Goal: Task Accomplishment & Management: Manage account settings

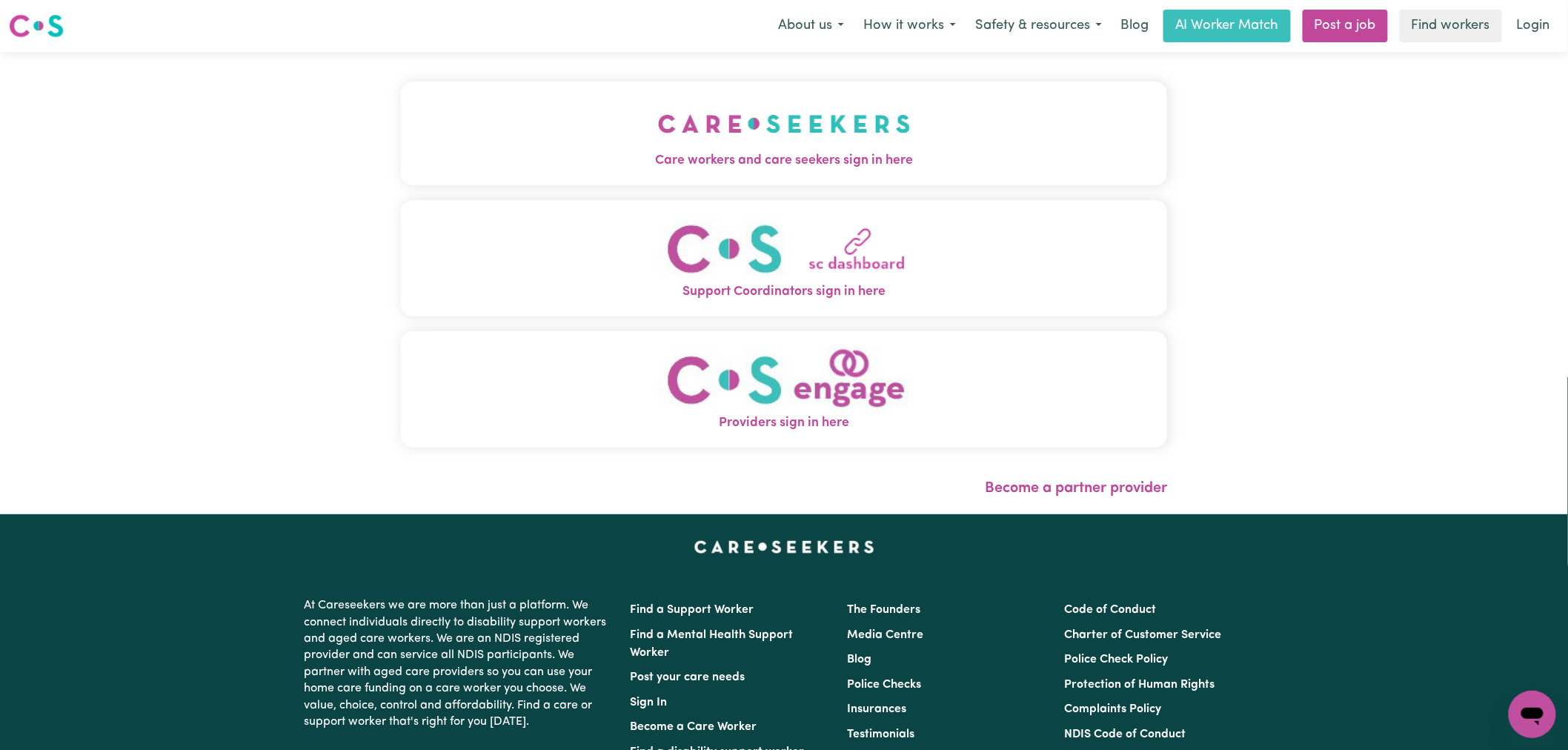
click at [609, 163] on span "Care workers and care seekers sign in here" at bounding box center [784, 161] width 766 height 19
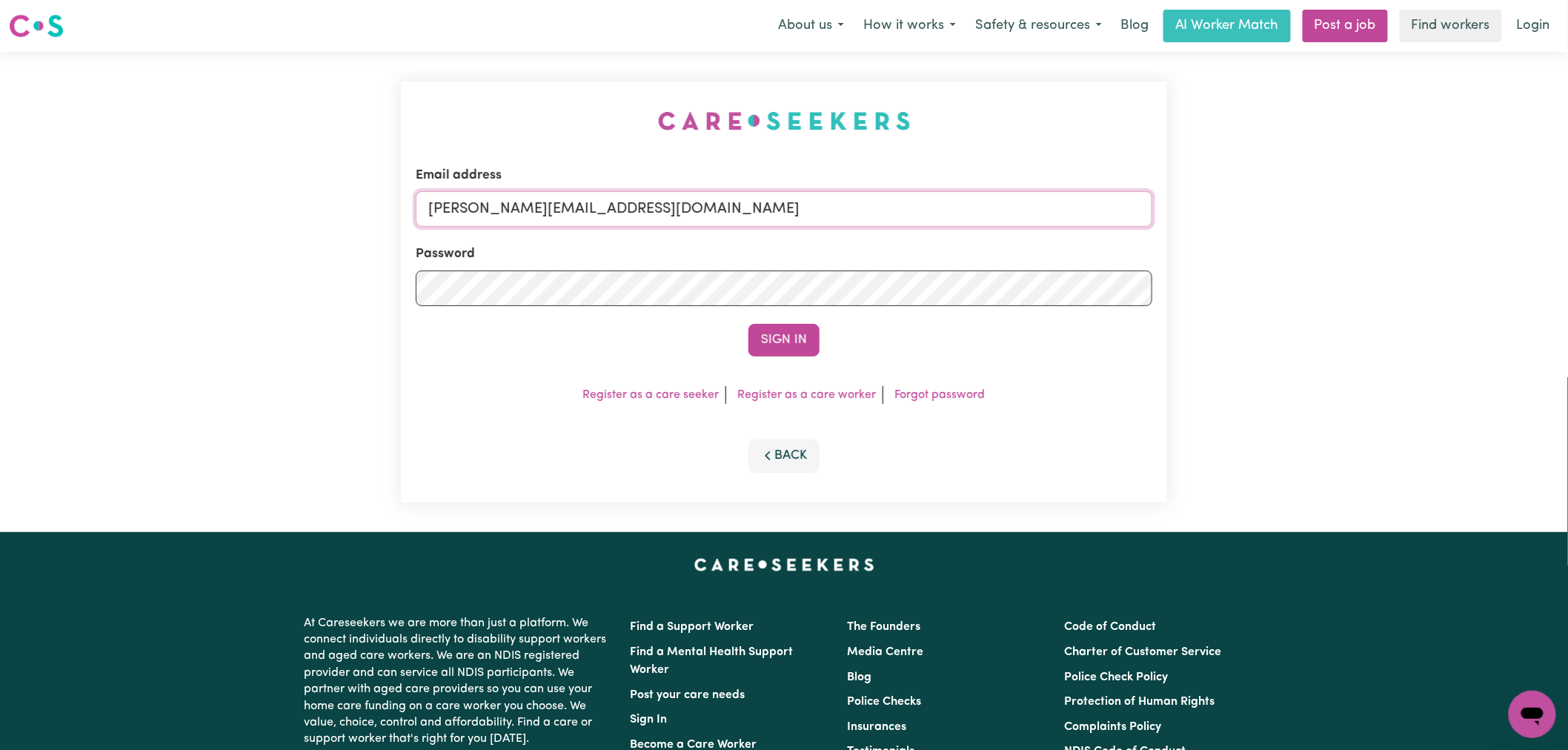
click at [736, 218] on input "[PERSON_NAME][EMAIL_ADDRESS][DOMAIN_NAME]" at bounding box center [784, 209] width 736 height 35
drag, startPoint x: 828, startPoint y: 230, endPoint x: 505, endPoint y: 203, distance: 324.1
click at [505, 203] on form "Email address superuser~CaronuttingMMJ@careseekers.com.au Password Sign In" at bounding box center [784, 262] width 736 height 191
drag, startPoint x: 516, startPoint y: 202, endPoint x: 509, endPoint y: 203, distance: 7.1
click at [516, 202] on input "[EMAIL_ADDRESS][DOMAIN_NAME]" at bounding box center [784, 209] width 736 height 35
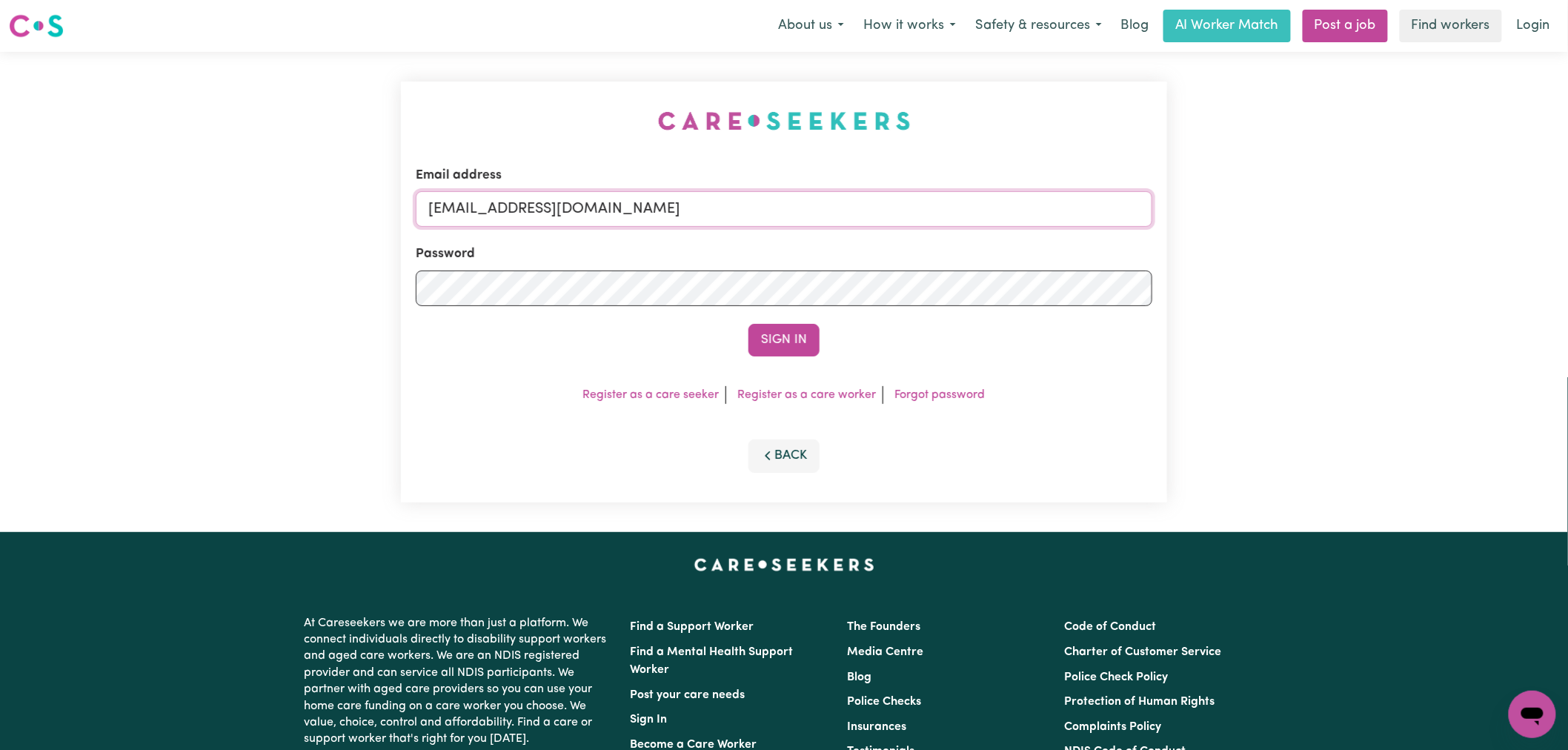
drag, startPoint x: 502, startPoint y: 205, endPoint x: 1297, endPoint y: 209, distance: 795.0
click at [1297, 209] on div "Email address superuser~CaronuttingMMJ@careseekers.com.au Password Sign In Regi…" at bounding box center [784, 292] width 1568 height 480
paste input "cecilia_seaman_6059"
type input "superuser~cecilia_seaman_6059@careseekers.com.au"
click at [779, 335] on button "Sign In" at bounding box center [784, 340] width 71 height 32
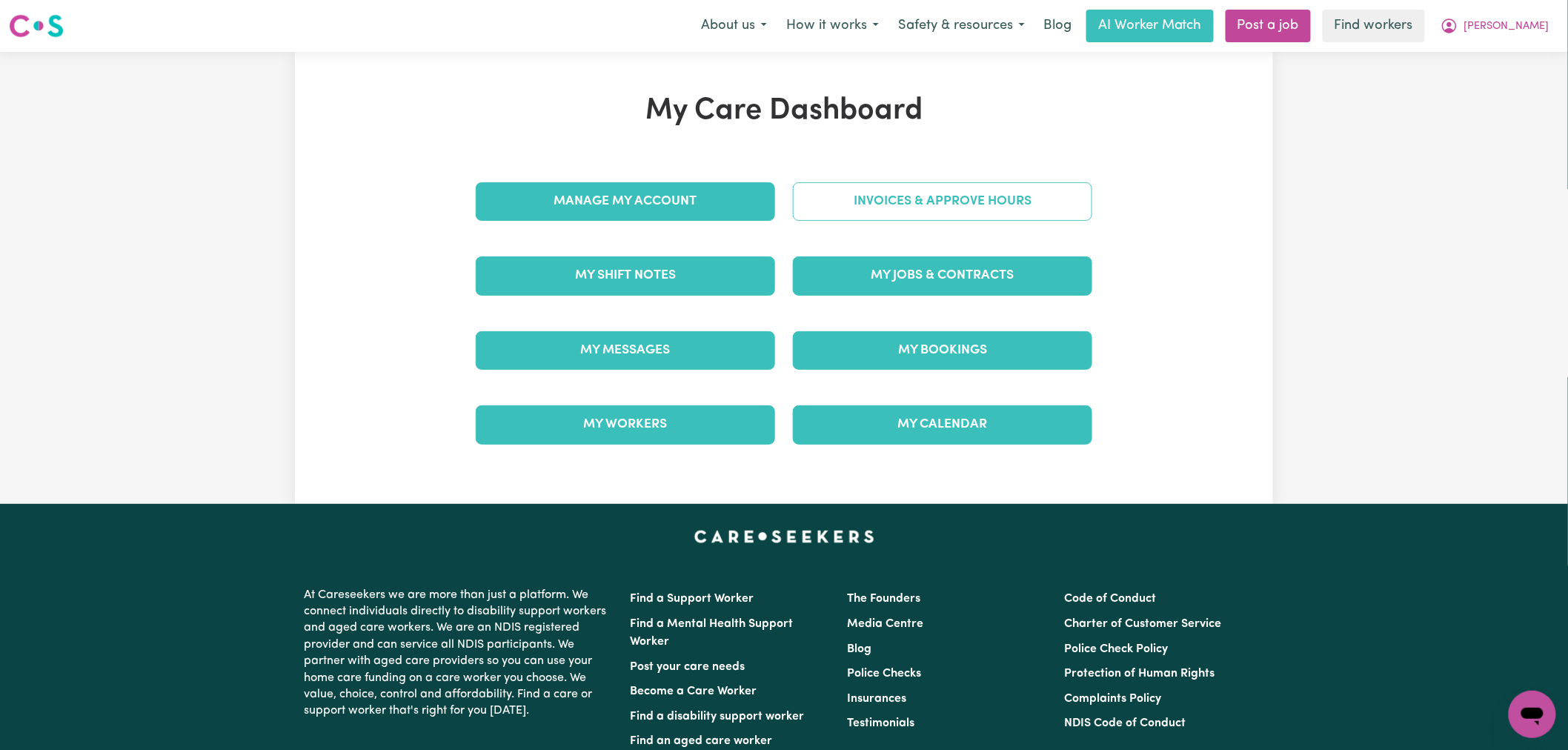
click at [937, 219] on link "Invoices & Approve Hours" at bounding box center [943, 201] width 300 height 39
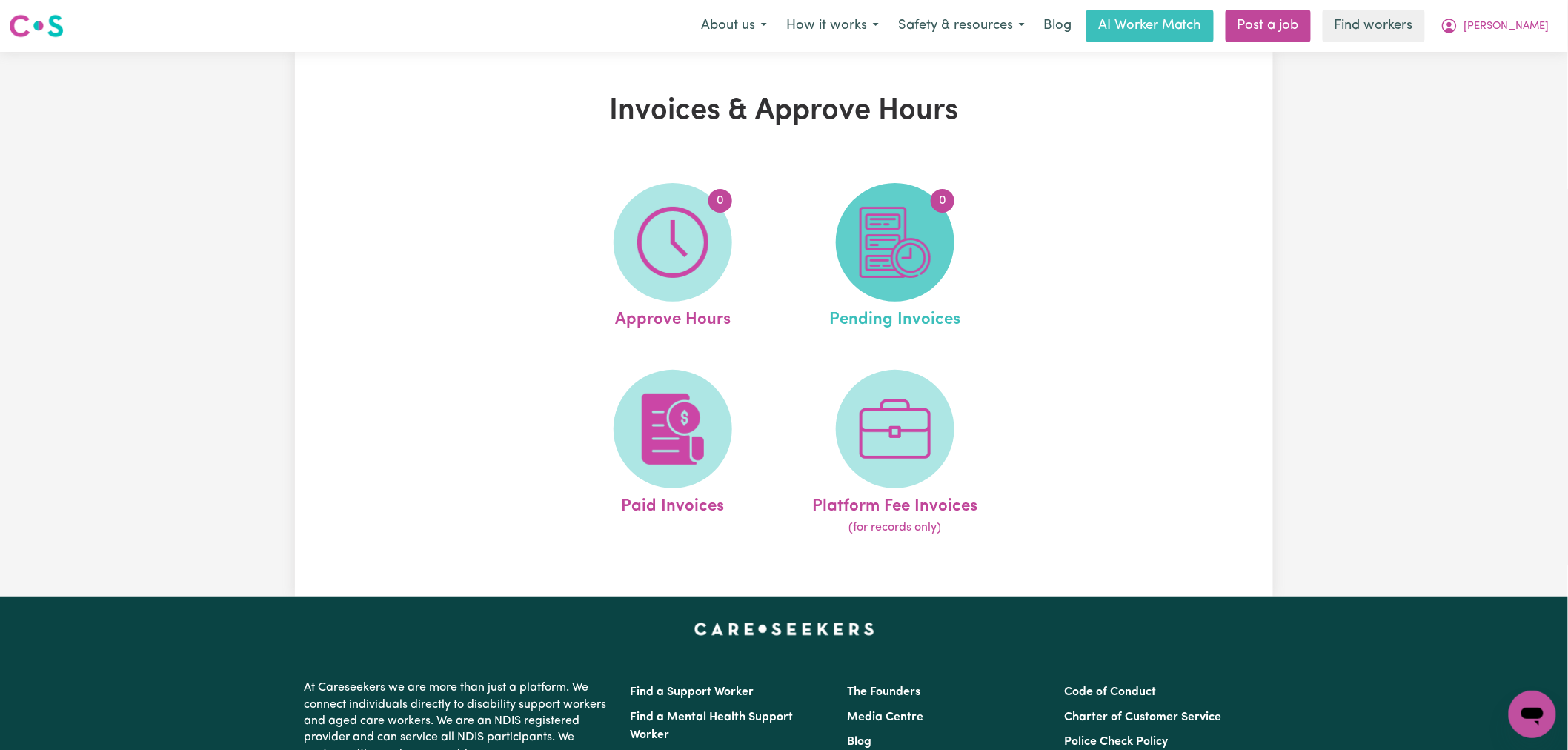
click at [932, 212] on span "0" at bounding box center [895, 242] width 118 height 118
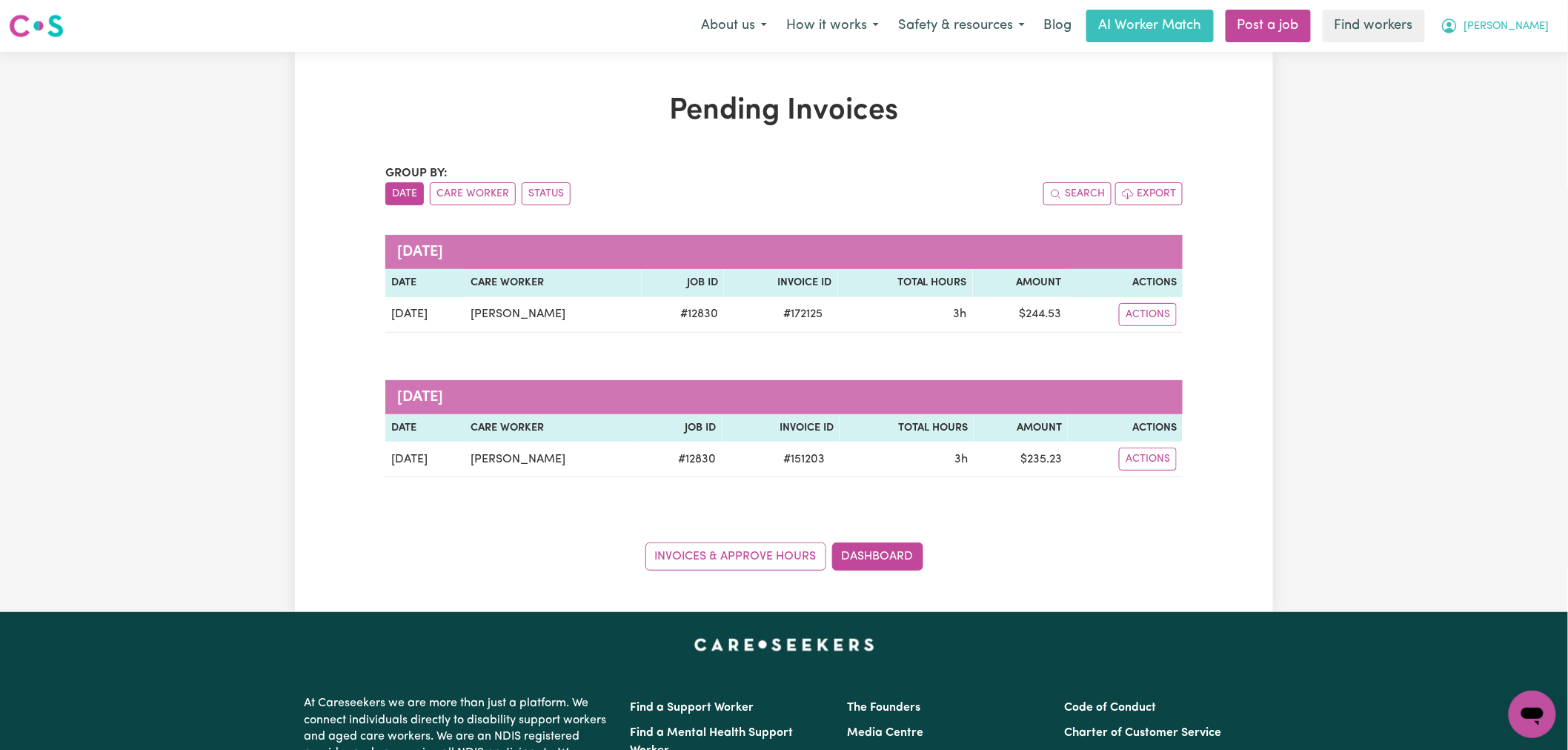
click at [1547, 31] on button "Cecilia" at bounding box center [1495, 25] width 128 height 31
click at [1519, 62] on link "My Dashboard" at bounding box center [1499, 58] width 117 height 28
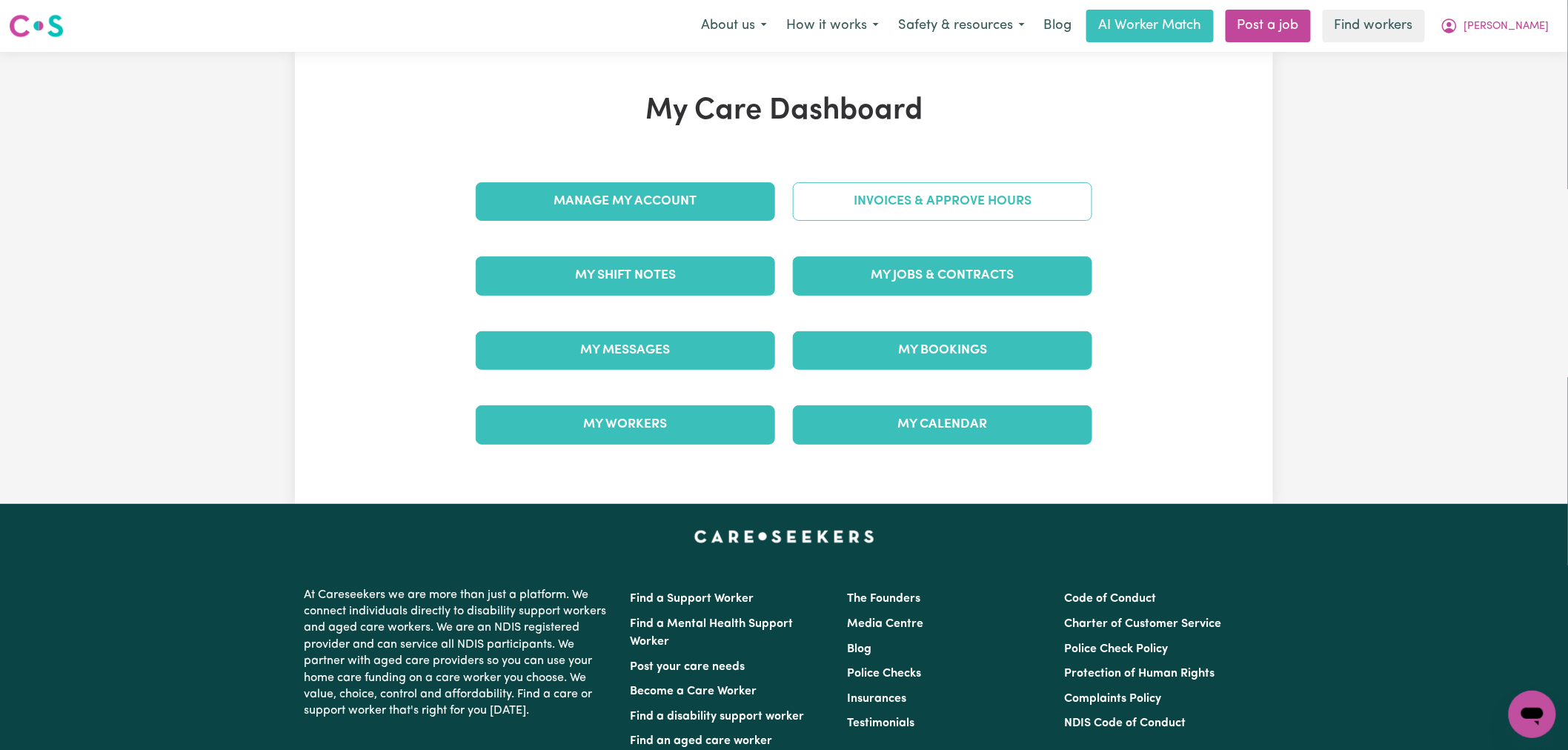
click at [944, 196] on link "Invoices & Approve Hours" at bounding box center [943, 201] width 300 height 39
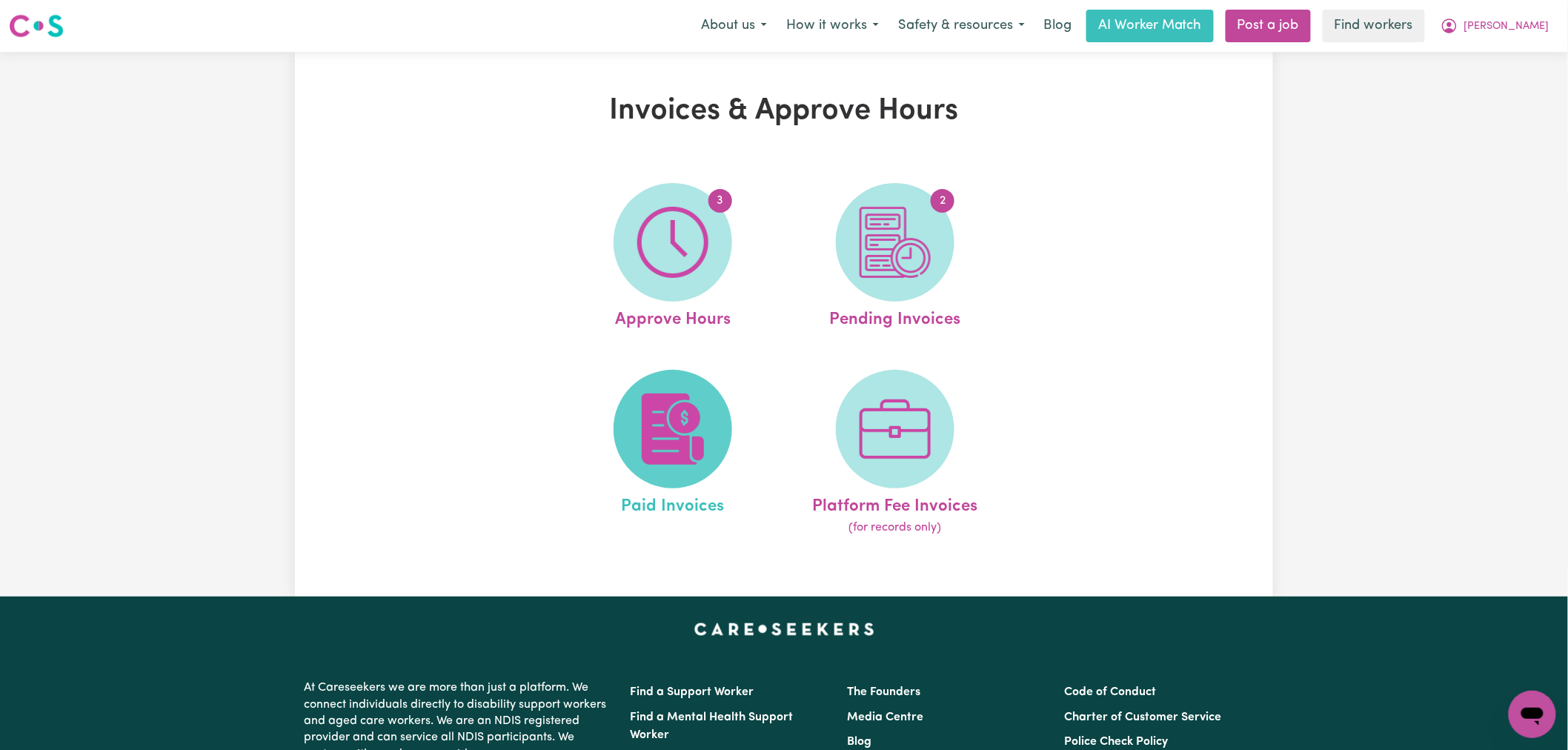
click at [669, 431] on img at bounding box center [672, 429] width 71 height 71
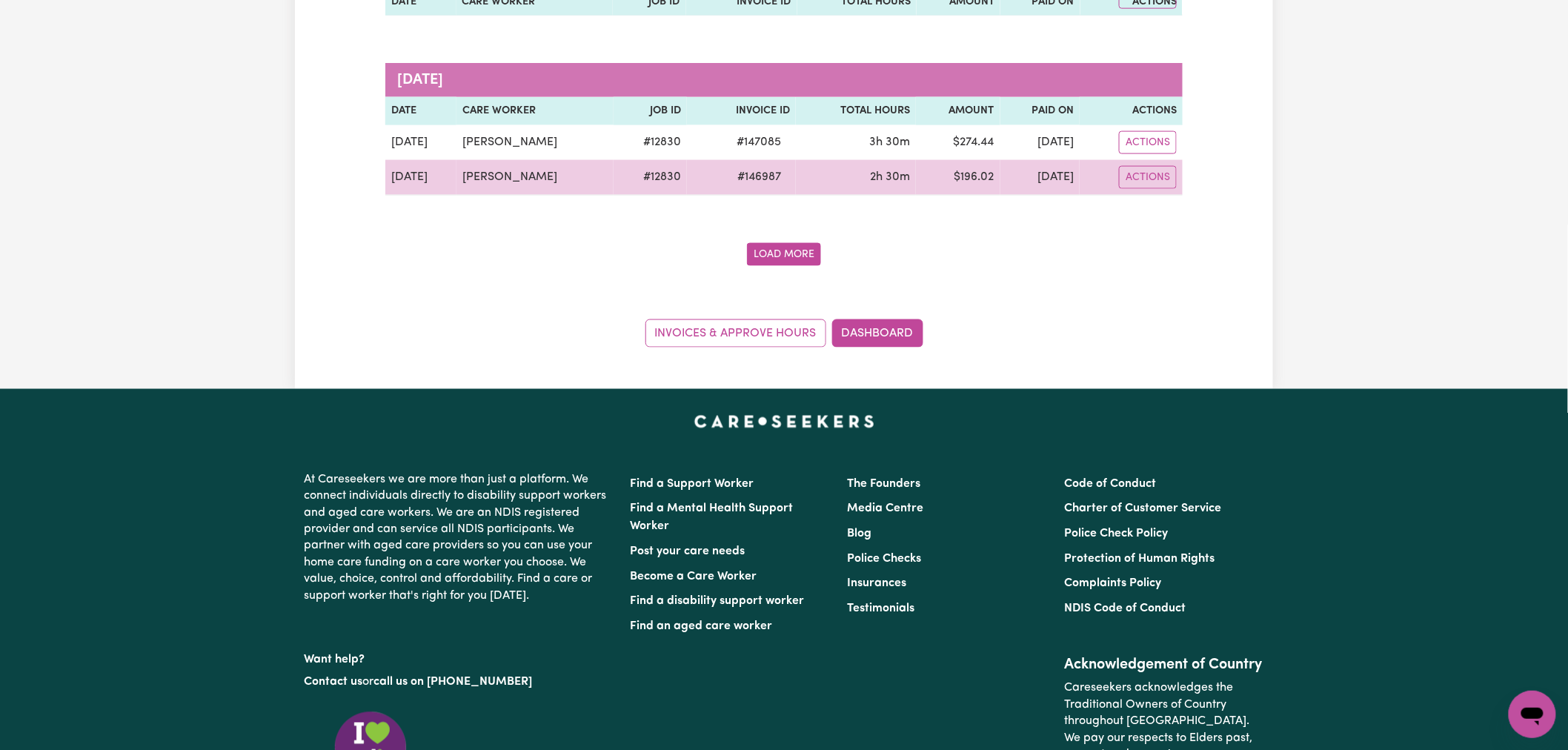
scroll to position [2965, 0]
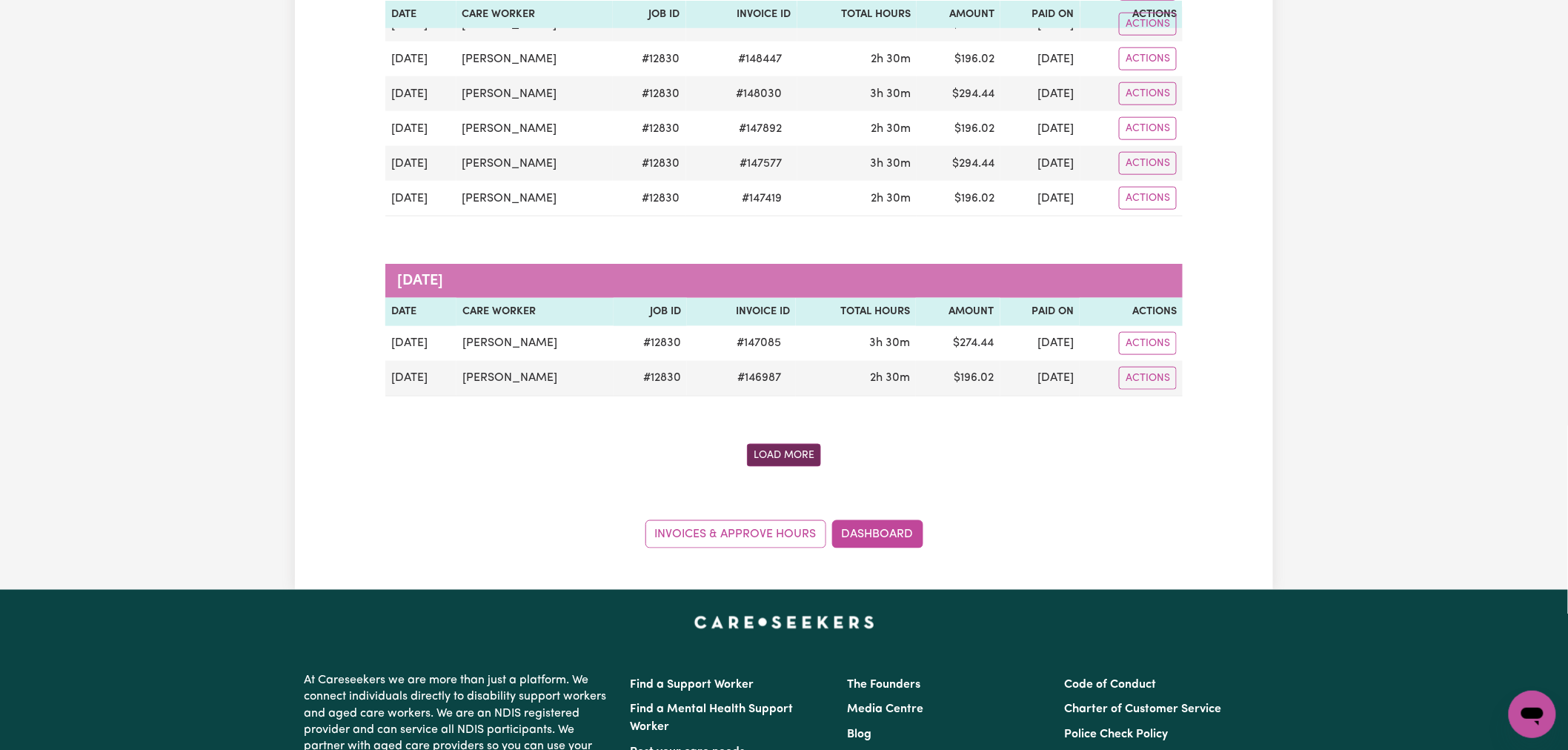
click at [790, 458] on button "Load More" at bounding box center [784, 455] width 74 height 23
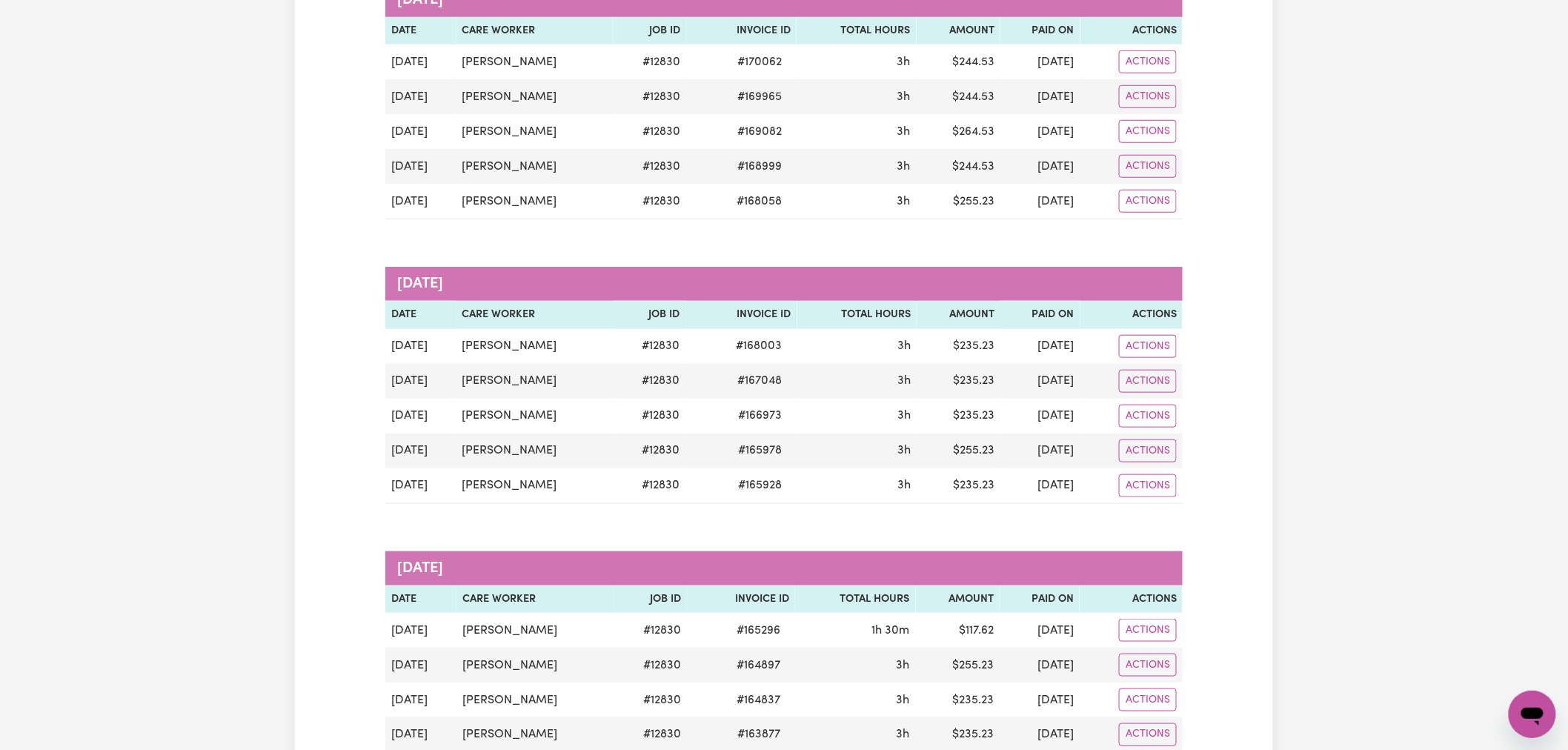
scroll to position [0, 0]
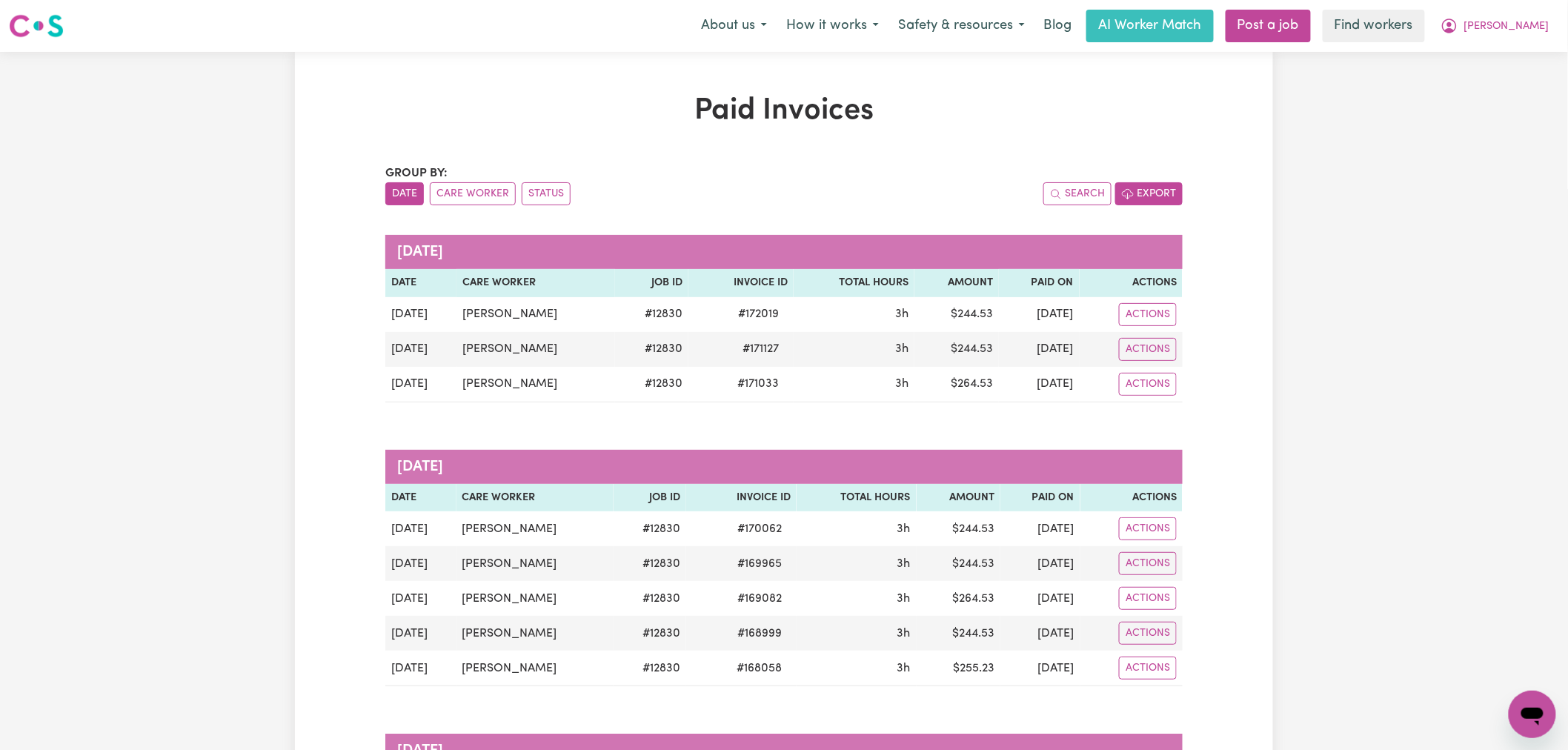
click at [1129, 194] on icon "button" at bounding box center [1127, 194] width 12 height 12
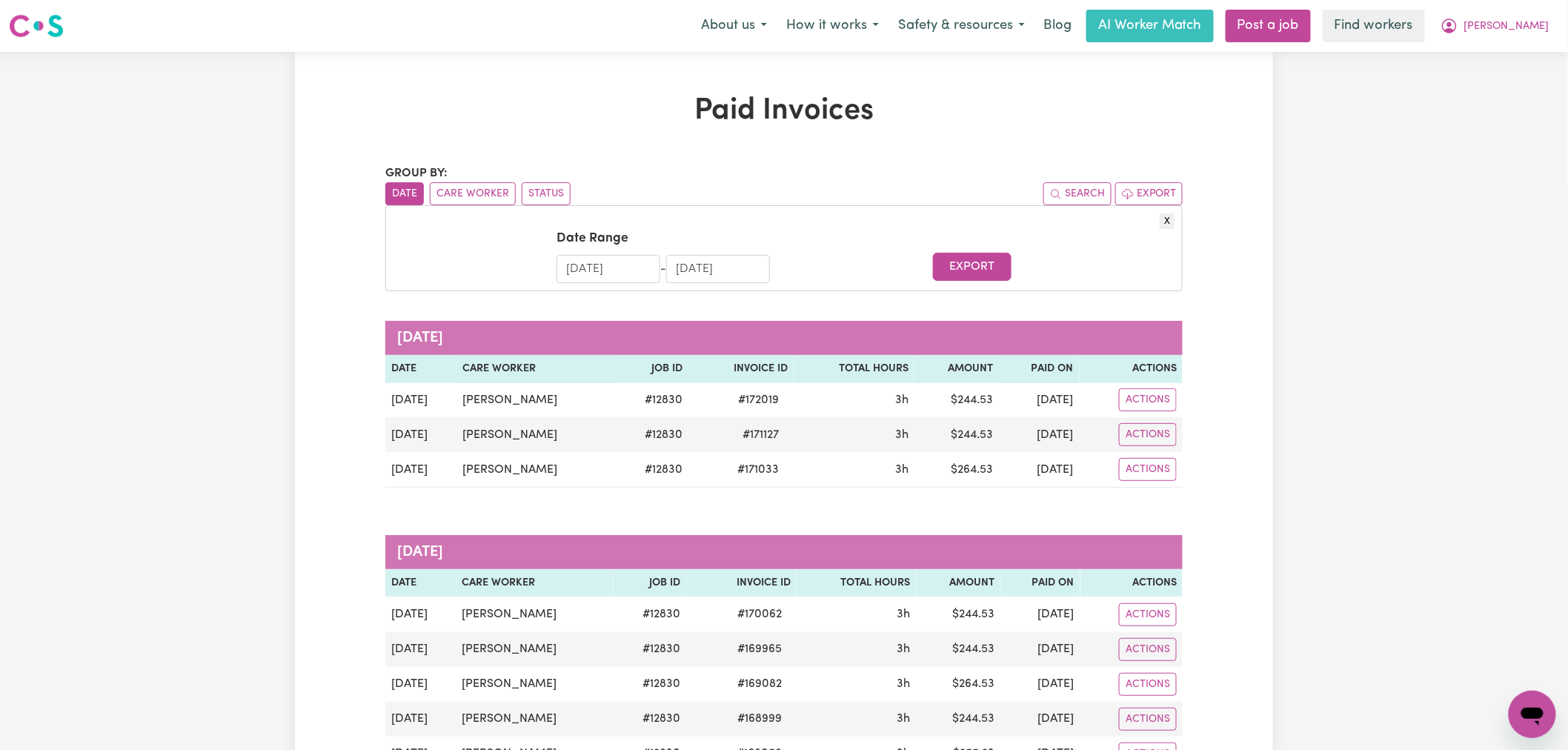
click at [615, 271] on input "10/08/2025" at bounding box center [609, 269] width 104 height 28
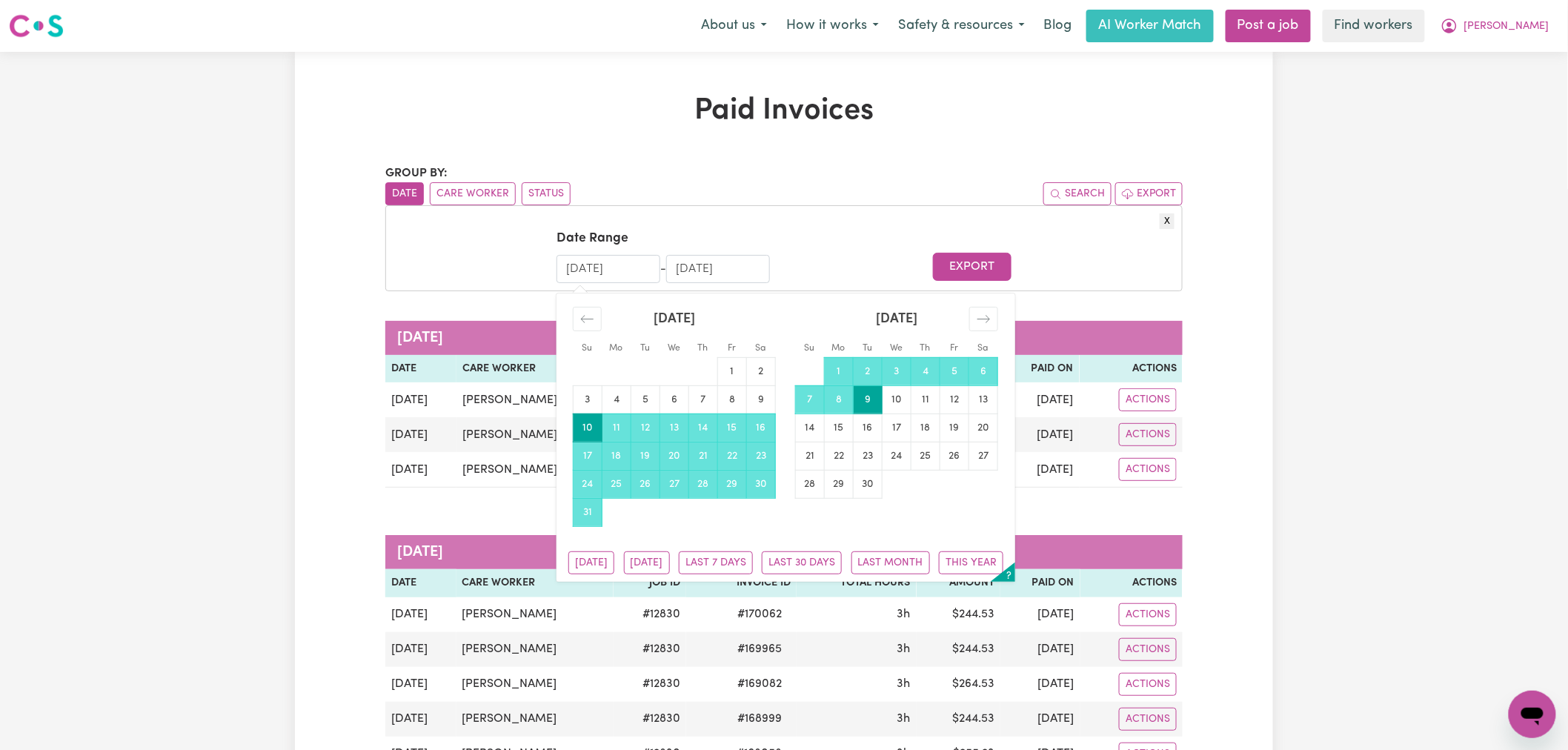
click at [683, 317] on strong "August 2025" at bounding box center [674, 319] width 42 height 13
click at [579, 319] on div "Move backward to switch to the previous month." at bounding box center [587, 319] width 29 height 24
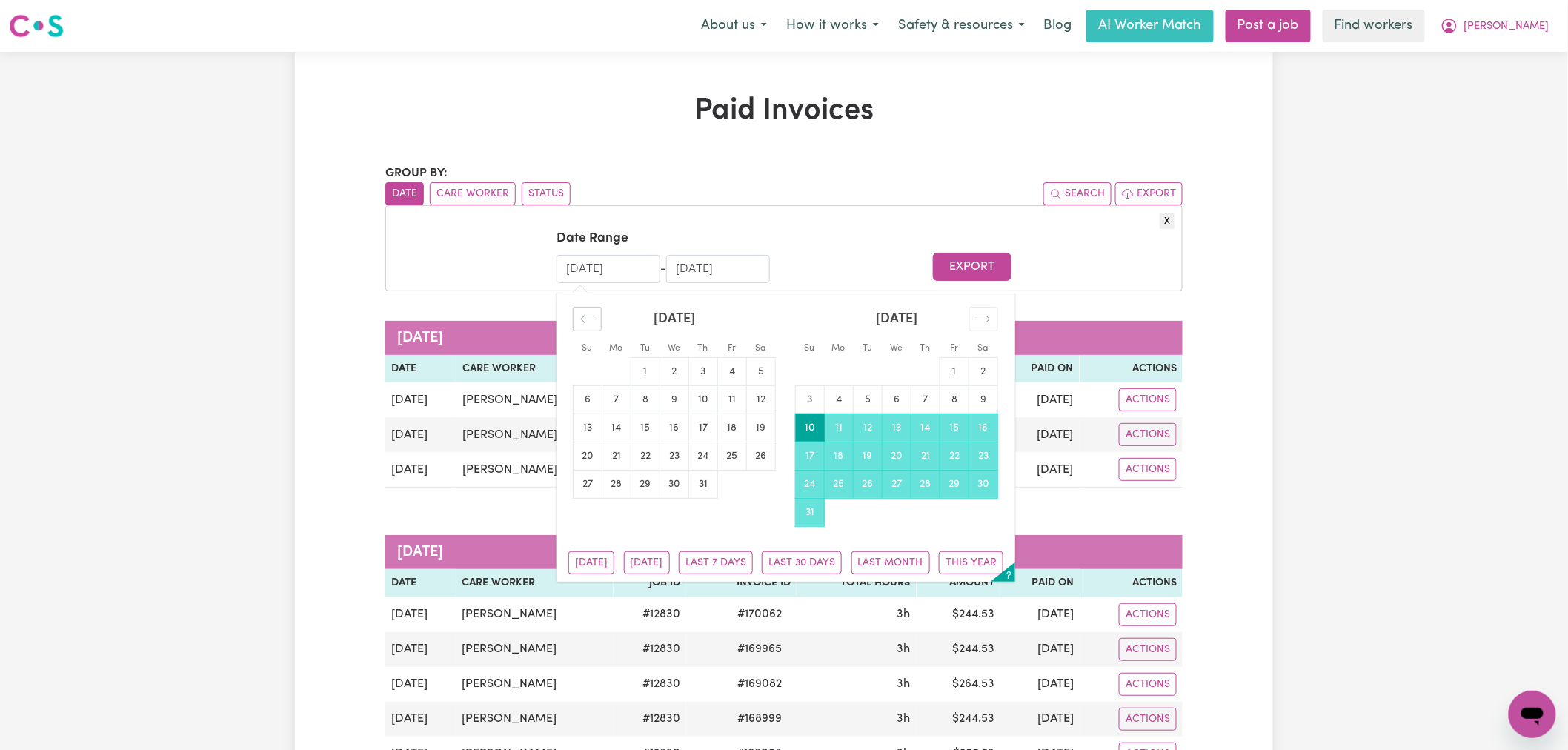
click at [579, 319] on div "Move backward to switch to the previous month." at bounding box center [587, 319] width 29 height 24
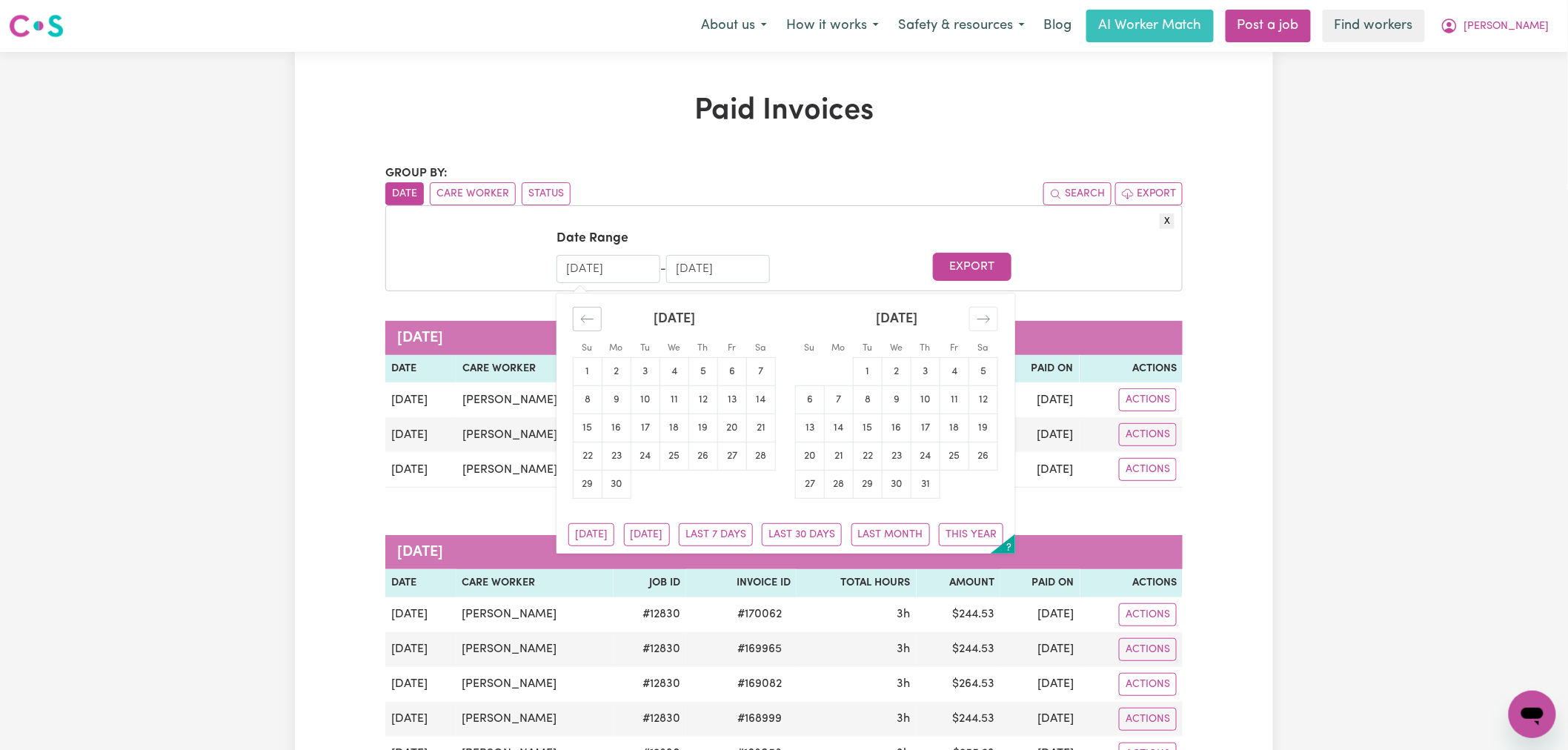
click at [579, 319] on div "Move backward to switch to the previous month." at bounding box center [587, 319] width 29 height 24
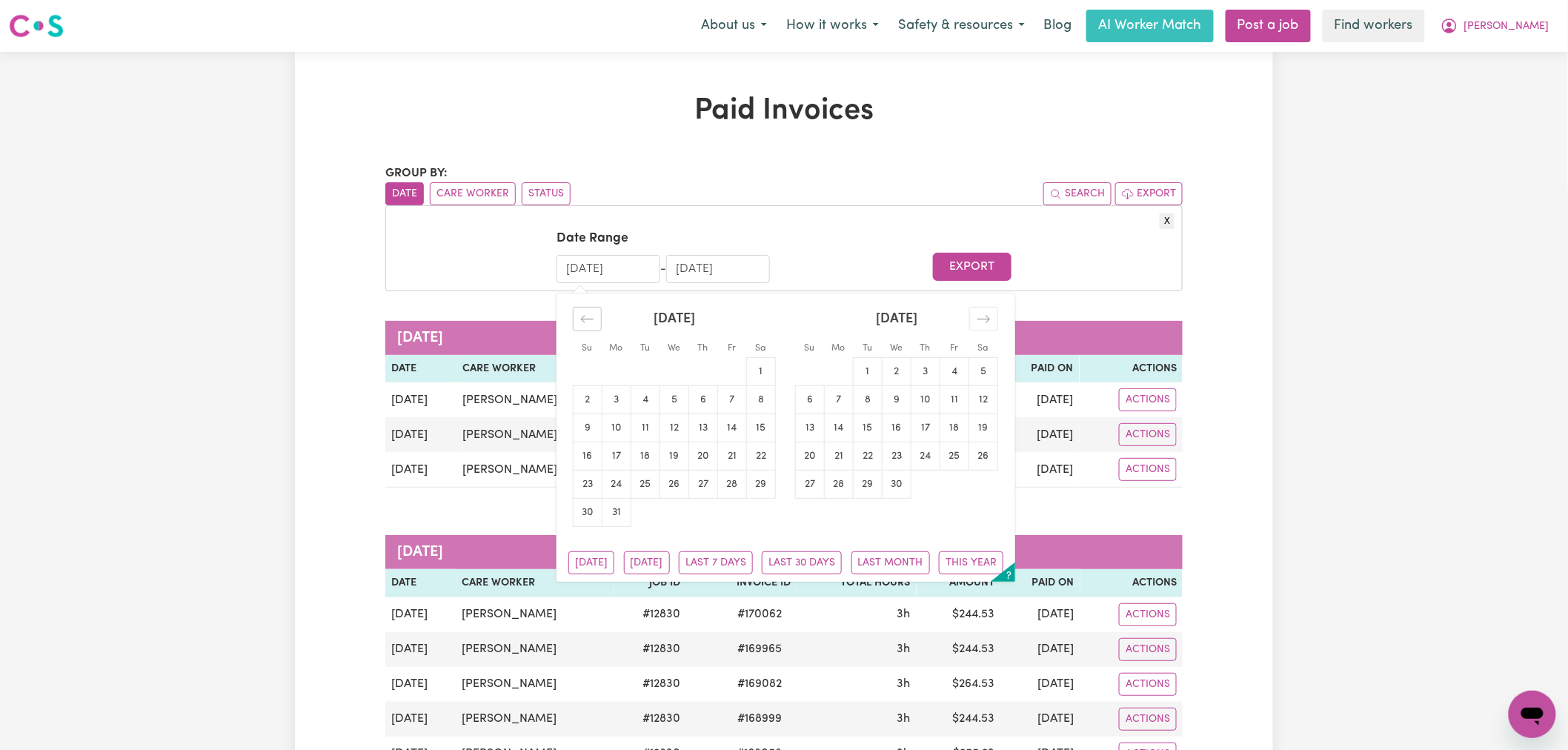
click at [579, 319] on div "Move backward to switch to the previous month." at bounding box center [587, 319] width 29 height 24
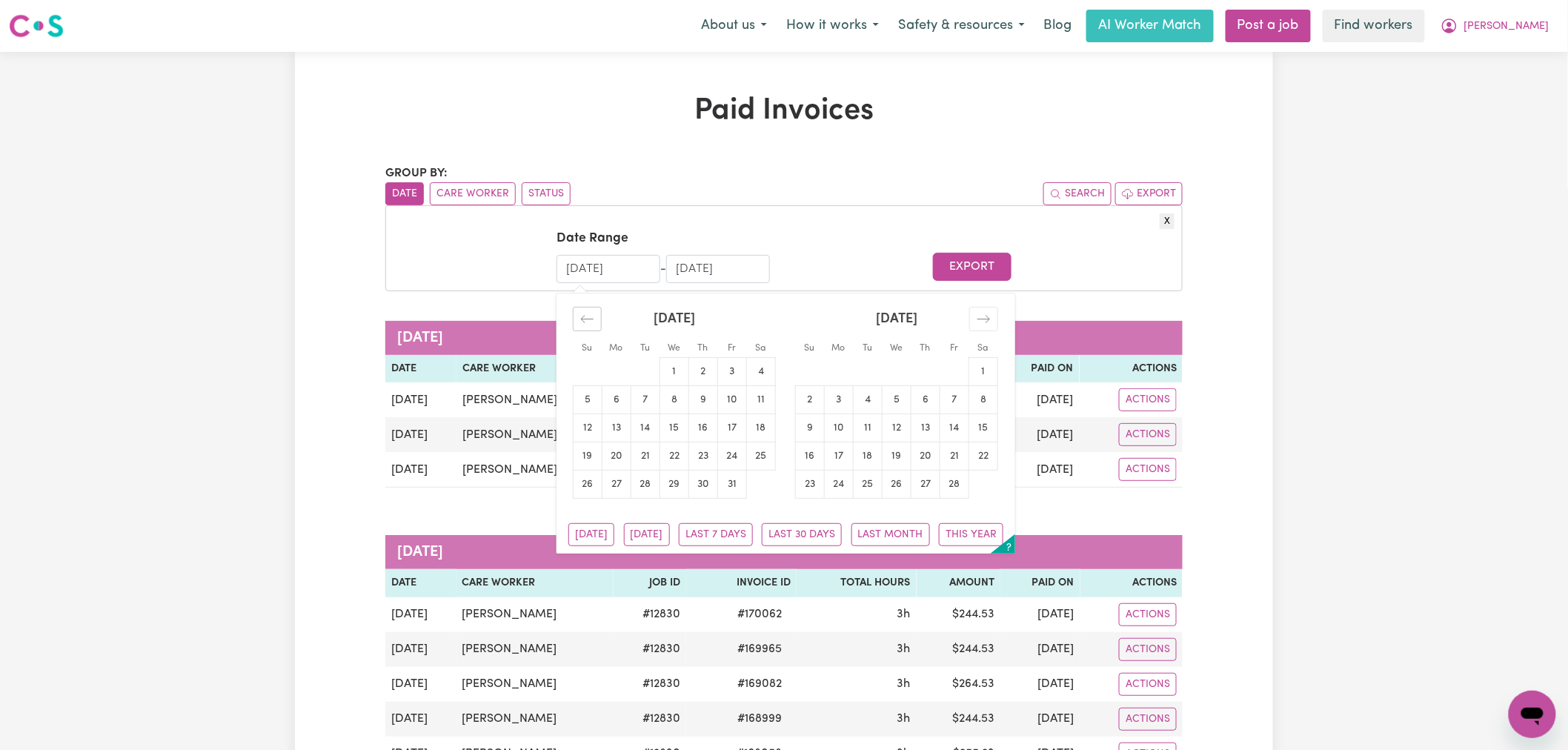
click at [579, 319] on div "Move backward to switch to the previous month." at bounding box center [587, 319] width 29 height 24
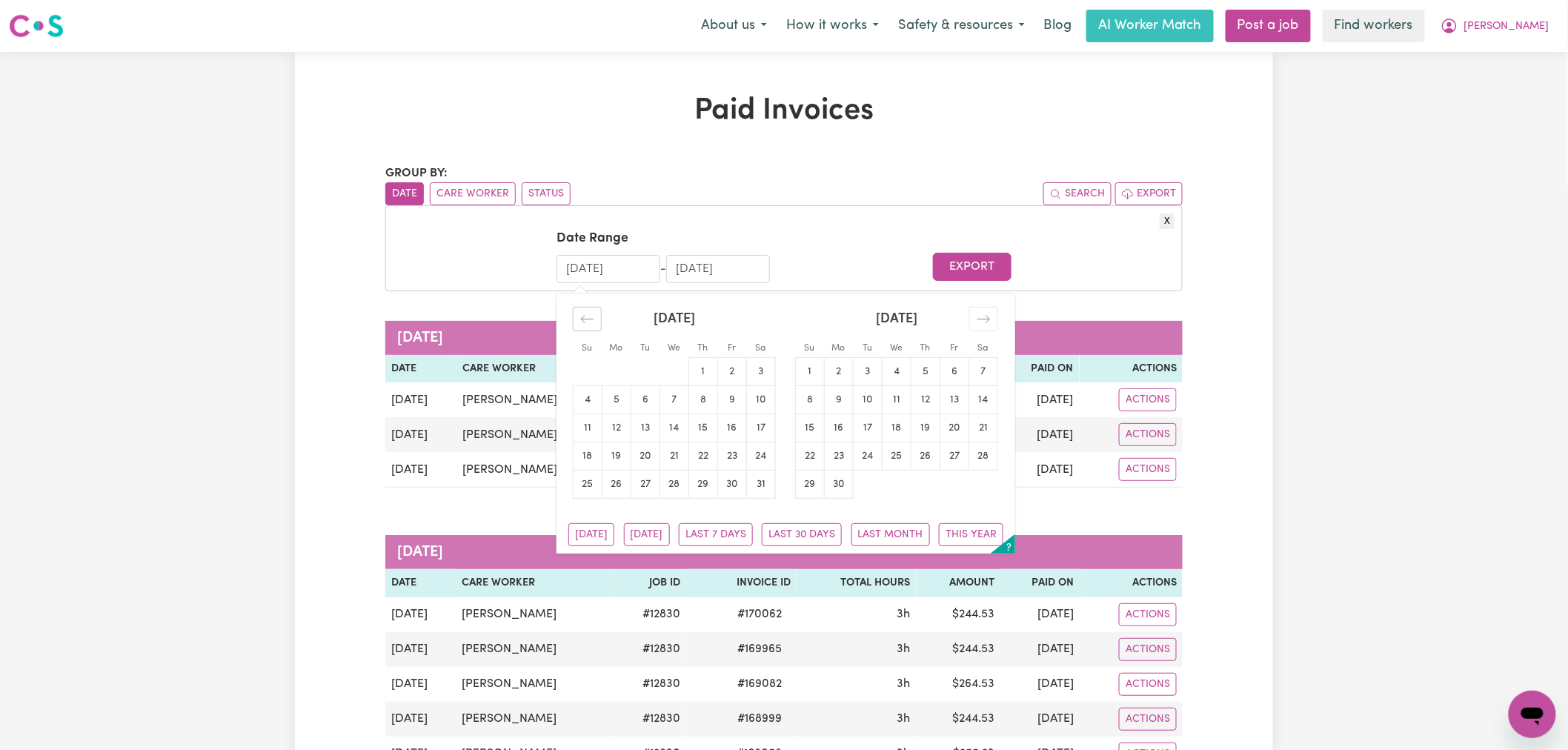
click at [579, 319] on div "Move backward to switch to the previous month." at bounding box center [587, 319] width 29 height 24
click at [654, 461] on td "23" at bounding box center [646, 456] width 29 height 28
type input "23/07/2024"
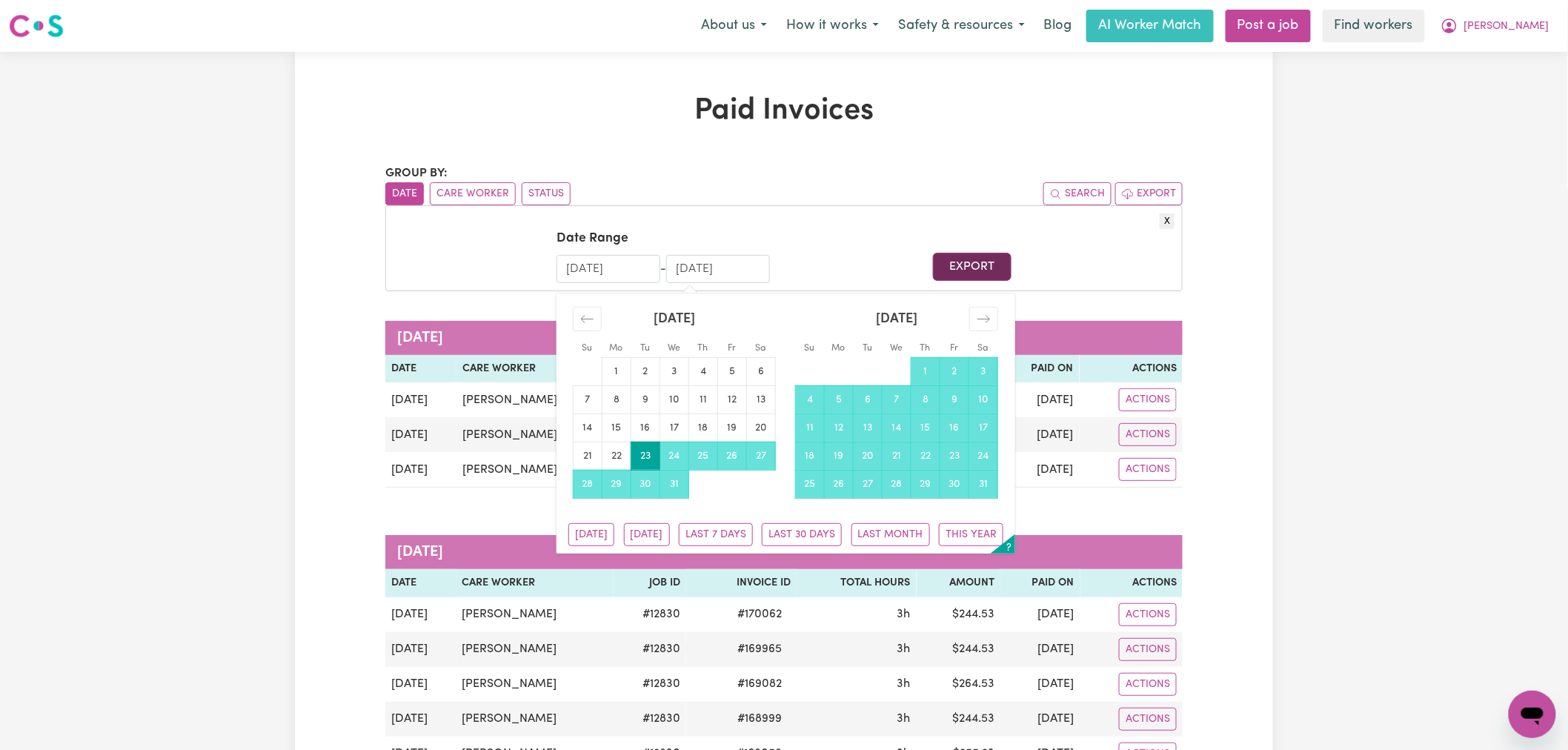
click at [974, 267] on button "Export" at bounding box center [971, 267] width 78 height 28
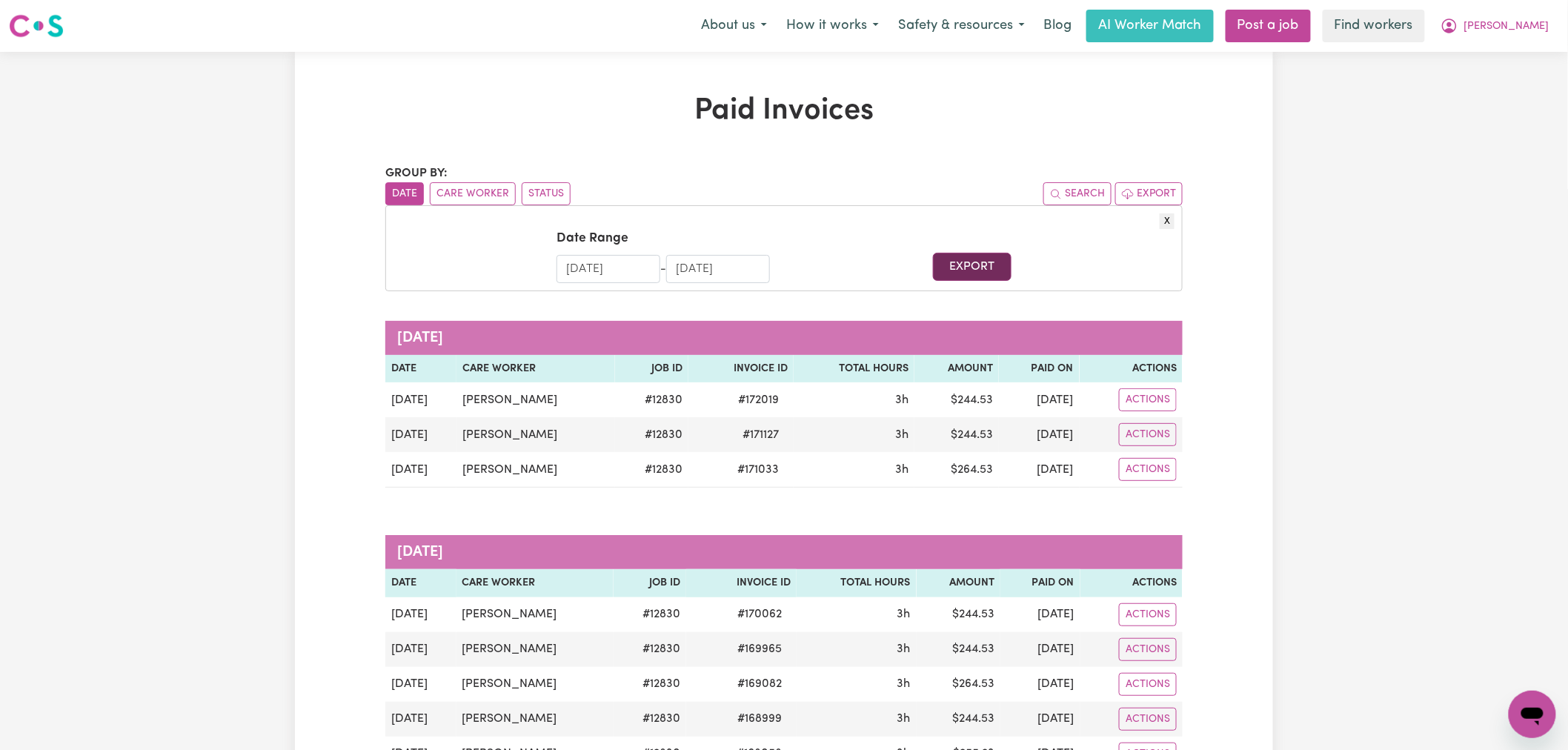
click at [974, 267] on button "Export" at bounding box center [971, 267] width 78 height 28
click at [1549, 30] on span "Cecilia" at bounding box center [1507, 26] width 85 height 17
click at [1533, 59] on link "My Dashboard" at bounding box center [1499, 58] width 117 height 28
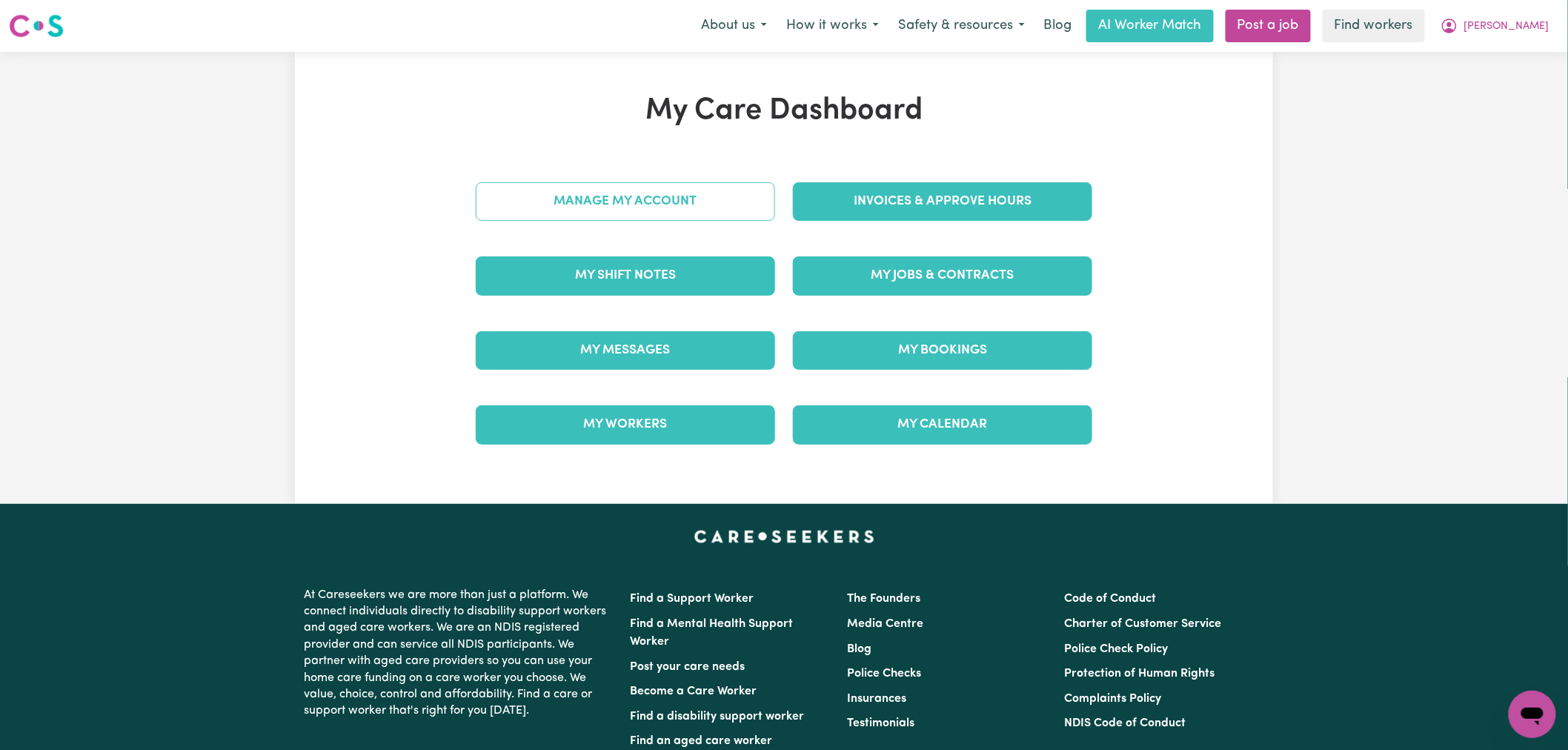
click at [698, 219] on link "Manage My Account" at bounding box center [625, 201] width 300 height 39
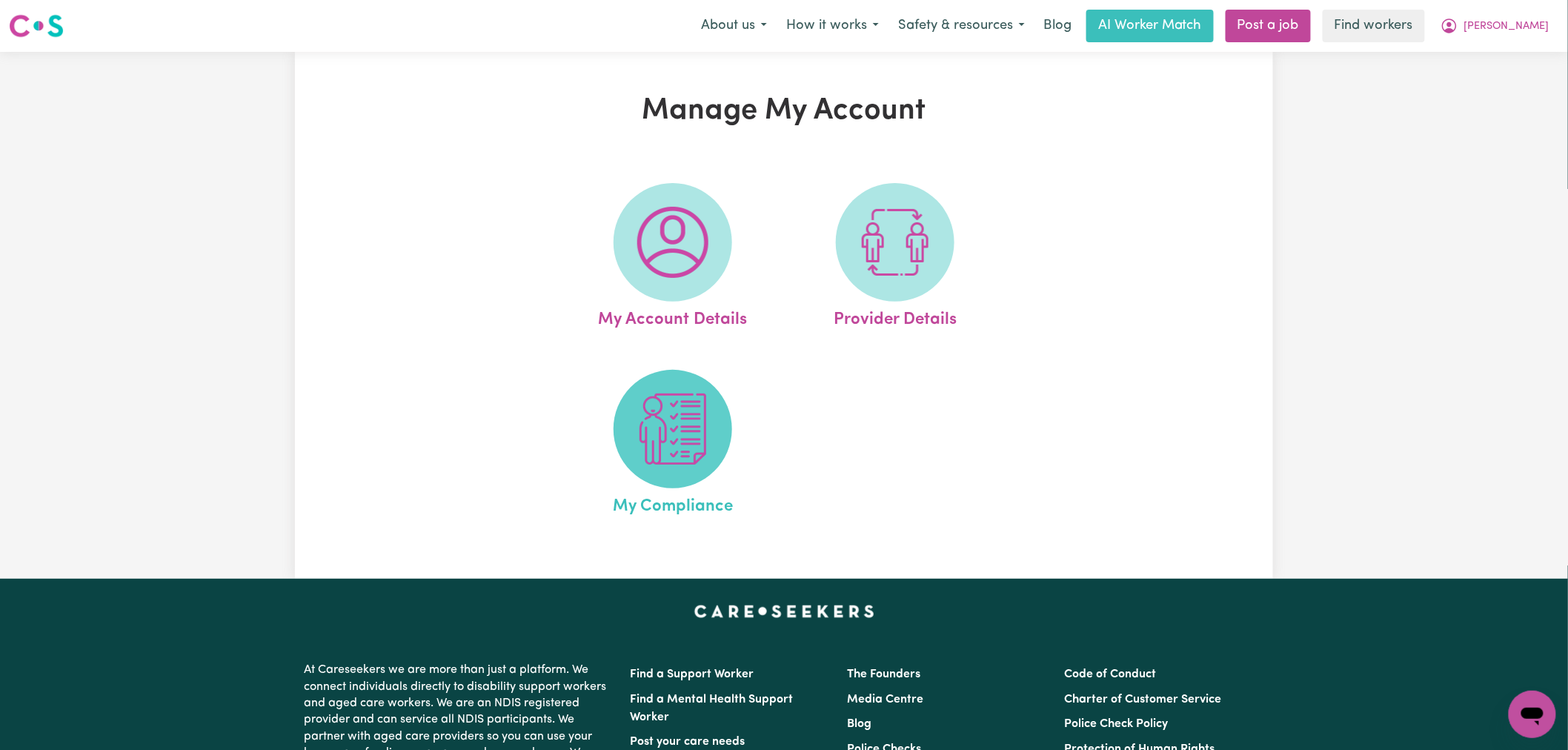
click at [682, 471] on span at bounding box center [672, 429] width 118 height 118
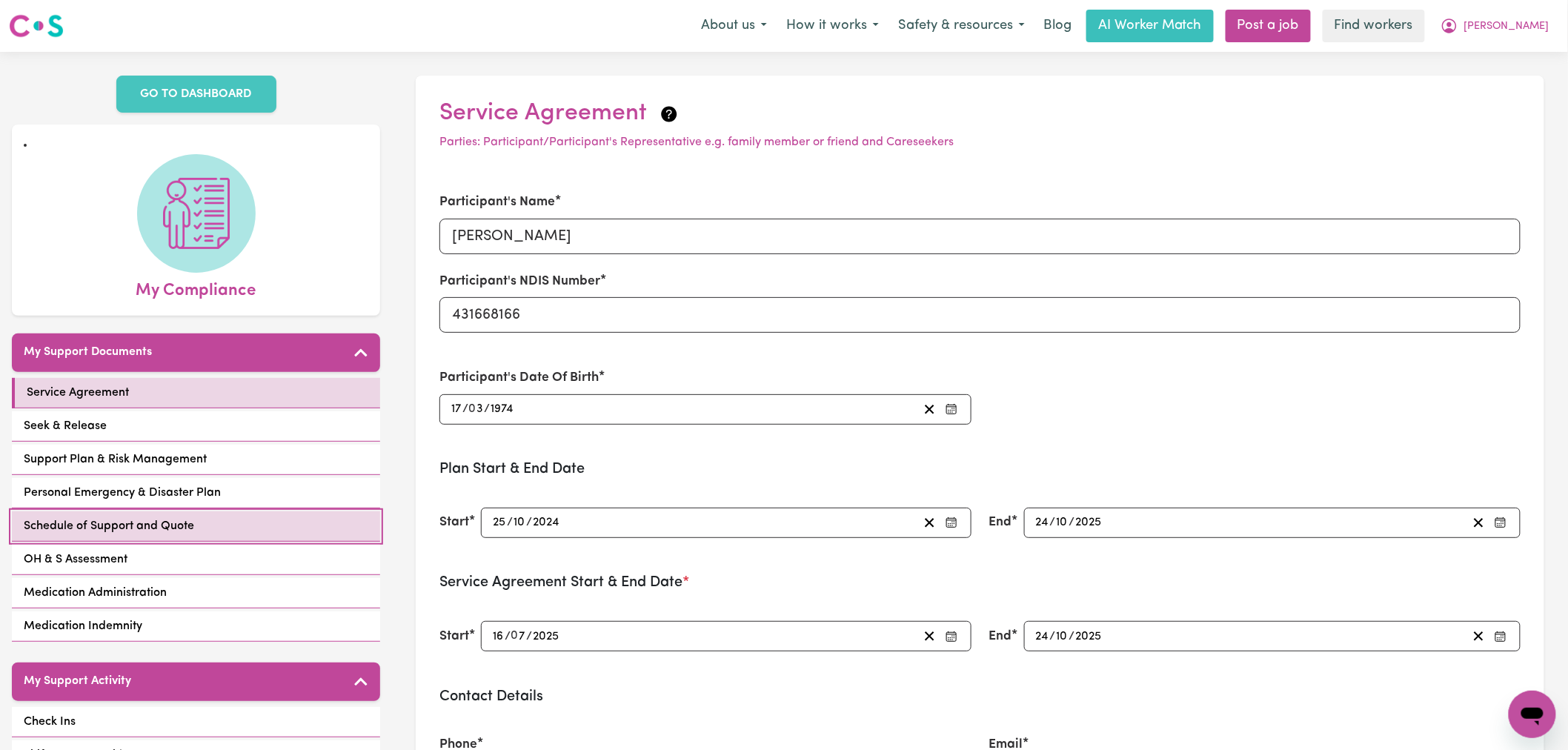
click at [248, 519] on link "Schedule of Support and Quote" at bounding box center [196, 527] width 368 height 31
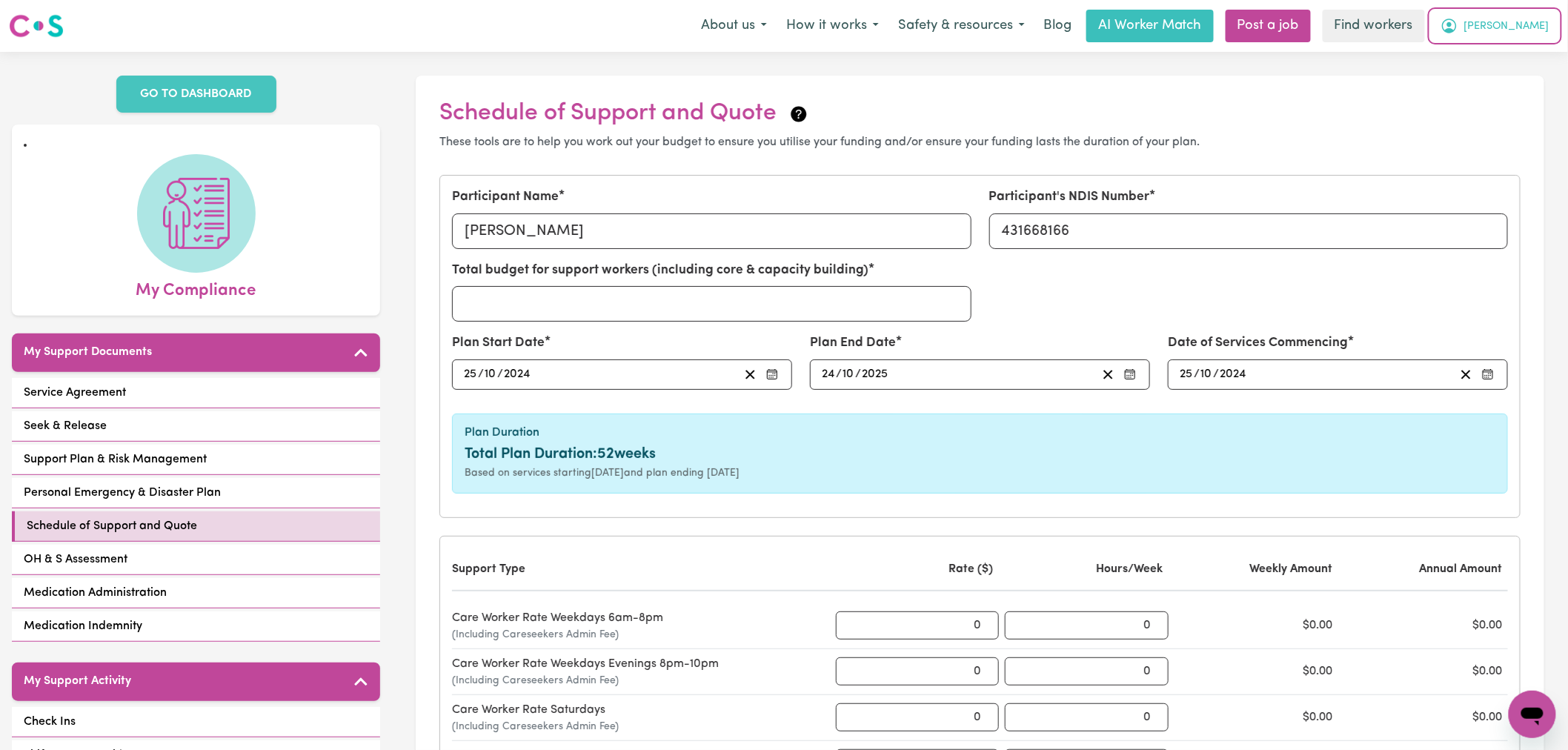
click at [1529, 23] on span "Cecilia" at bounding box center [1507, 26] width 85 height 17
click at [1539, 58] on link "My Dashboard" at bounding box center [1499, 58] width 117 height 28
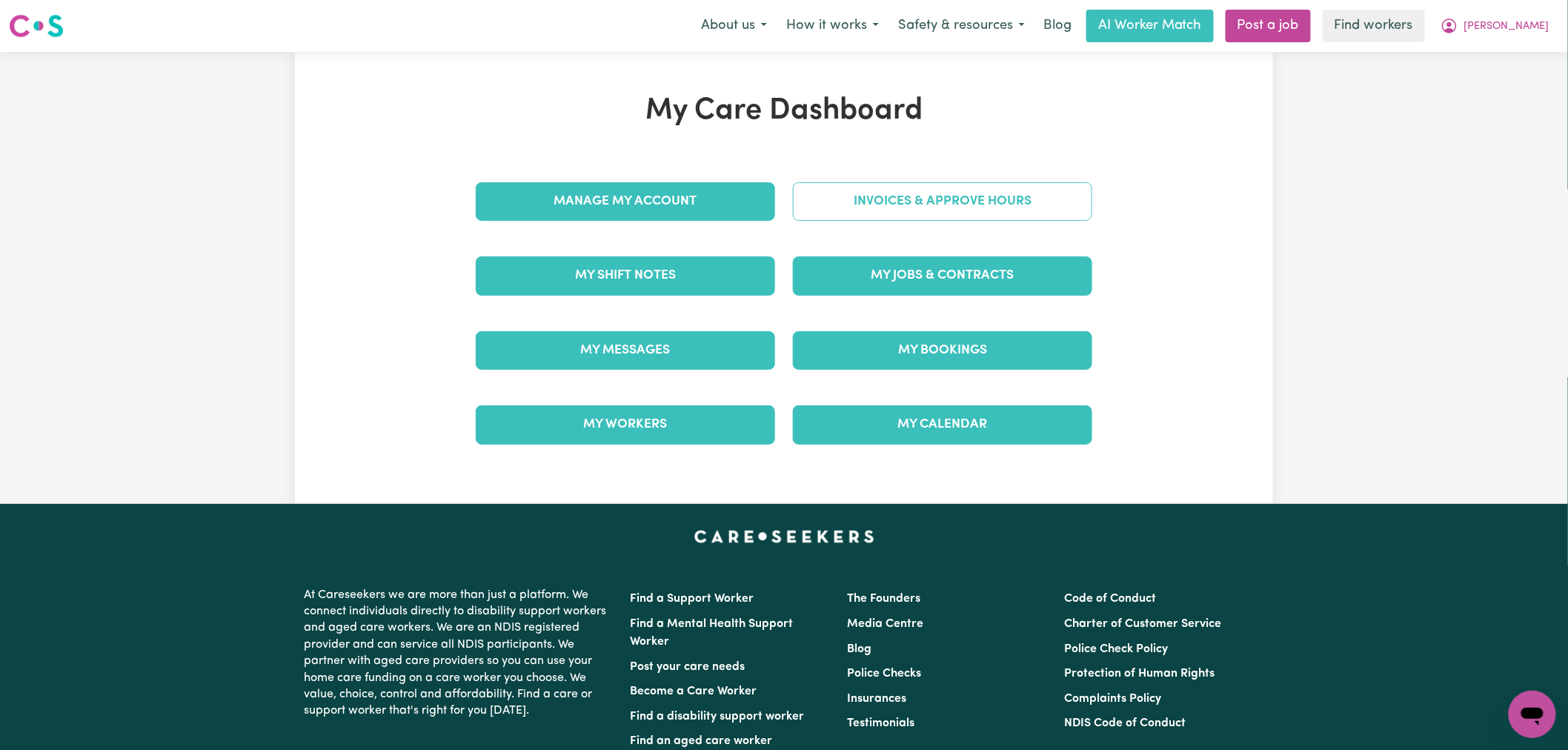
click at [930, 201] on link "Invoices & Approve Hours" at bounding box center [943, 201] width 300 height 39
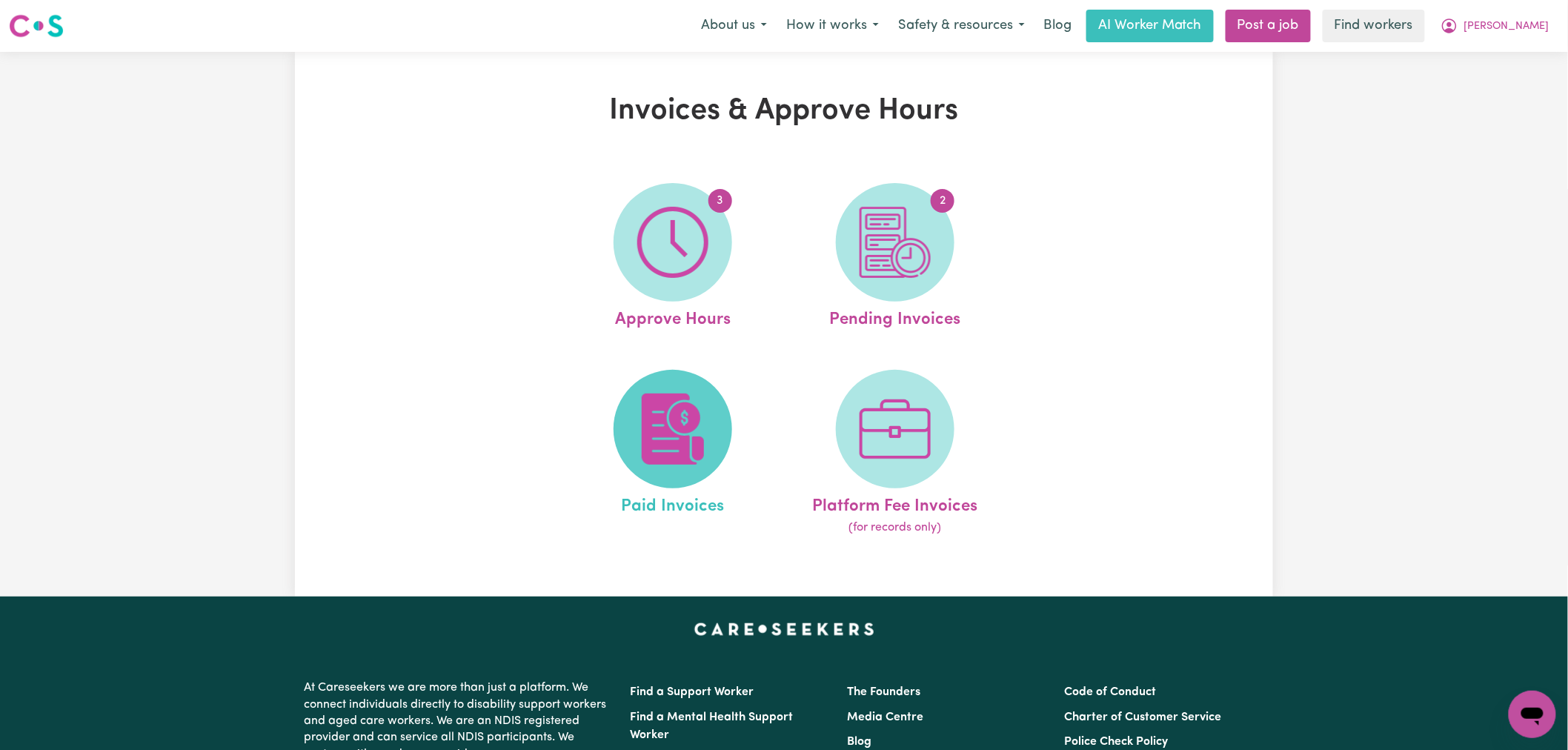
click at [727, 431] on span at bounding box center [672, 429] width 118 height 118
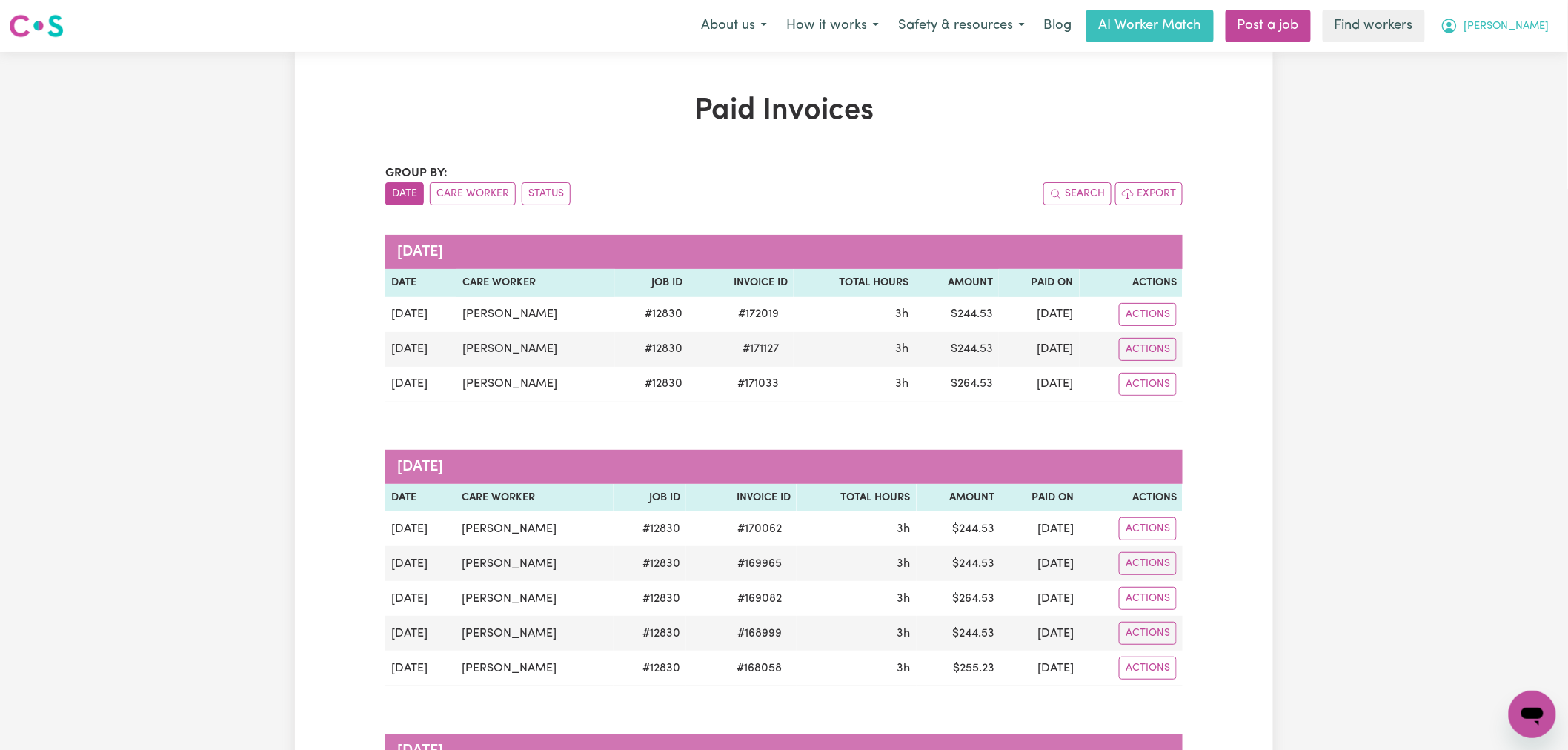
drag, startPoint x: 1506, startPoint y: 30, endPoint x: 1514, endPoint y: 38, distance: 11.3
click at [1458, 30] on icon "My Account" at bounding box center [1449, 26] width 18 height 18
click at [1518, 65] on link "My Dashboard" at bounding box center [1499, 58] width 117 height 28
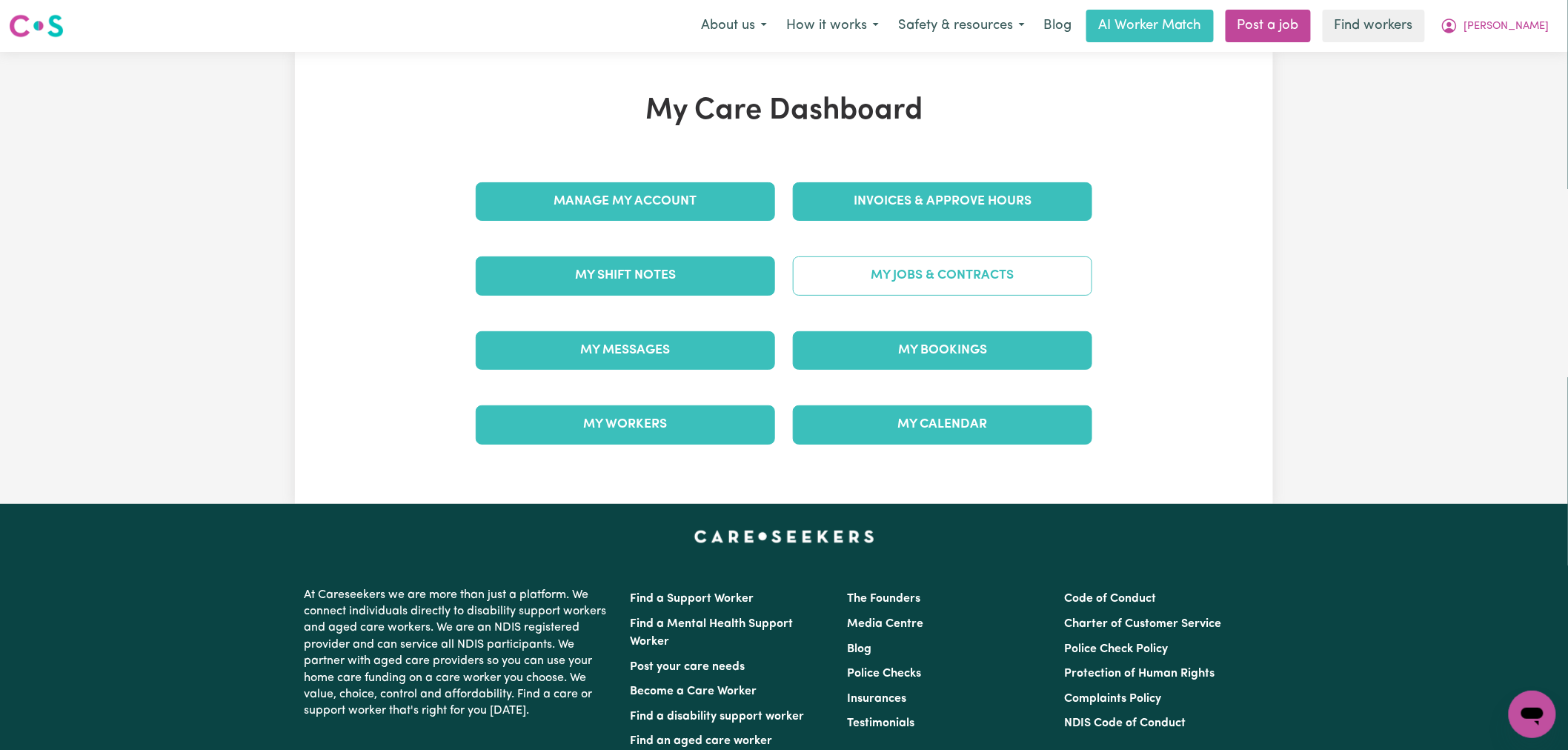
click at [827, 283] on link "My Jobs & Contracts" at bounding box center [943, 275] width 300 height 39
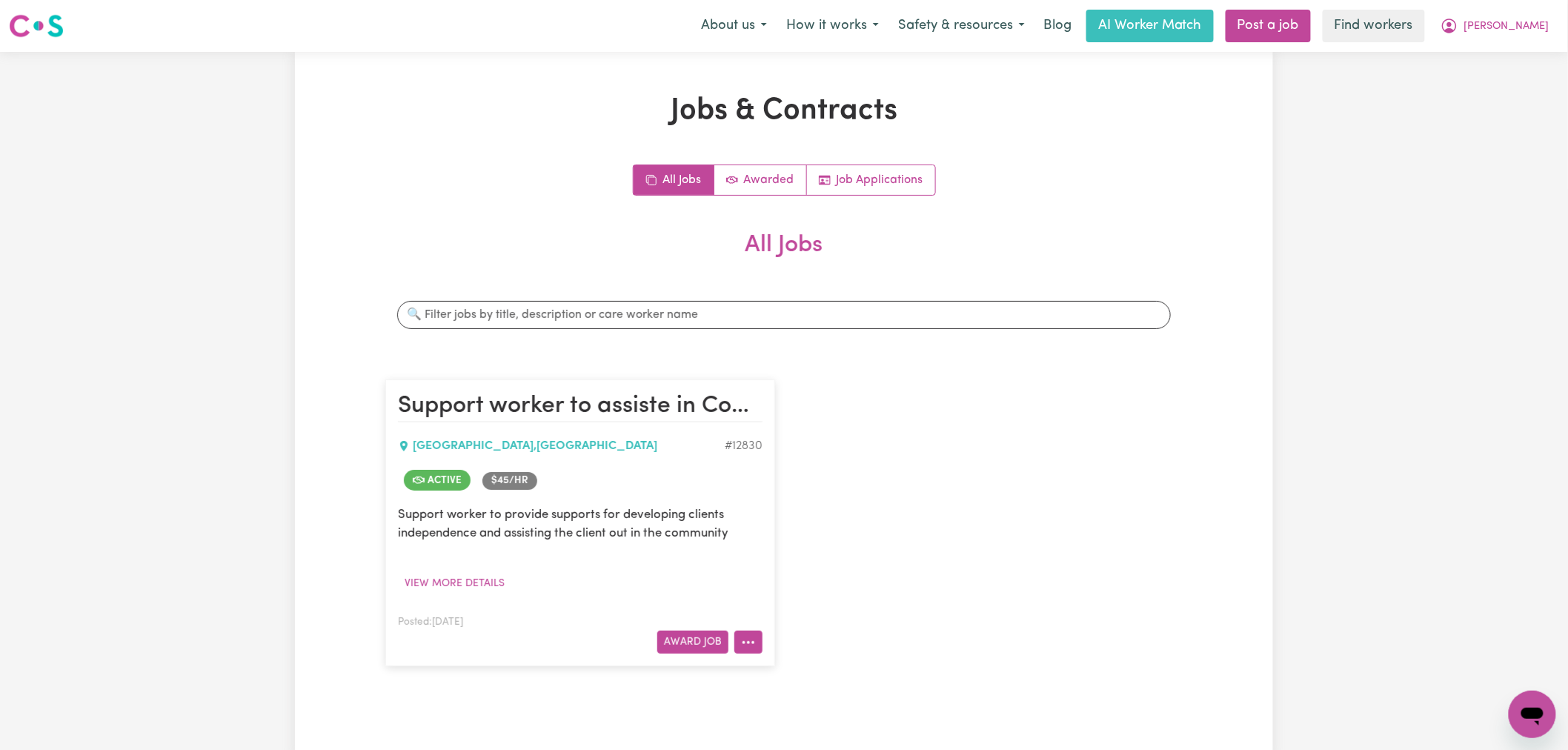
click at [759, 640] on button "More options" at bounding box center [748, 642] width 28 height 23
click at [806, 455] on link "View/Edit Contract" at bounding box center [806, 460] width 143 height 30
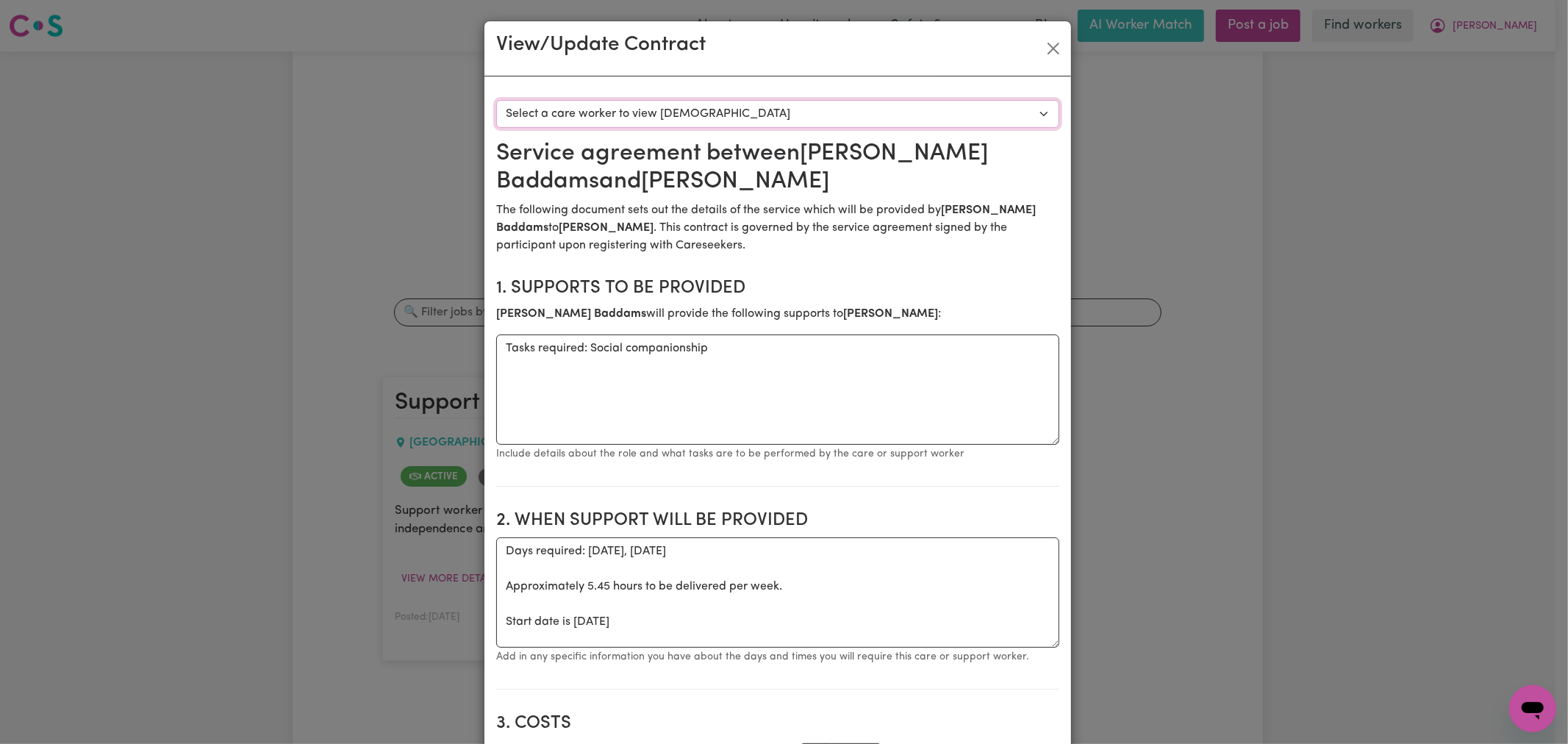
click at [816, 104] on select "Select a care worker to view contract #9379 - Brett Baddams (contract accepted)" at bounding box center [777, 114] width 563 height 28
select select "8991"
click at [496, 100] on select "Select a care worker to view contract #9379 - Brett Baddams (contract accepted)" at bounding box center [777, 114] width 563 height 28
click at [1054, 50] on button "Close" at bounding box center [1053, 49] width 23 height 23
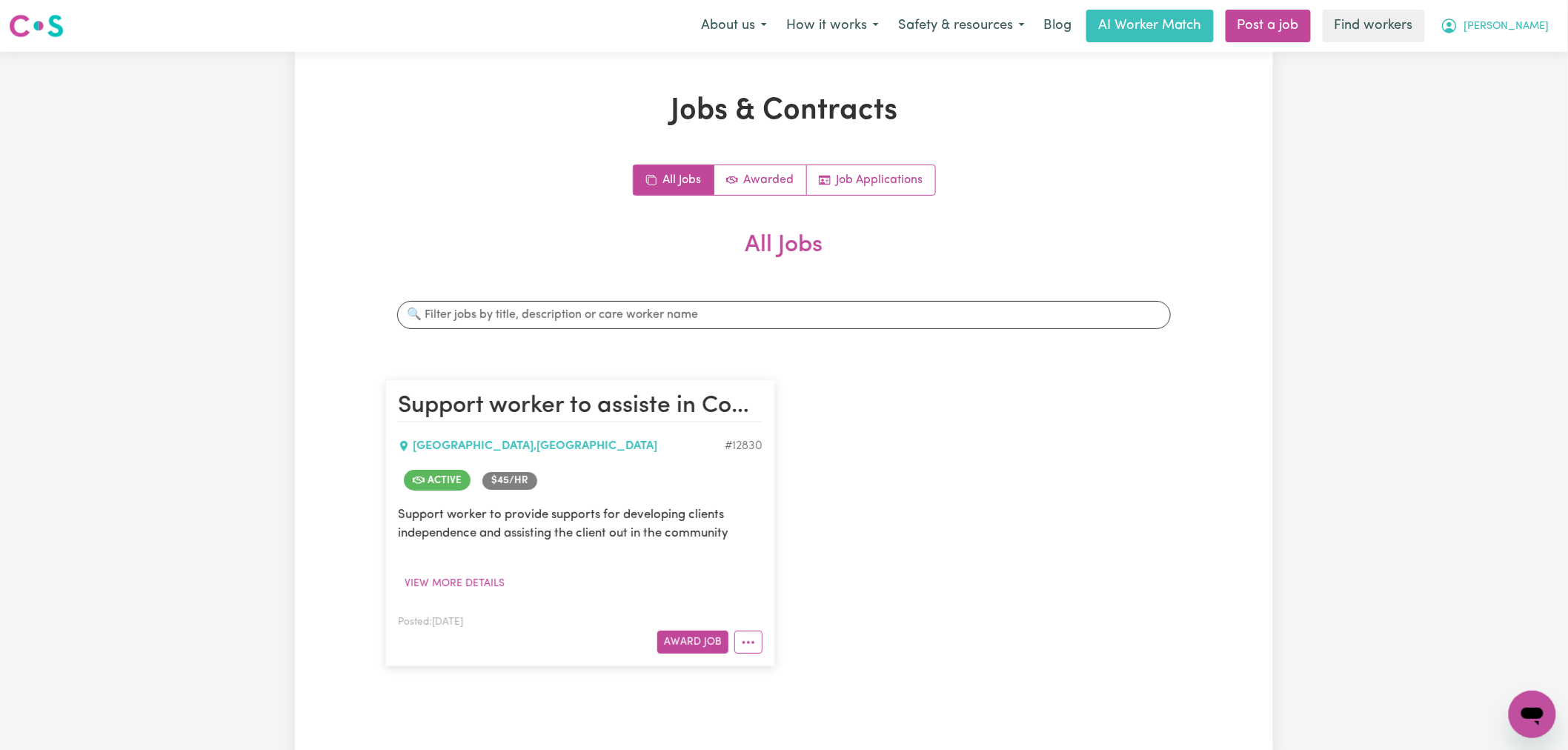
drag, startPoint x: 1506, startPoint y: 18, endPoint x: 1513, endPoint y: 28, distance: 12.2
click at [1458, 18] on icon "My Account" at bounding box center [1449, 26] width 18 height 18
click at [1521, 47] on link "My Dashboard" at bounding box center [1499, 58] width 117 height 28
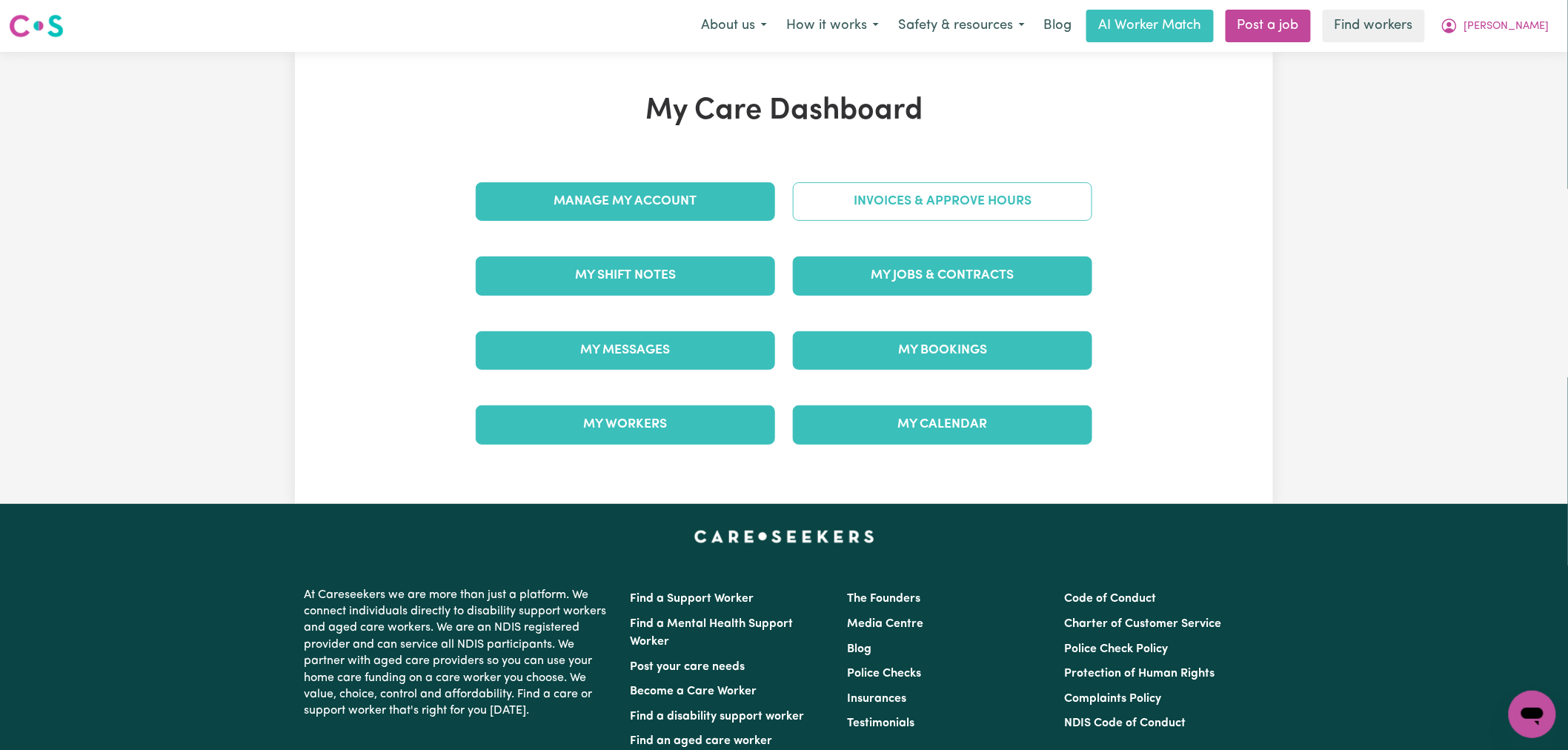
click at [915, 190] on link "Invoices & Approve Hours" at bounding box center [943, 201] width 300 height 39
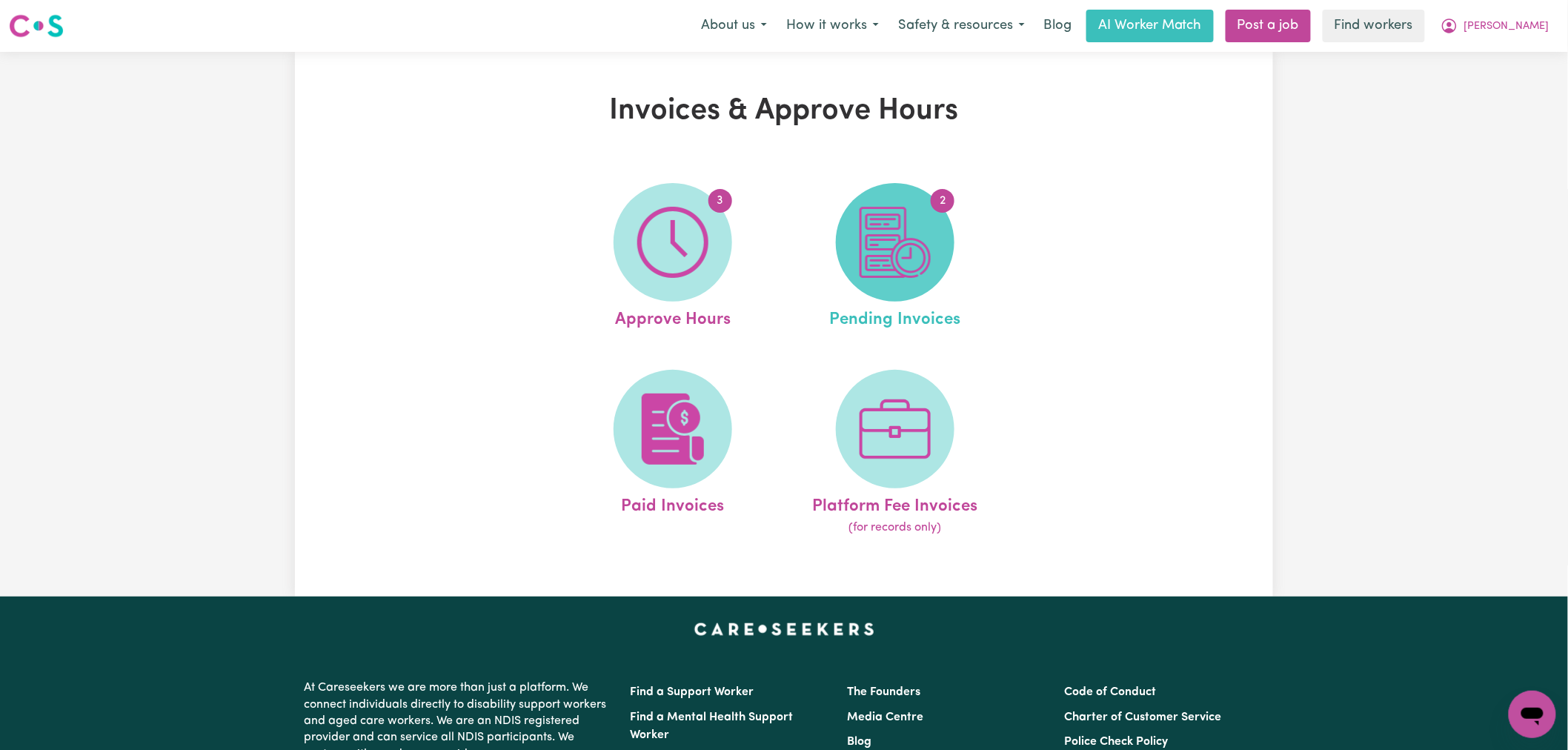
click at [950, 240] on span "2" at bounding box center [895, 242] width 118 height 118
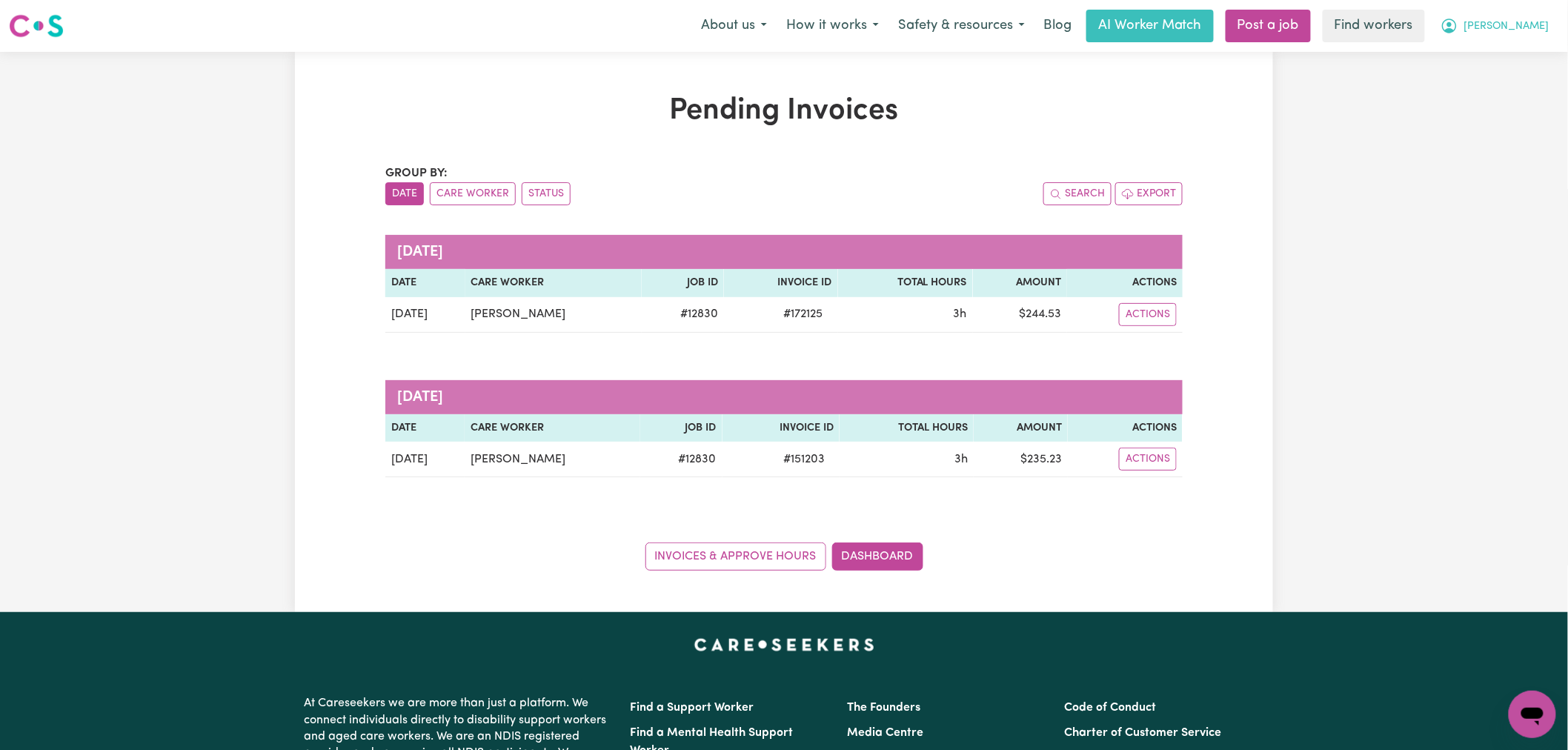
click at [1542, 30] on span "Cecilia" at bounding box center [1507, 26] width 85 height 17
click at [1536, 55] on link "My Dashboard" at bounding box center [1499, 58] width 117 height 28
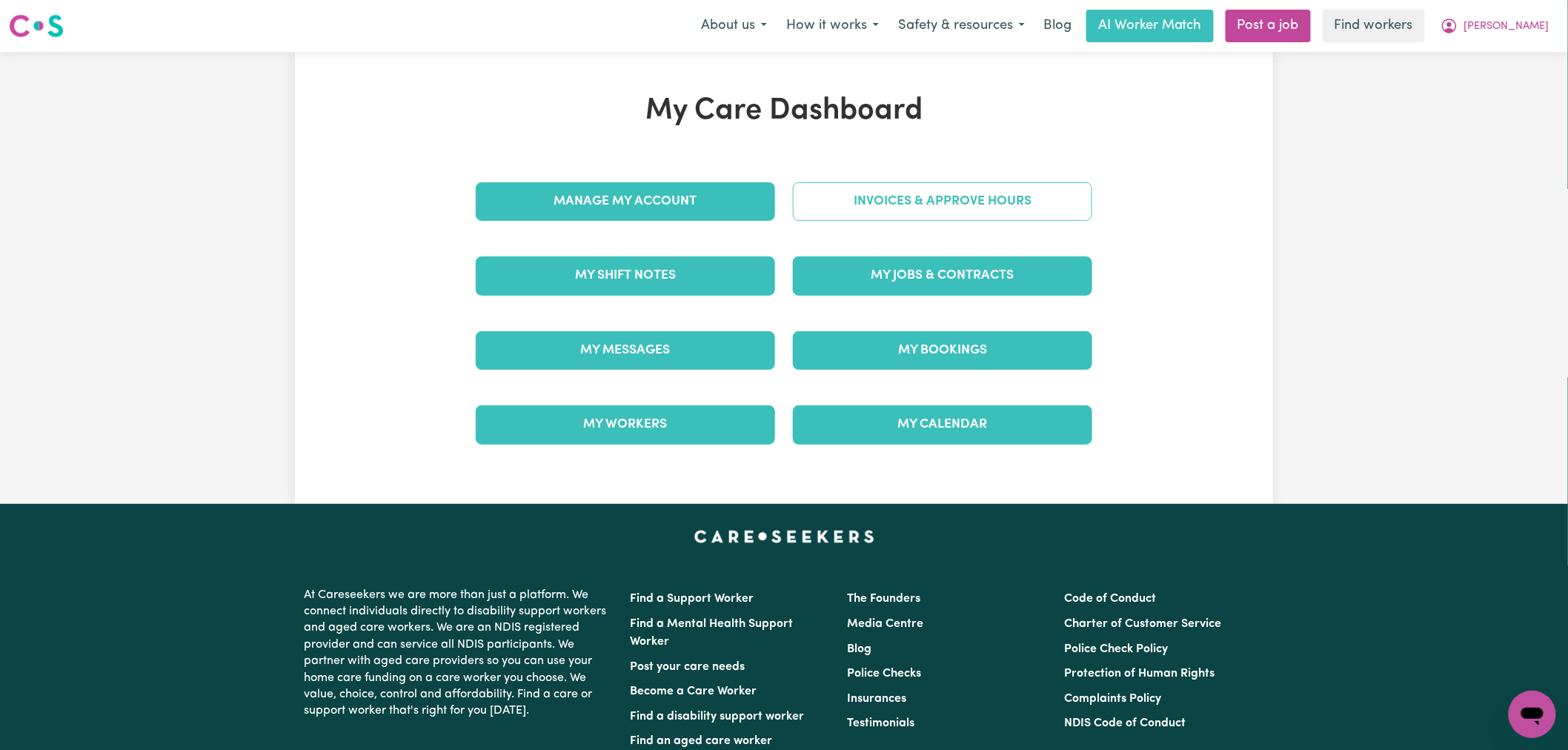
click at [1004, 182] on link "Invoices & Approve Hours" at bounding box center [943, 201] width 300 height 39
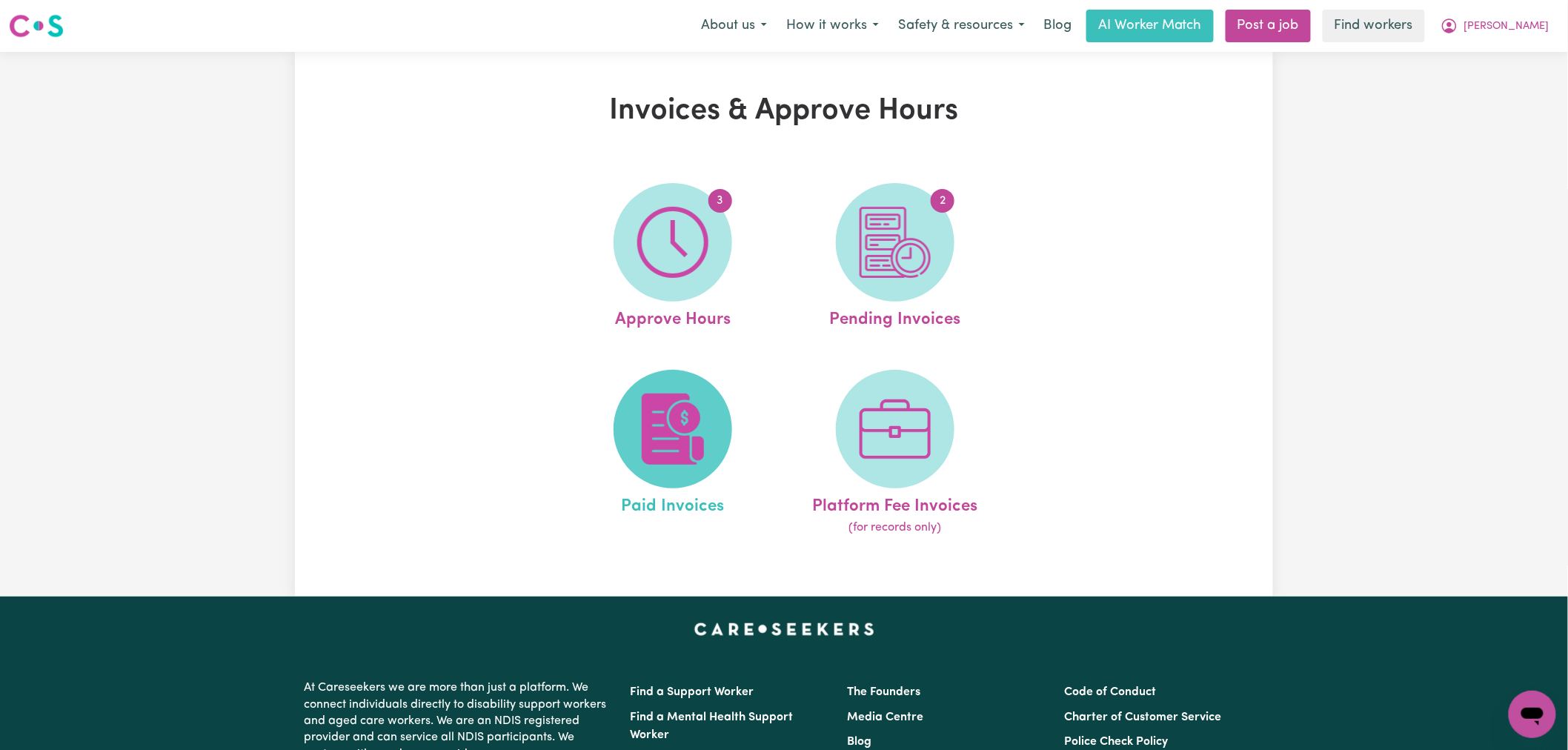
click at [675, 435] on img at bounding box center [672, 429] width 71 height 71
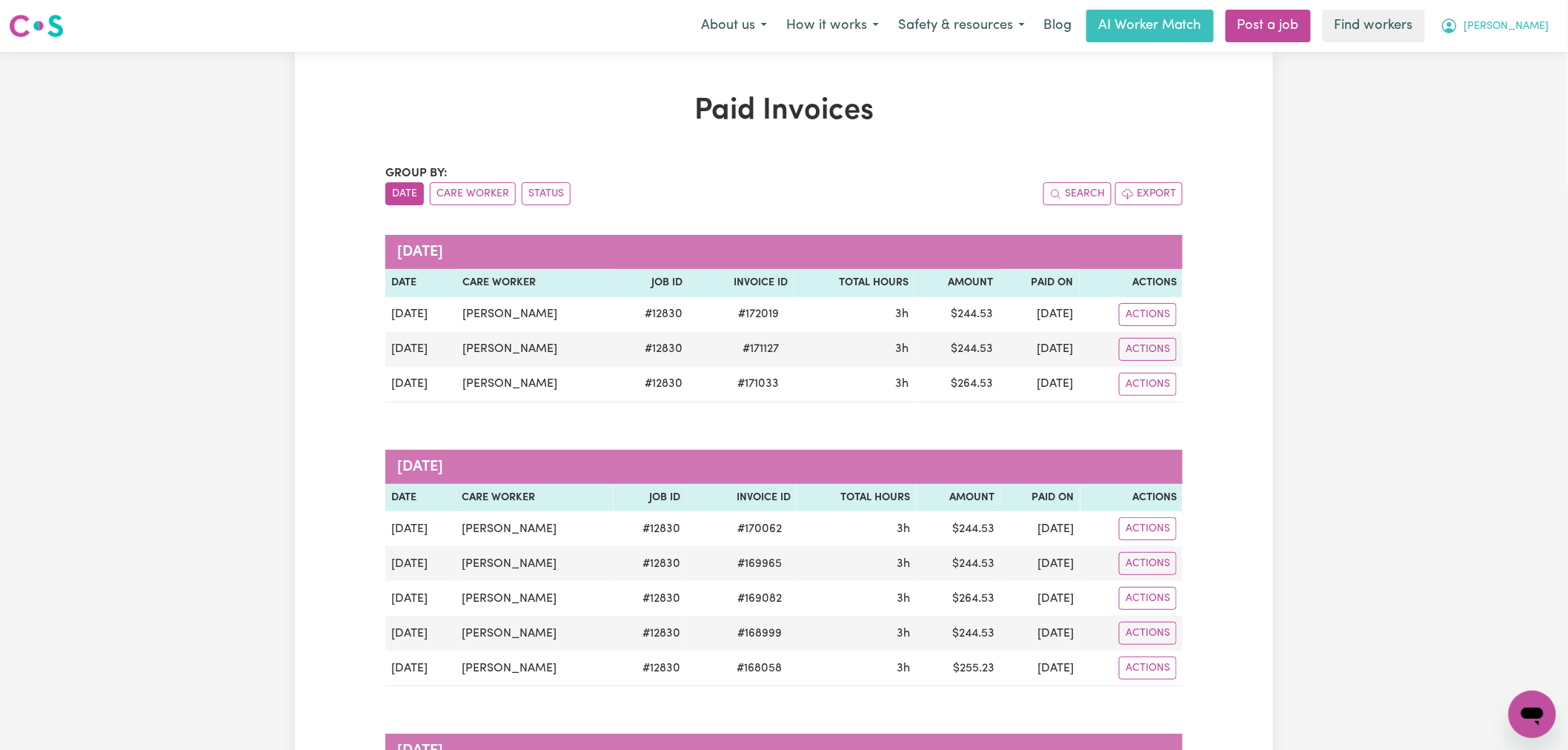
click at [1522, 34] on span "Cecilia" at bounding box center [1507, 26] width 85 height 17
click at [1524, 63] on link "My Dashboard" at bounding box center [1499, 58] width 117 height 28
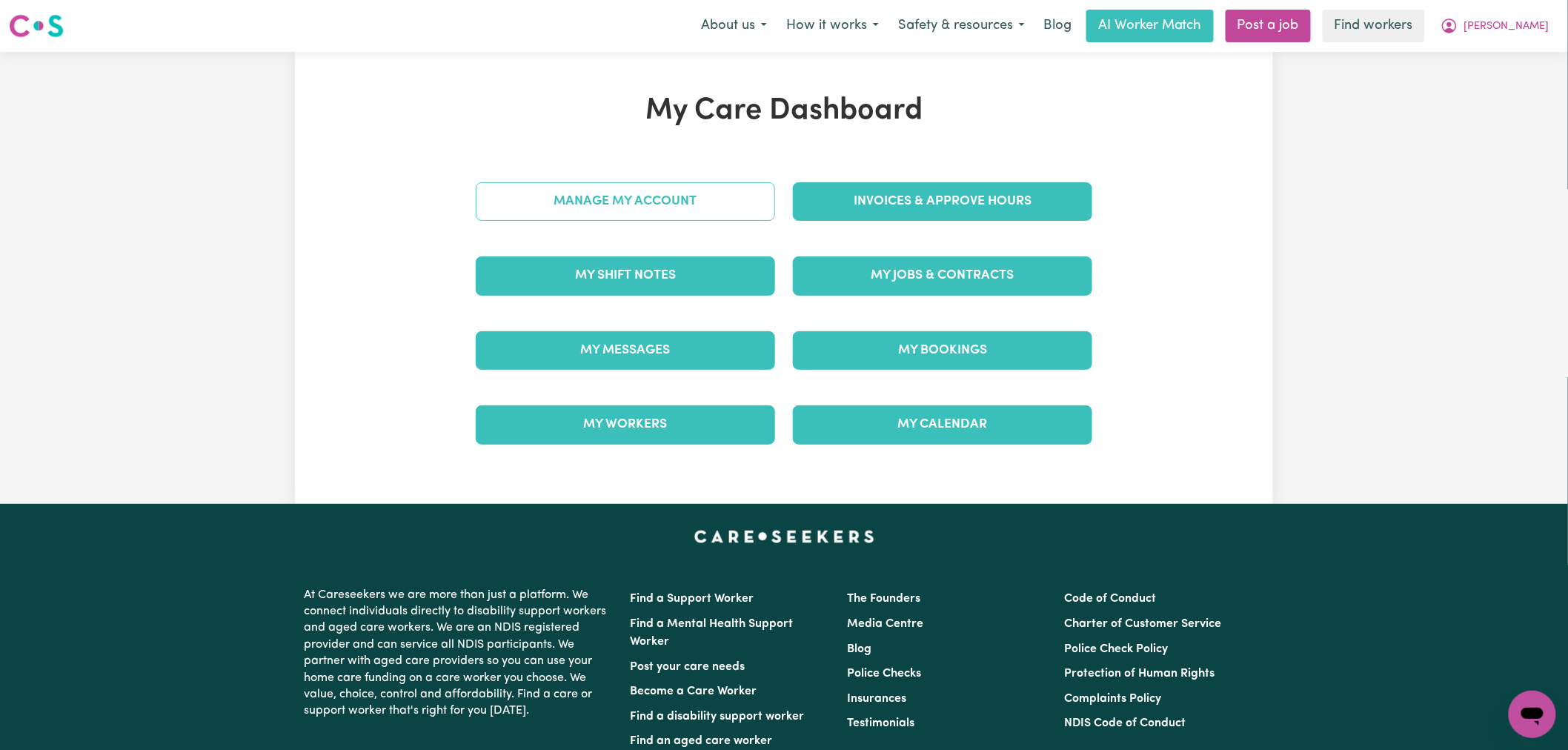
click at [685, 192] on link "Manage My Account" at bounding box center [625, 201] width 300 height 39
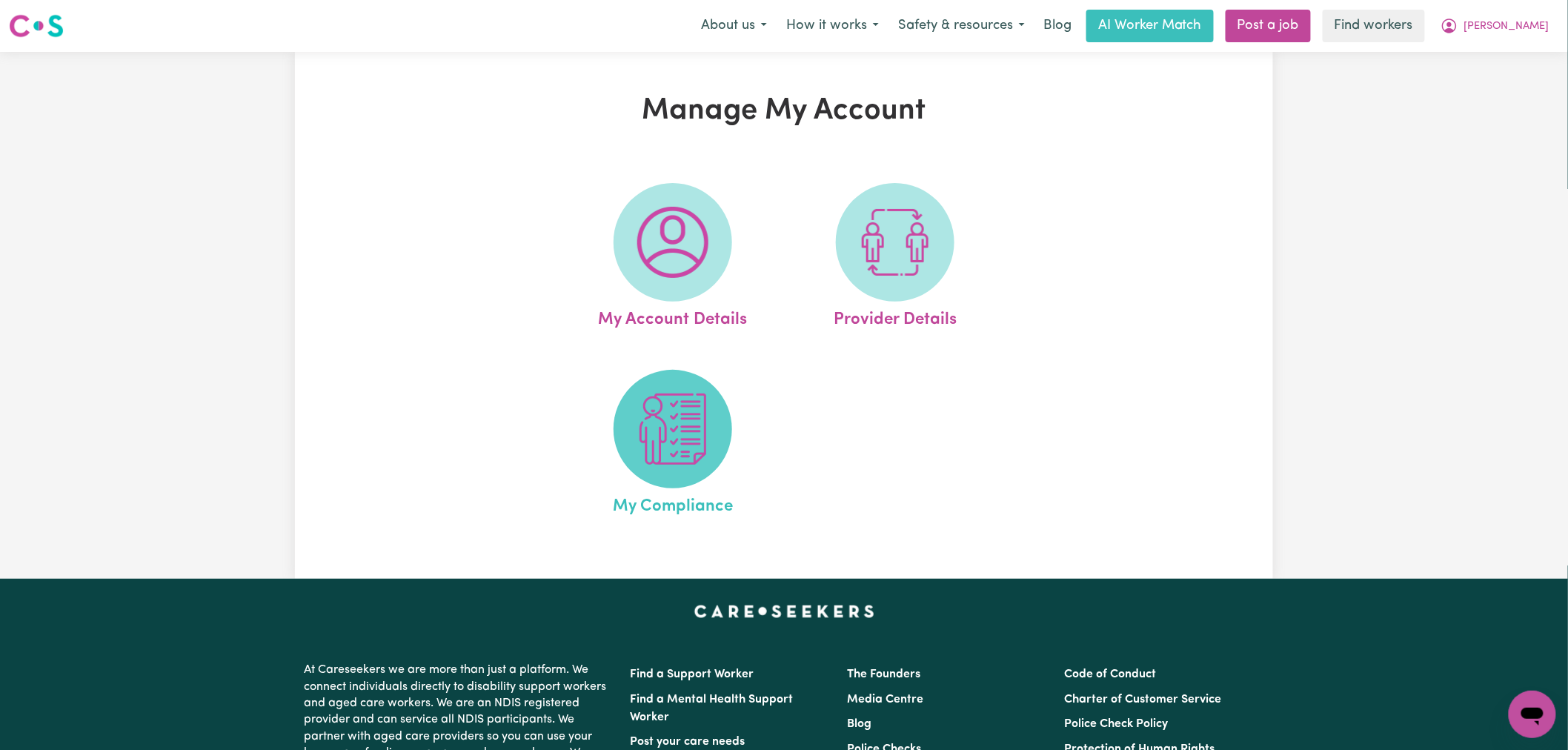
click at [672, 434] on img at bounding box center [672, 429] width 71 height 71
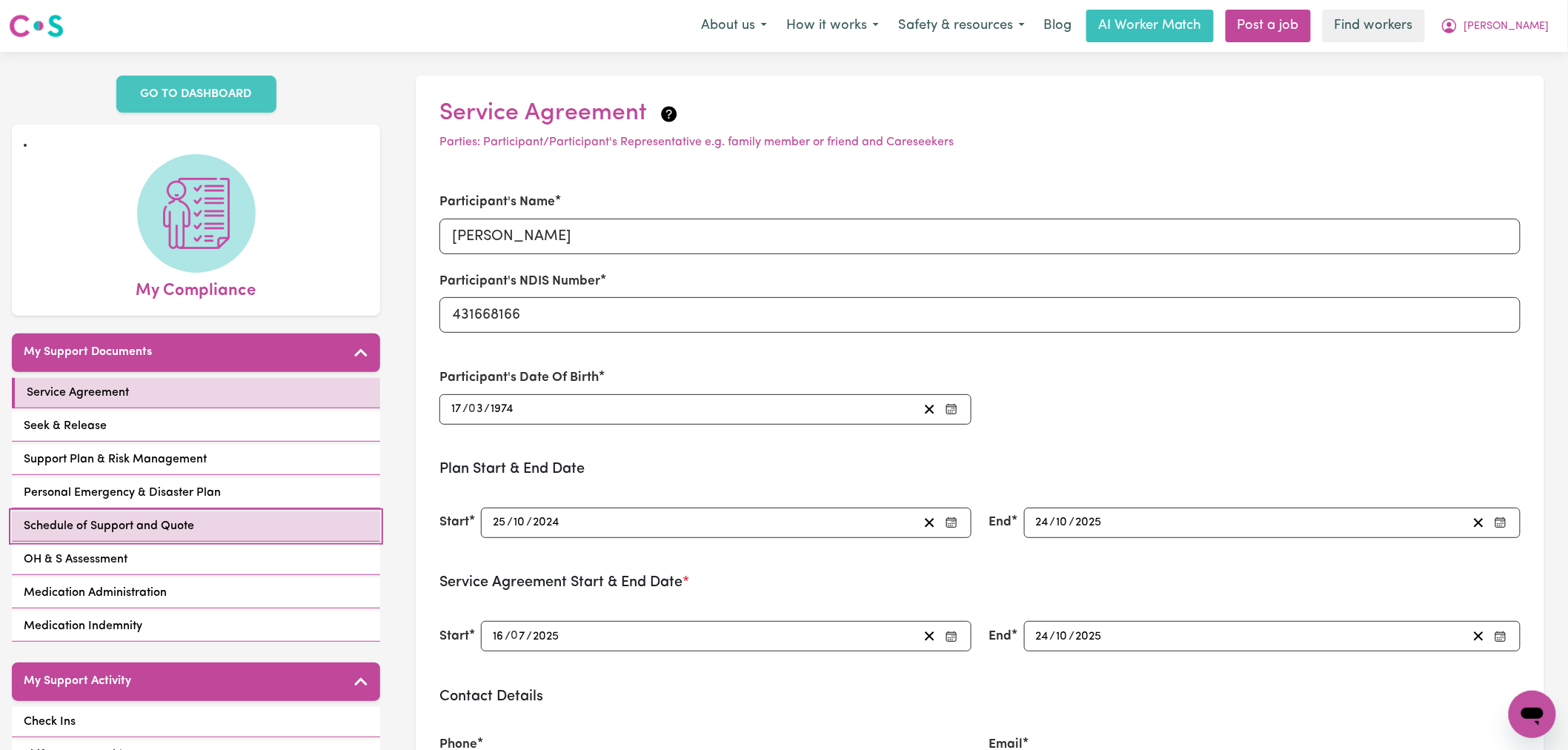
click at [156, 532] on span "Schedule of Support and Quote" at bounding box center [109, 526] width 170 height 18
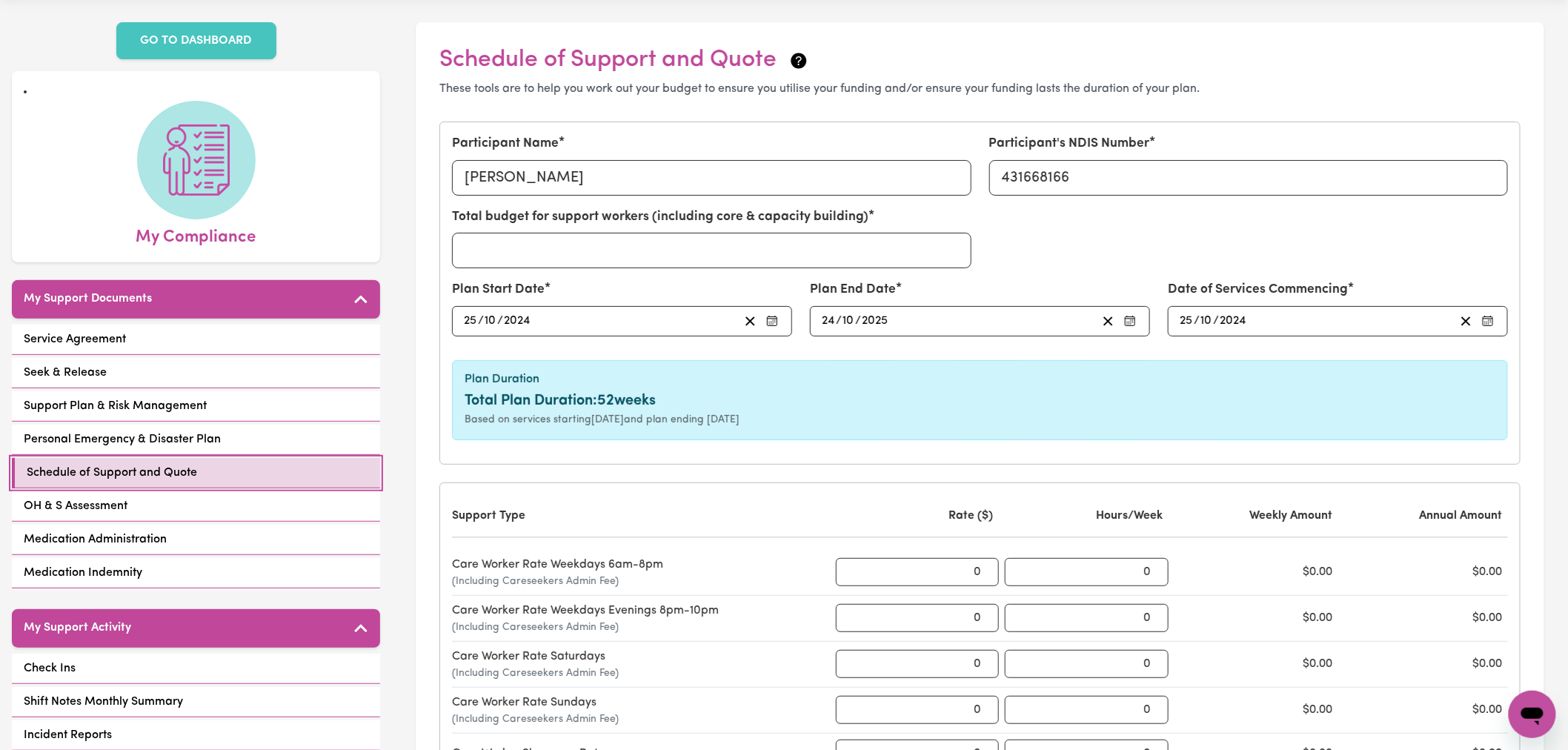
scroll to position [82, 0]
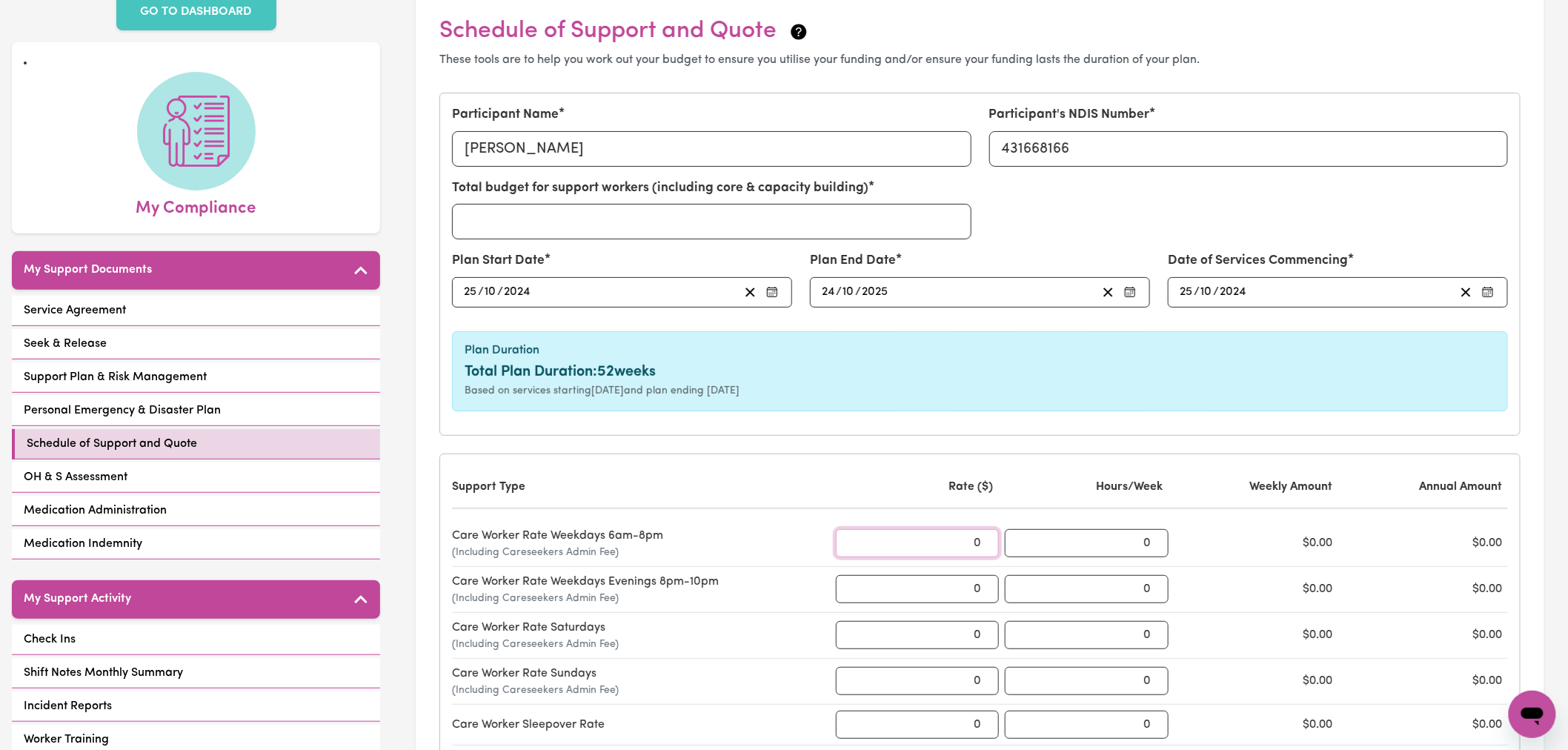
click at [980, 543] on input "0" at bounding box center [918, 543] width 164 height 28
click at [959, 541] on input "081.50" at bounding box center [918, 543] width 164 height 28
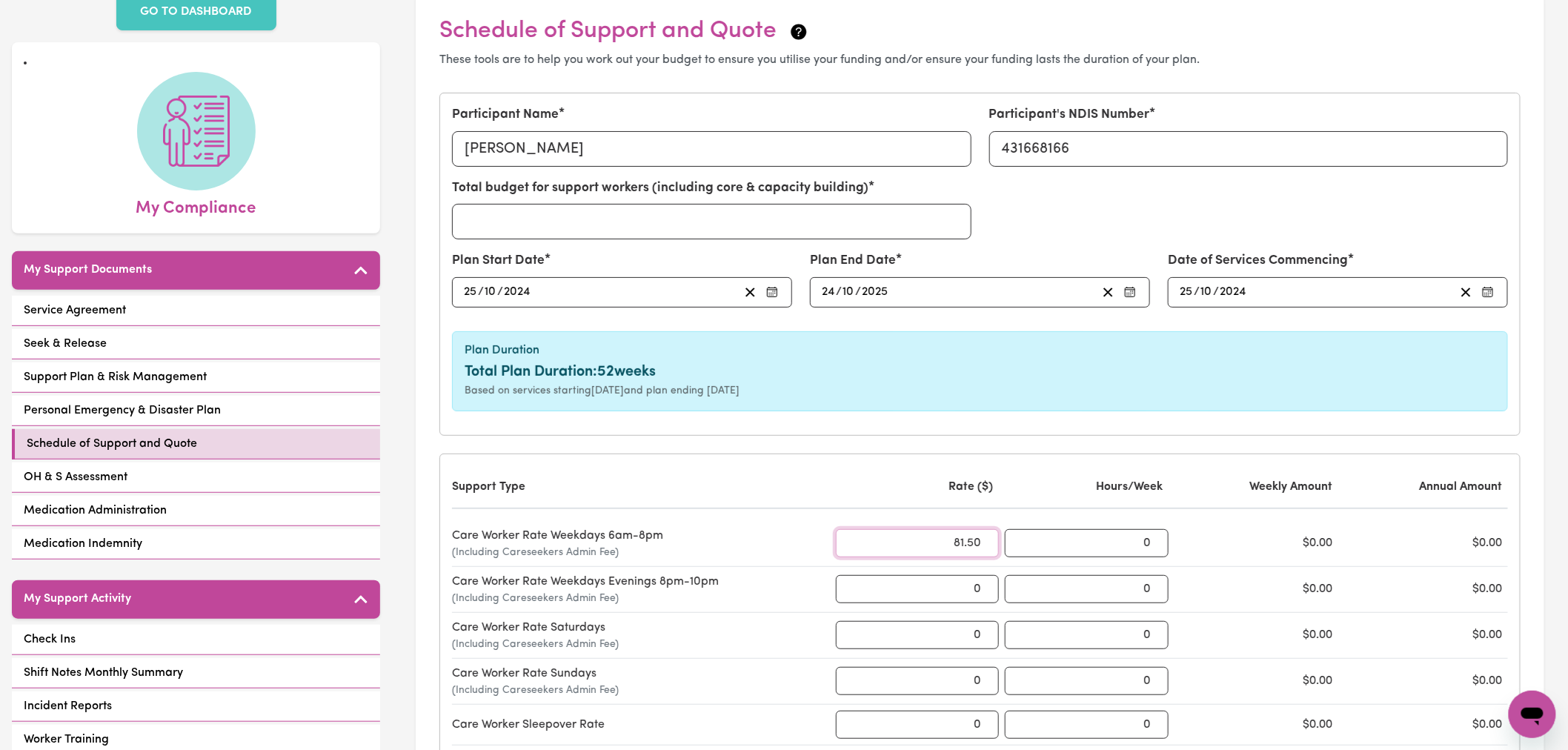
type input "81.50"
click at [926, 494] on div "Rate ($)" at bounding box center [918, 487] width 164 height 18
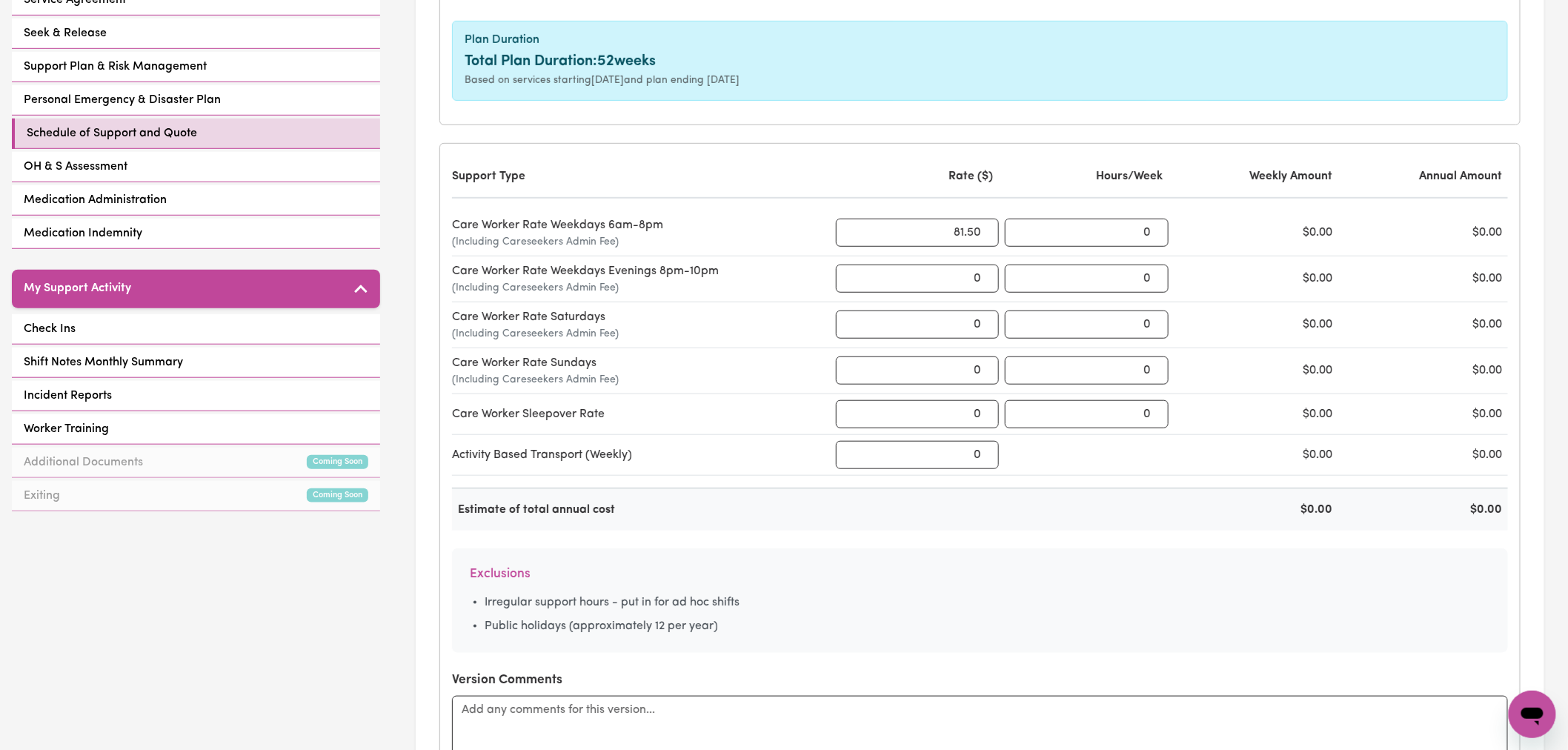
scroll to position [247, 0]
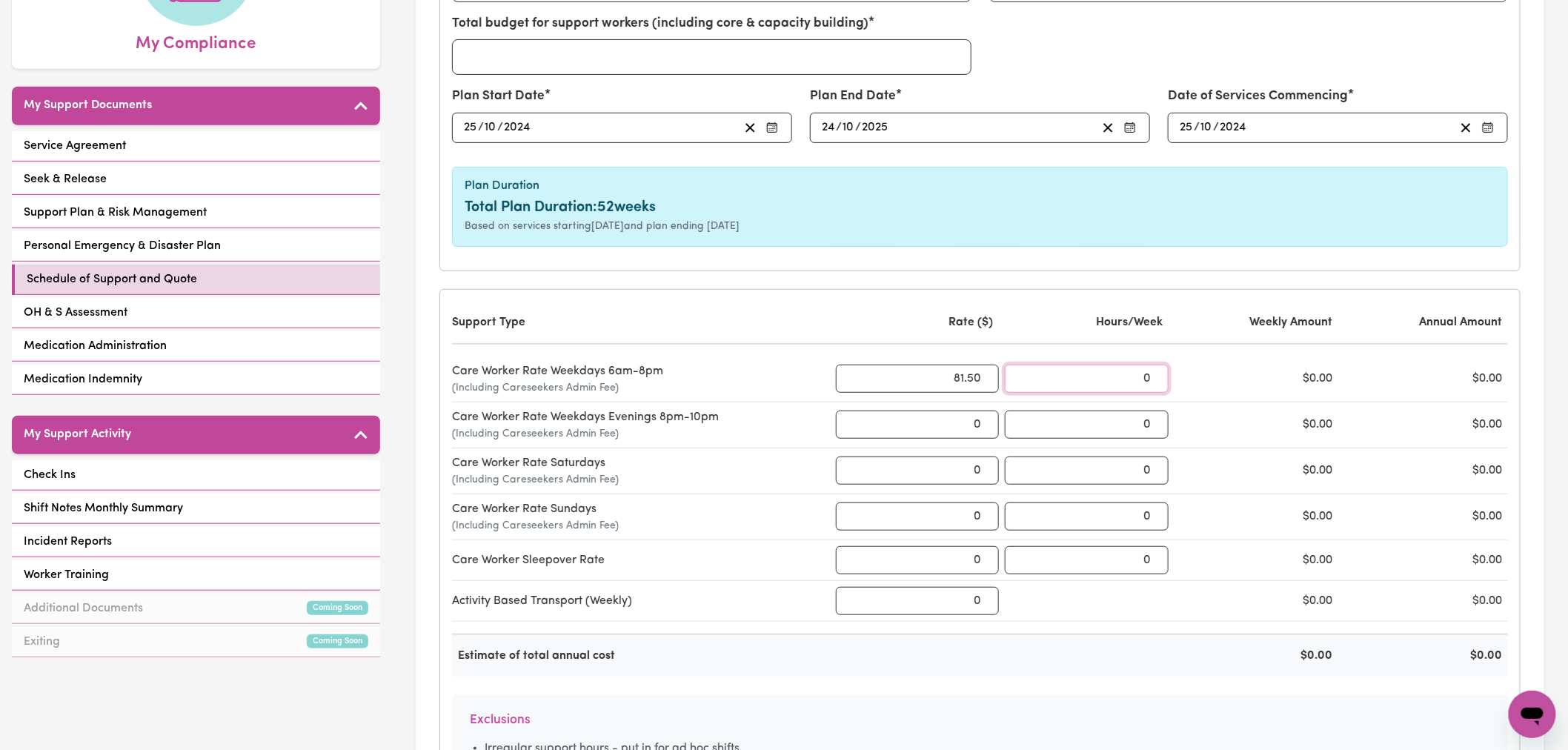
click at [1145, 376] on input "0" at bounding box center [1087, 379] width 164 height 28
click at [1147, 380] on input "0" at bounding box center [1087, 379] width 164 height 28
click at [1198, 300] on div "Support Type Rate ($) Hours/Week Weekly Amount Annual Amount Care Worker Rate W…" at bounding box center [980, 604] width 1080 height 629
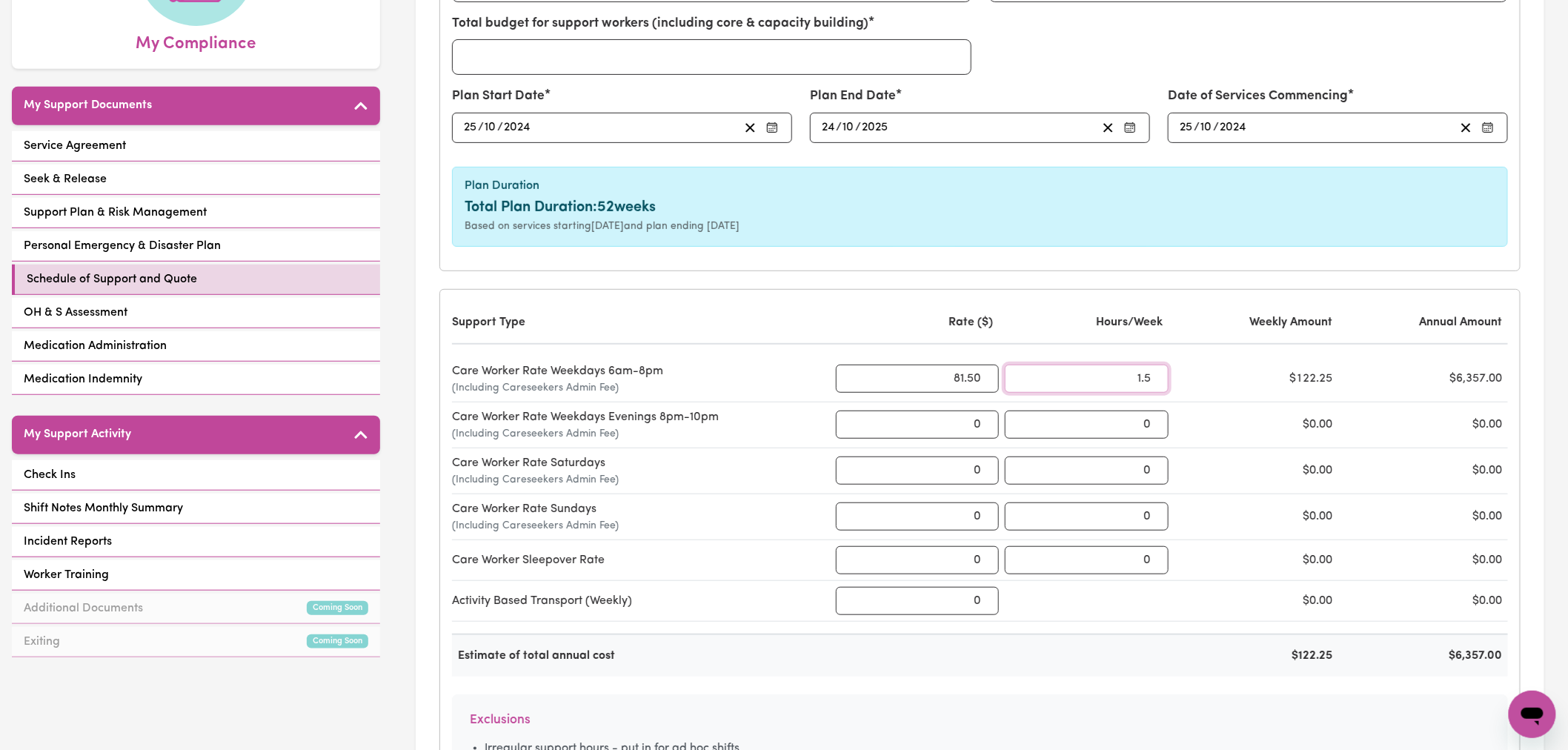
click at [1149, 375] on input "1.5" at bounding box center [1087, 379] width 164 height 28
type input "3"
click at [1254, 324] on div "Weekly Amount" at bounding box center [1257, 323] width 164 height 18
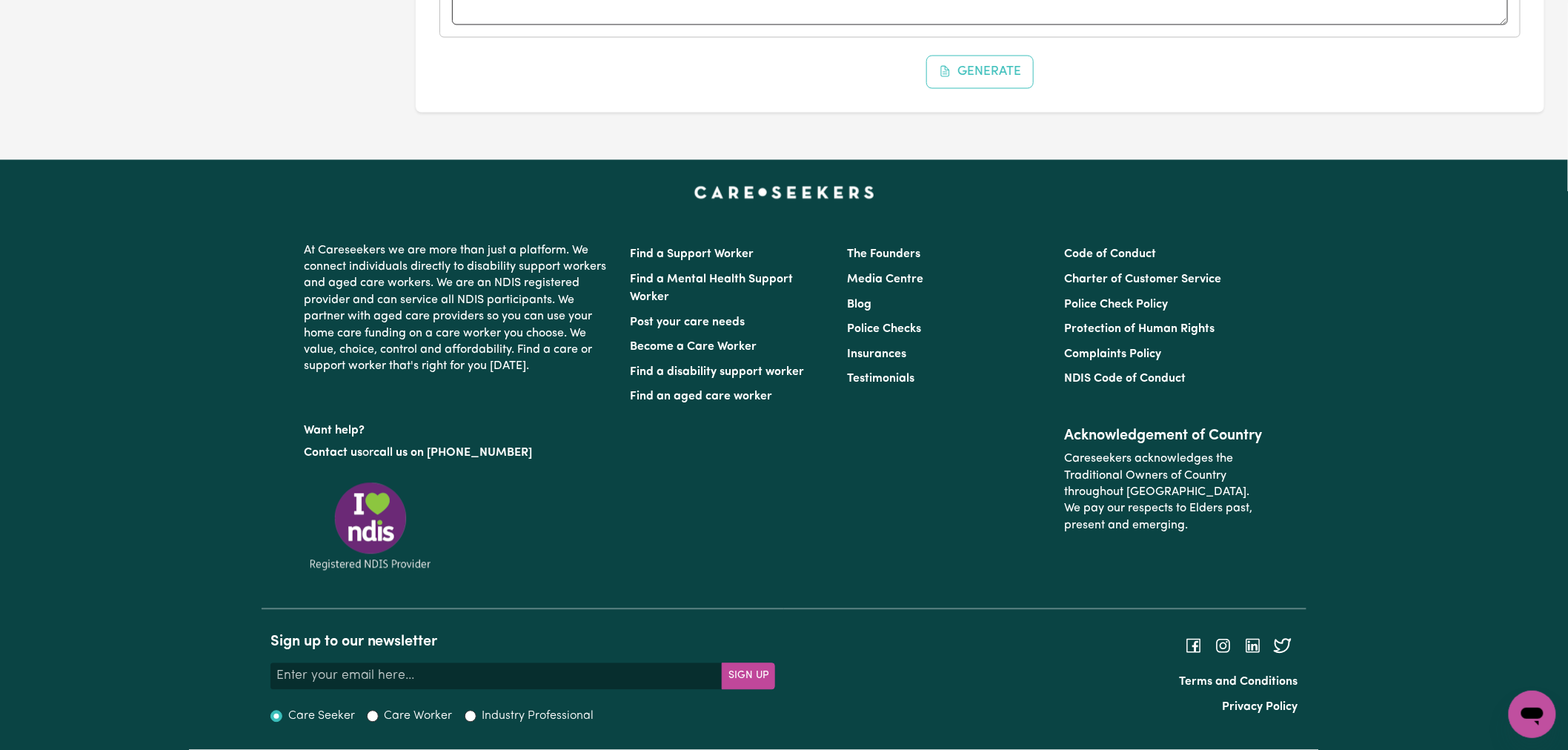
scroll to position [718, 0]
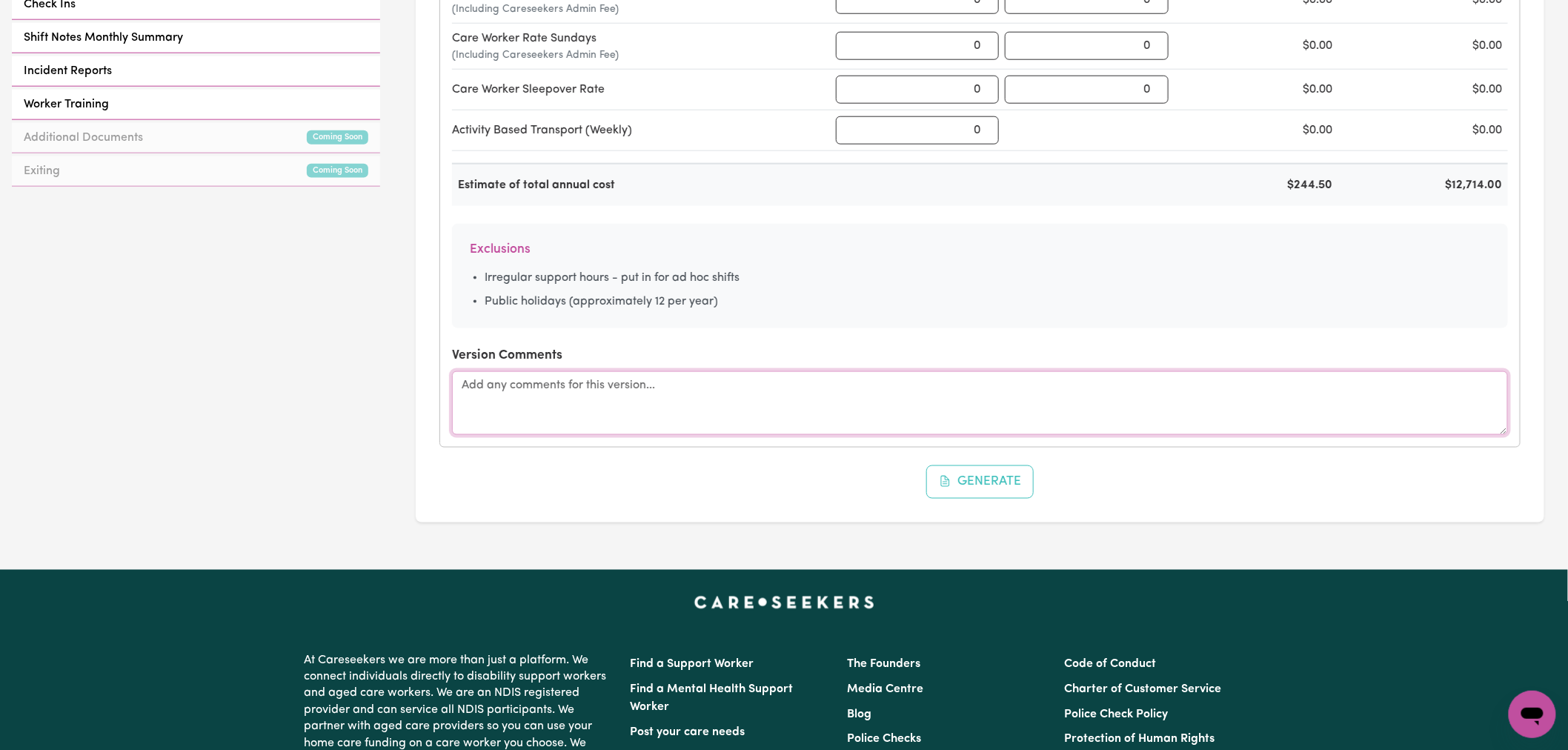
click at [514, 412] on textarea at bounding box center [979, 403] width 1056 height 64
click at [780, 382] on textarea "Please note supports are fortnightly Monday and Tuesdays but for purposes of cr…" at bounding box center [979, 403] width 1056 height 64
click at [1225, 386] on textarea "Please note supports are fortnightly Monday and Tuesdays for approx. 3 hours bu…" at bounding box center [979, 403] width 1056 height 64
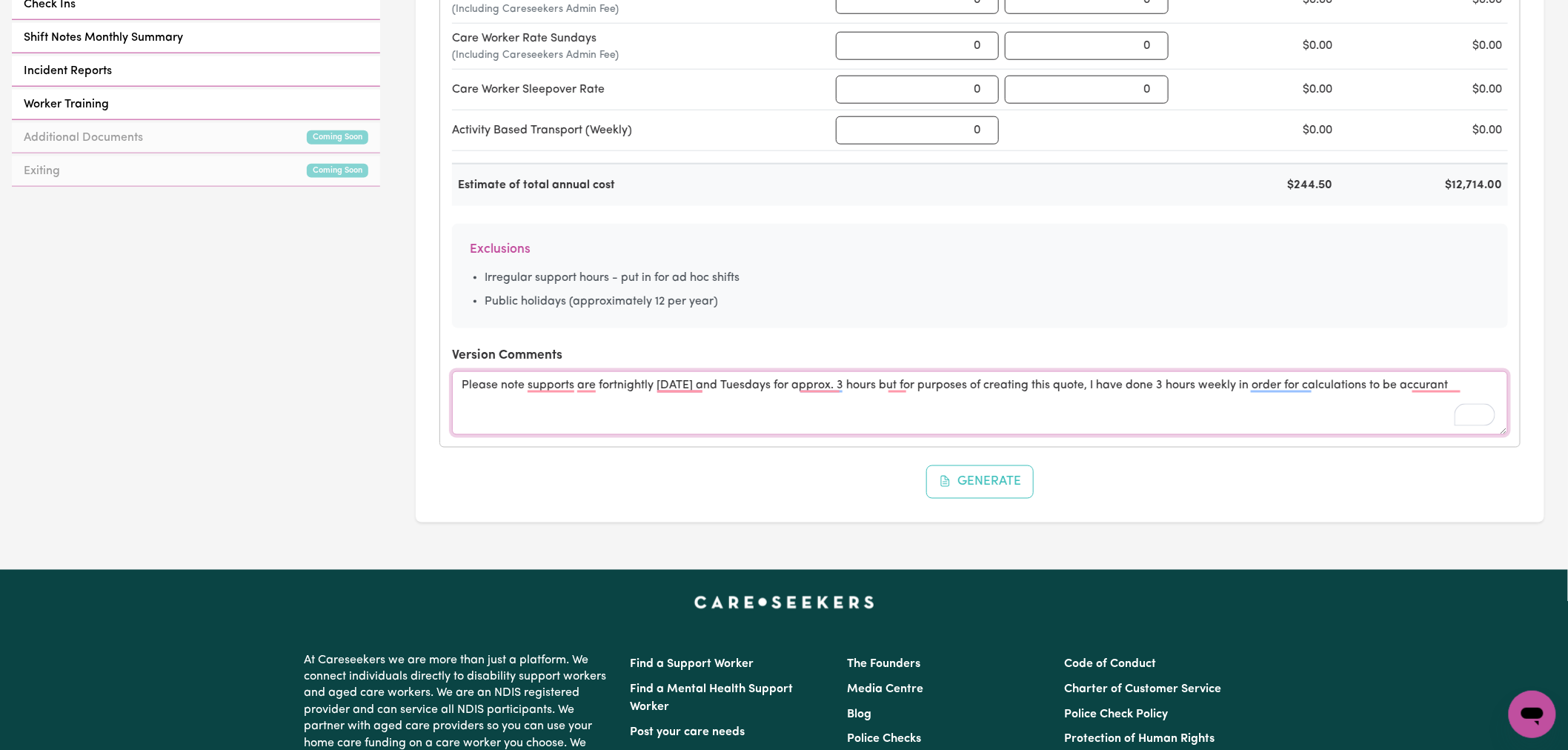
click at [820, 396] on textarea "Please note supports are fortnightly Monday and Tuesdays for approx. 3 hours bu…" at bounding box center [979, 403] width 1056 height 64
click at [823, 394] on textarea "Please note supports are fortnightly Monday and Tuesdays for approx. 3 hours bu…" at bounding box center [979, 403] width 1056 height 64
click at [894, 399] on textarea "Please note supports are fortnightly Monday and Tuesdays for approx. 3 hours bu…" at bounding box center [979, 403] width 1056 height 64
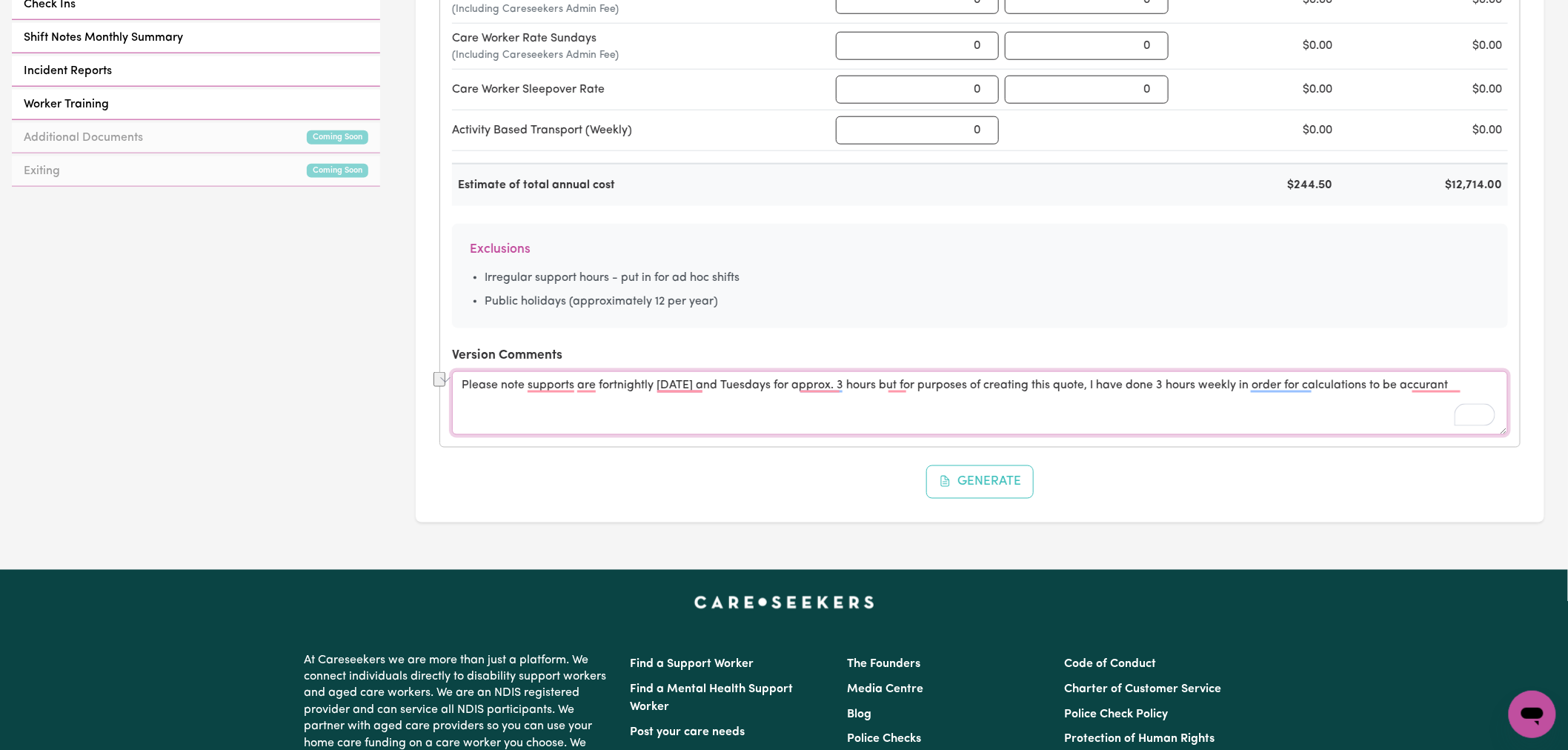
click at [894, 399] on textarea "Please note supports are fortnightly Monday and Tuesdays for approx. 3 hours bu…" at bounding box center [979, 403] width 1056 height 64
click at [896, 396] on textarea "Please note supports are fortnightly Monday and Tuesdays for approx. 3 hours bu…" at bounding box center [979, 403] width 1056 height 64
paste textarea "that supports are scheduled fortnightly on Mondays and Tuesdays for approximate…"
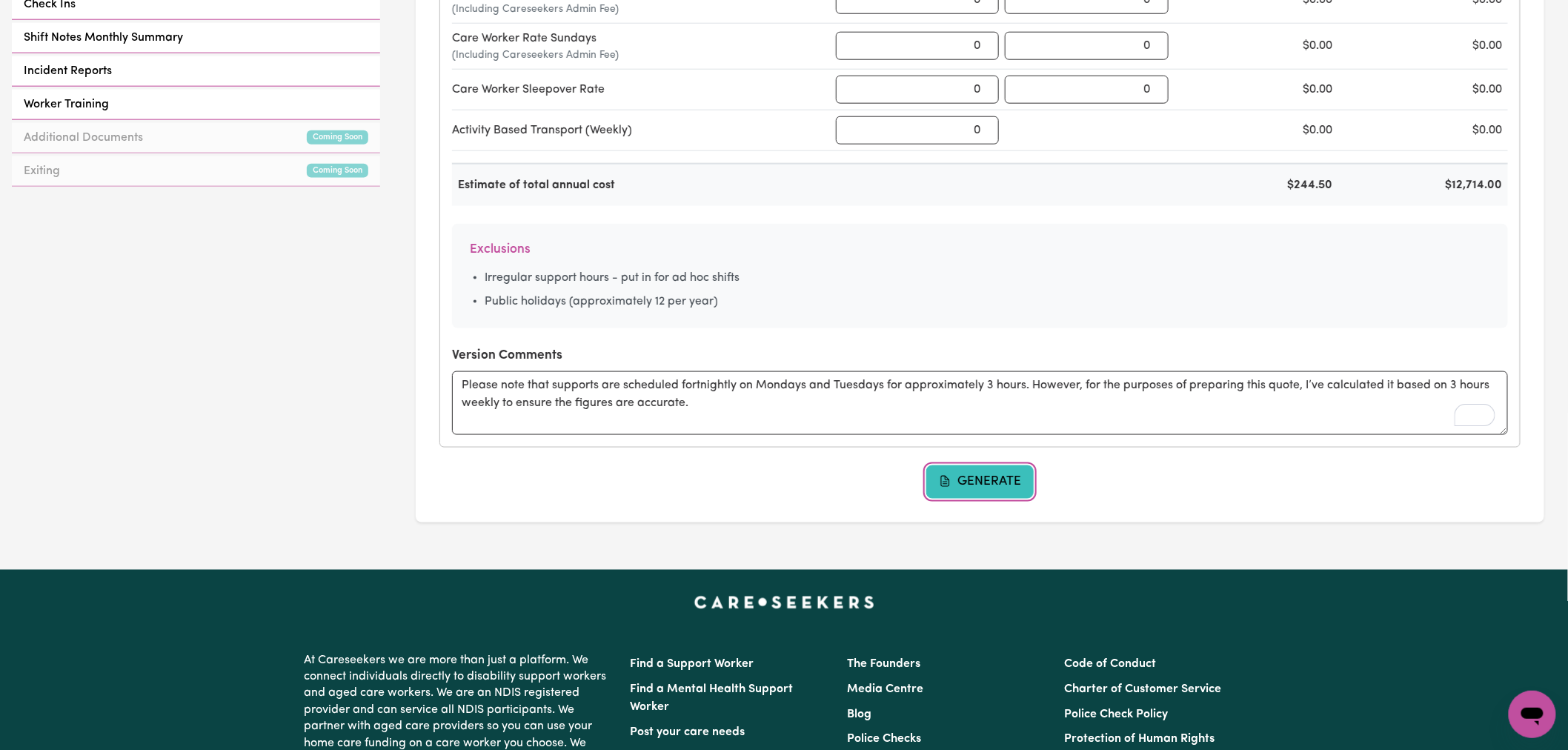
click at [968, 480] on button "Generate" at bounding box center [980, 481] width 108 height 32
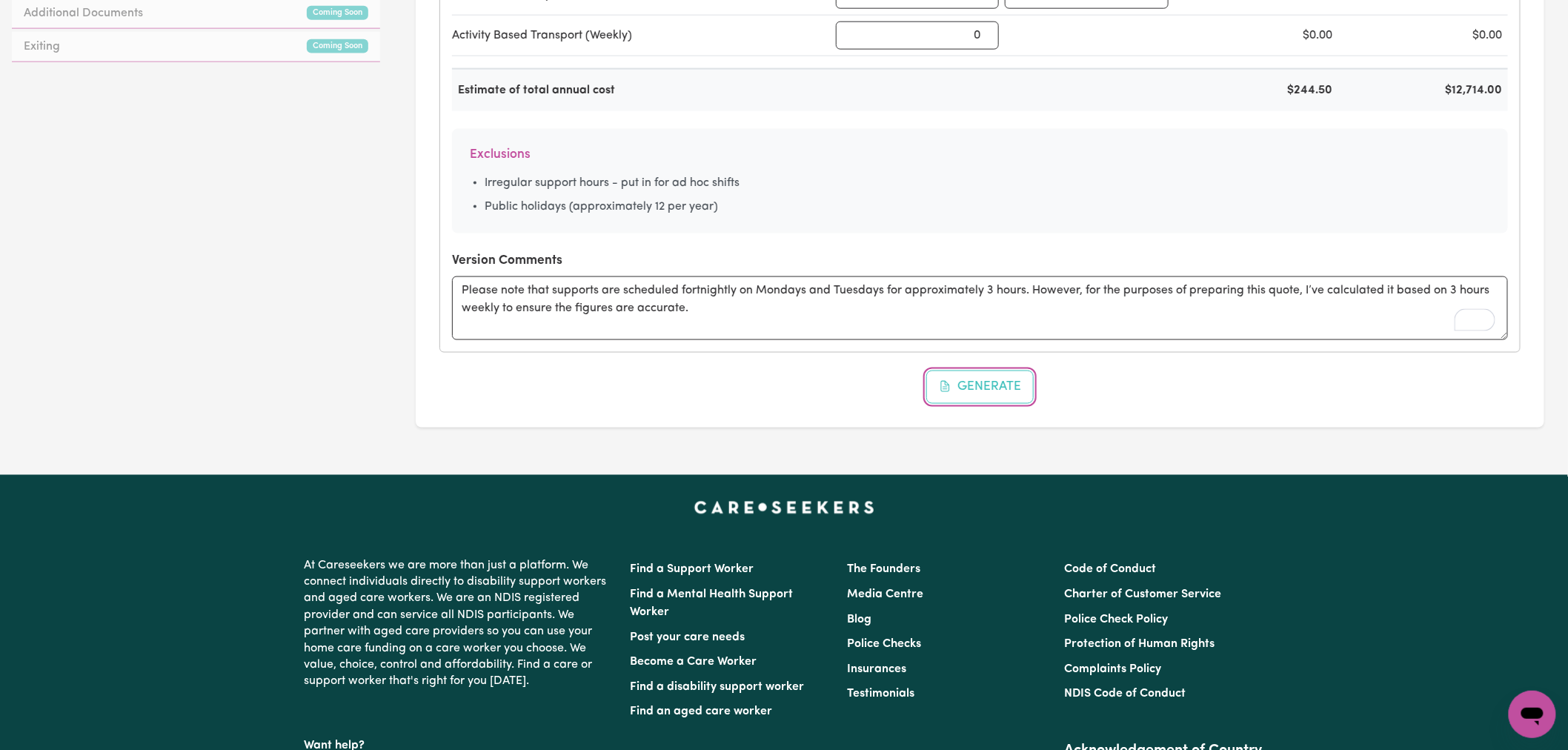
scroll to position [906, 0]
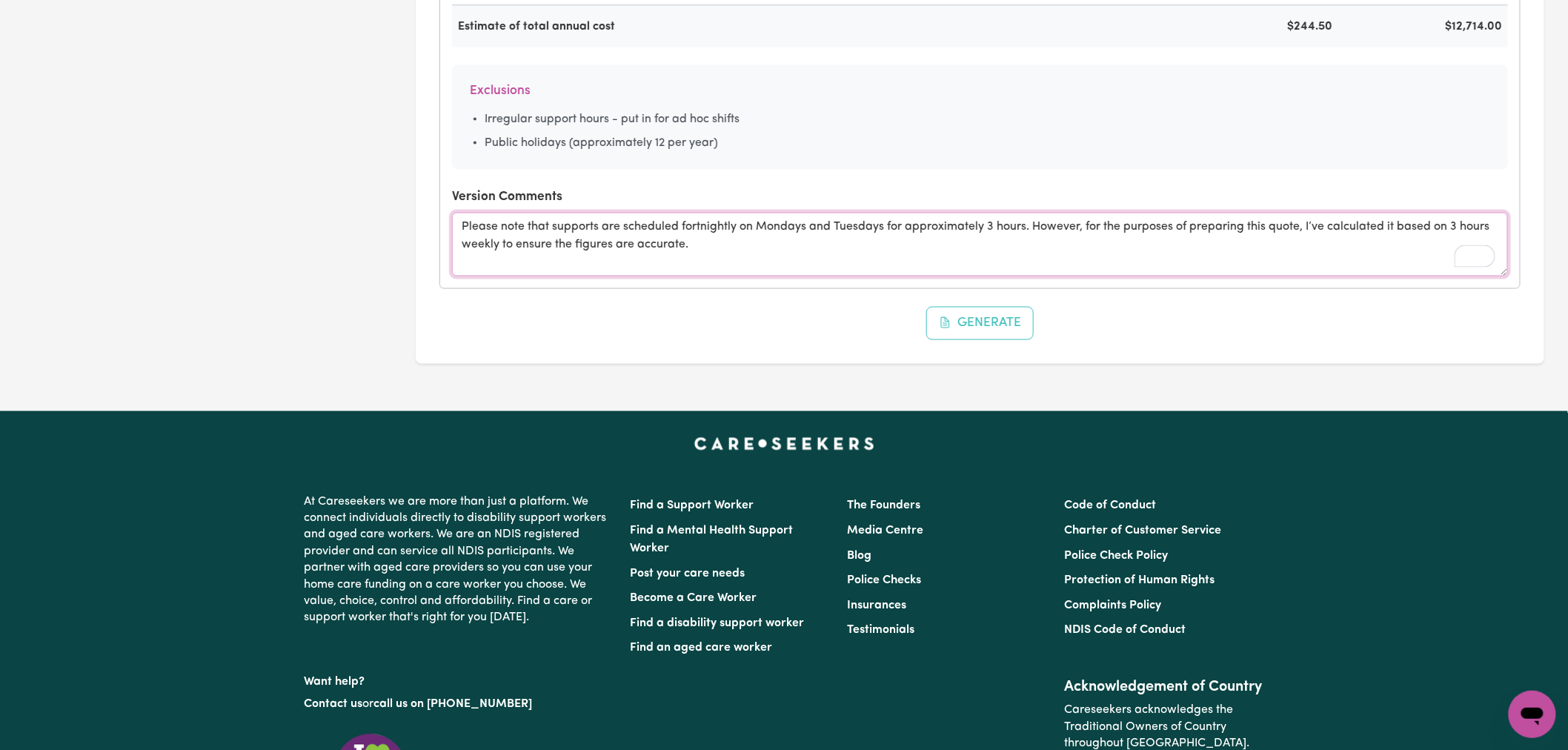
click at [732, 240] on textarea "Please note that supports are scheduled fortnightly on Mondays and Tuesdays for…" at bounding box center [979, 244] width 1056 height 64
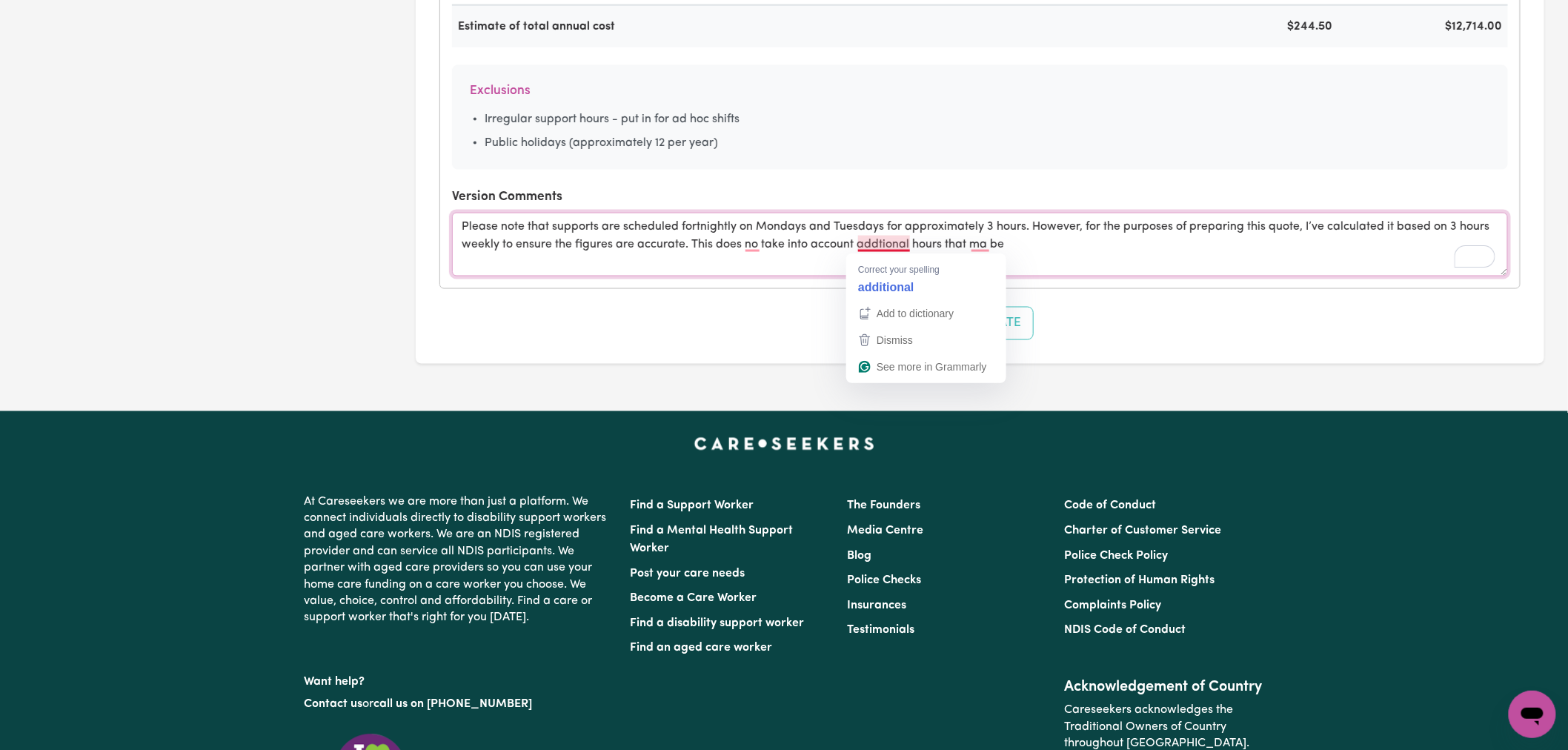
click at [829, 250] on textarea "Please note that supports are scheduled fortnightly on Mondays and Tuesdays for…" at bounding box center [979, 244] width 1056 height 64
drag, startPoint x: 1014, startPoint y: 254, endPoint x: 693, endPoint y: 254, distance: 321.0
click at [693, 254] on textarea "Please note that supports are scheduled fortnightly on Mondays and Tuesdays for…" at bounding box center [979, 244] width 1056 height 64
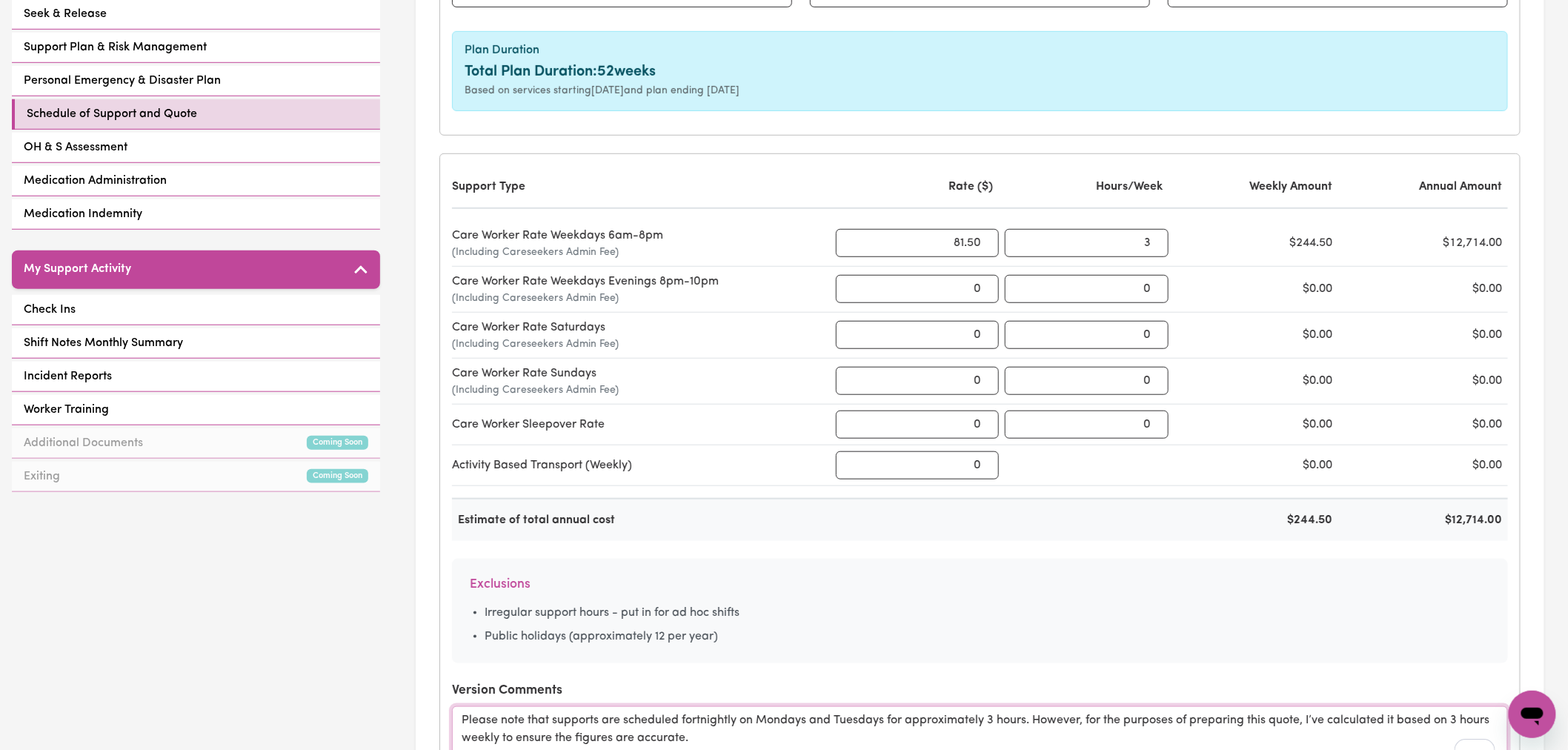
scroll to position [412, 0]
type textarea "Please note that supports are scheduled fortnightly on Mondays and Tuesdays for…"
click at [1487, 524] on div "$12,714.00" at bounding box center [1426, 521] width 164 height 18
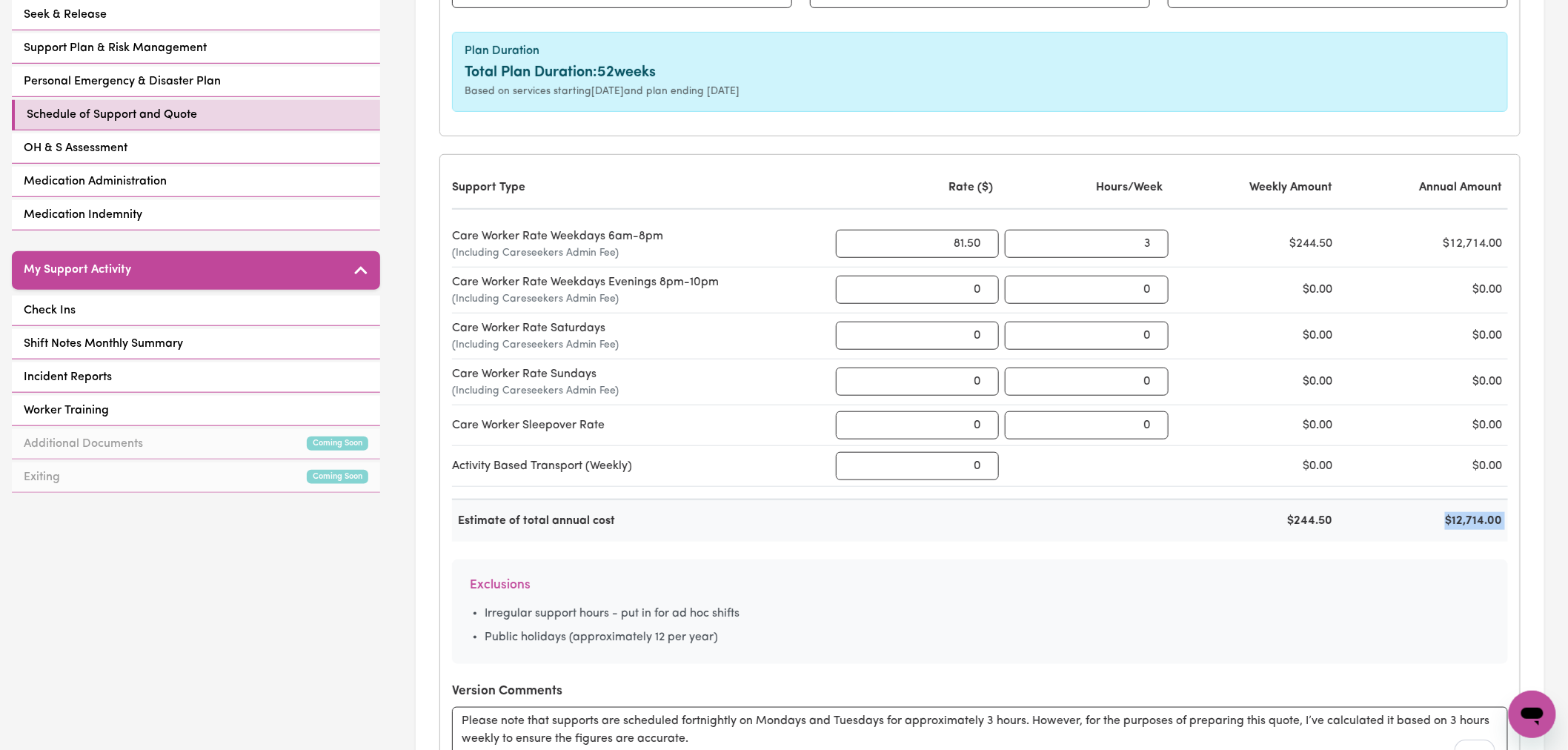
copy div "$12,714.00"
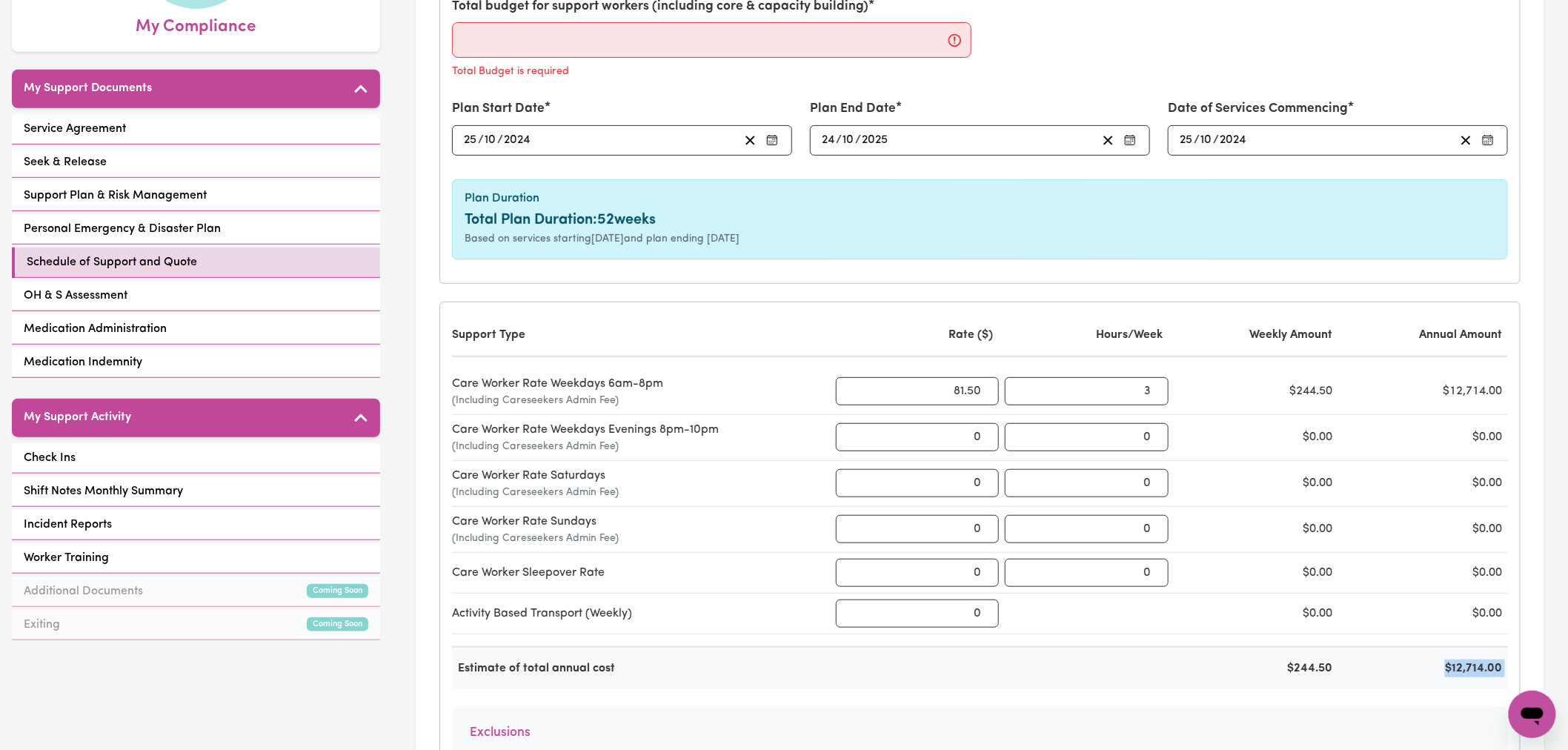
scroll to position [82, 0]
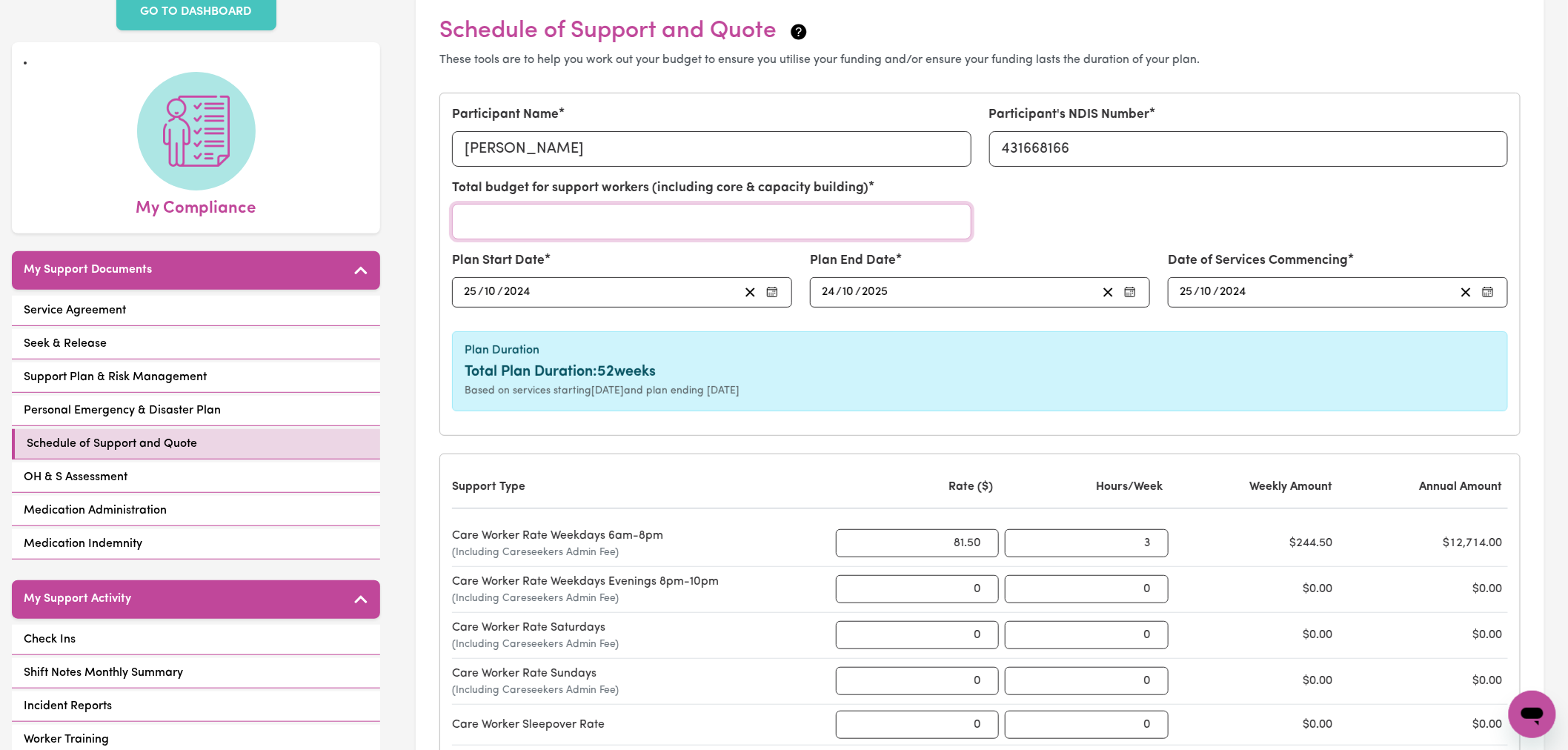
click at [571, 213] on input "Total budget for support workers (including core & capacity building)" at bounding box center [711, 221] width 520 height 35
paste input "12714.00"
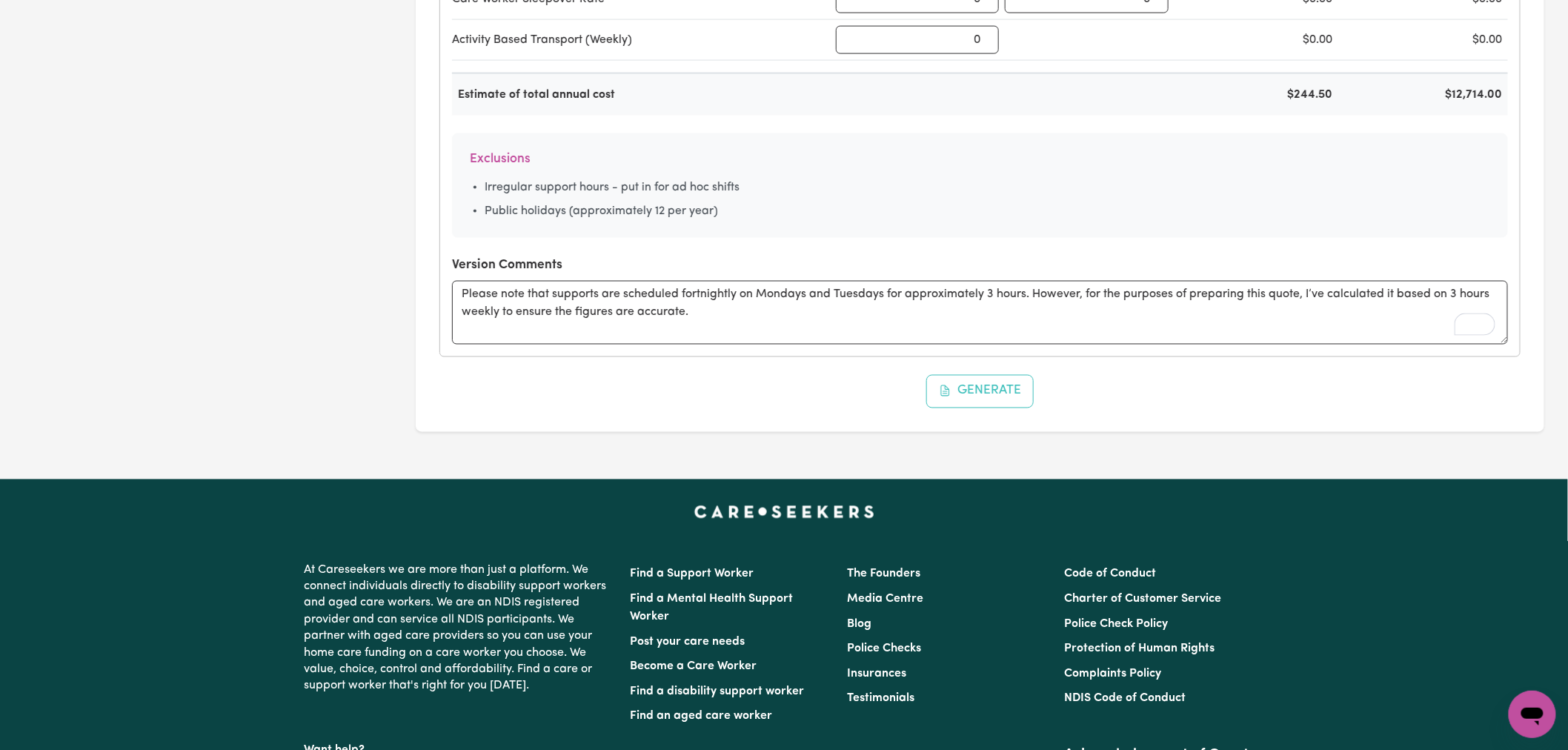
scroll to position [1153, 0]
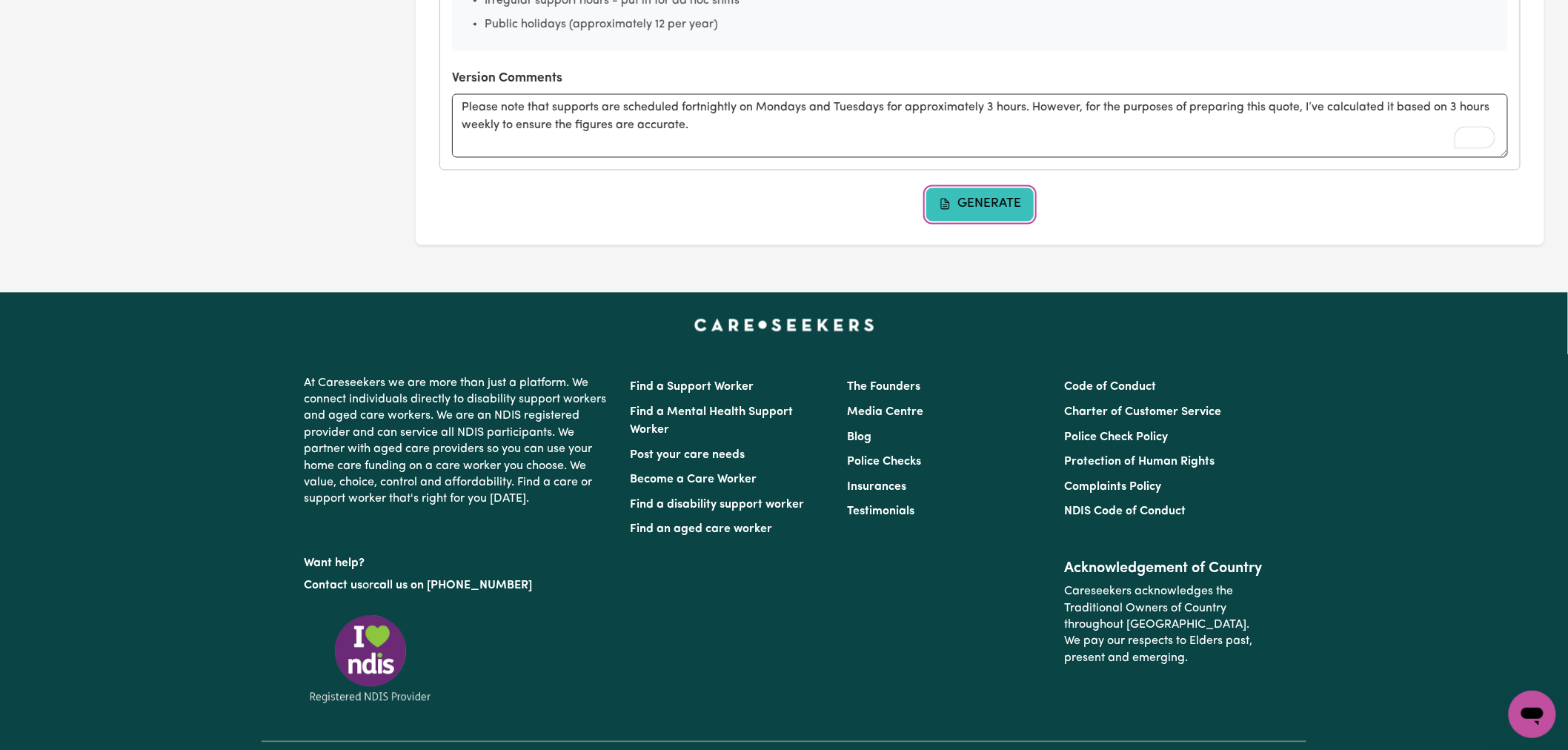
click at [967, 196] on button "Generate" at bounding box center [980, 204] width 108 height 32
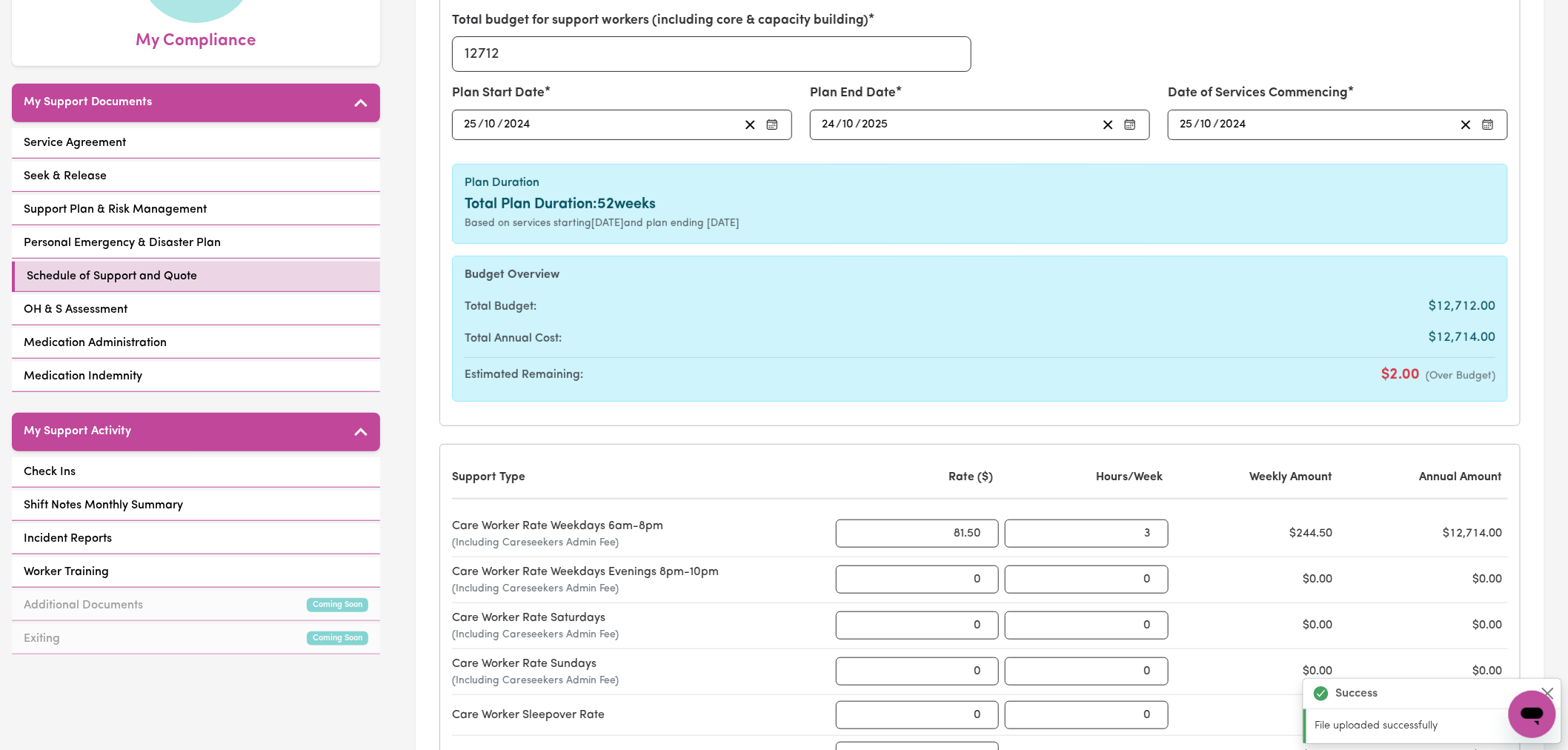
scroll to position [165, 0]
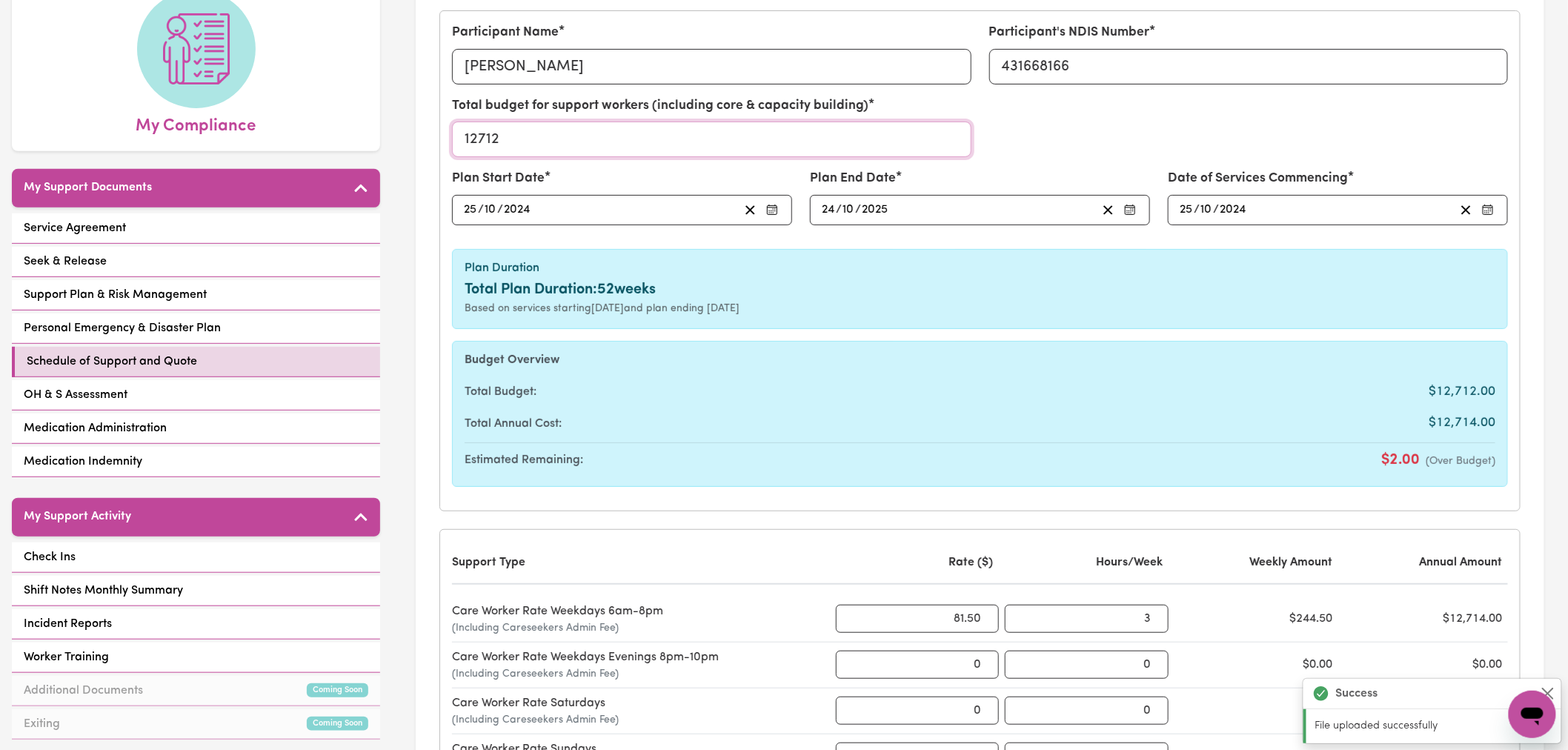
click at [493, 146] on input "12712" at bounding box center [711, 139] width 520 height 35
type input "12714"
click at [1125, 137] on div "Total budget for support workers (including core & capacity building) 12714" at bounding box center [980, 132] width 1074 height 73
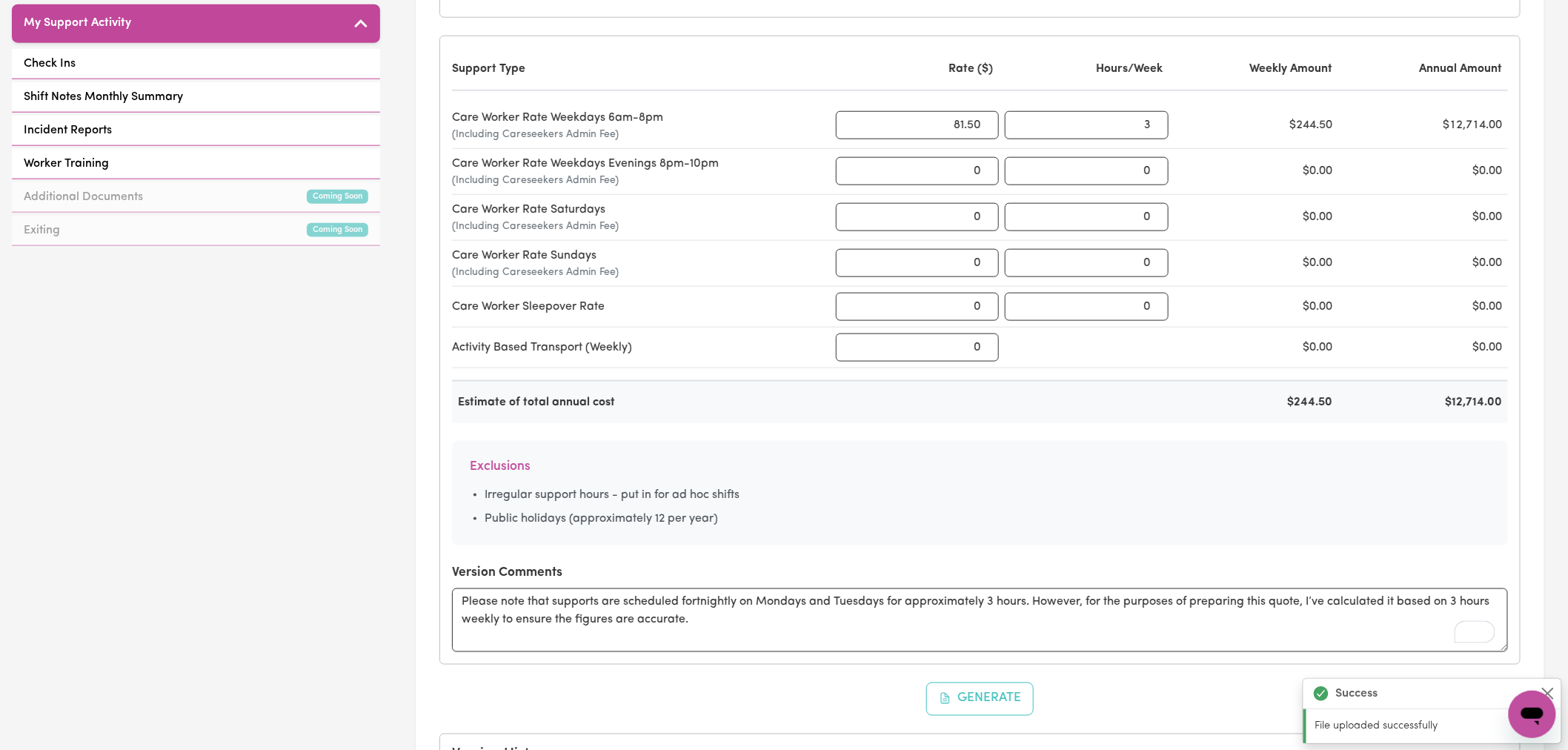
scroll to position [1070, 0]
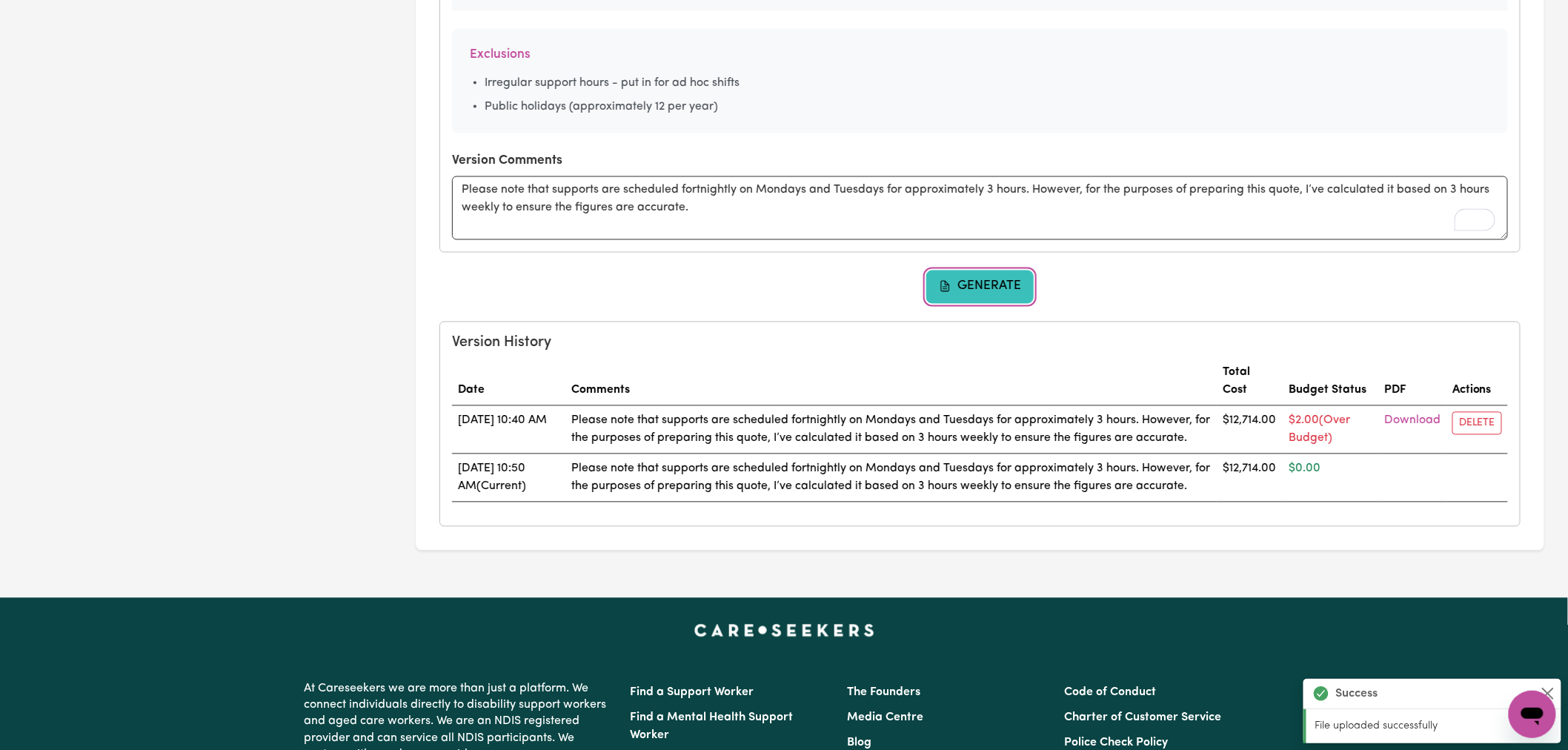
click at [977, 297] on button "Generate" at bounding box center [980, 286] width 108 height 32
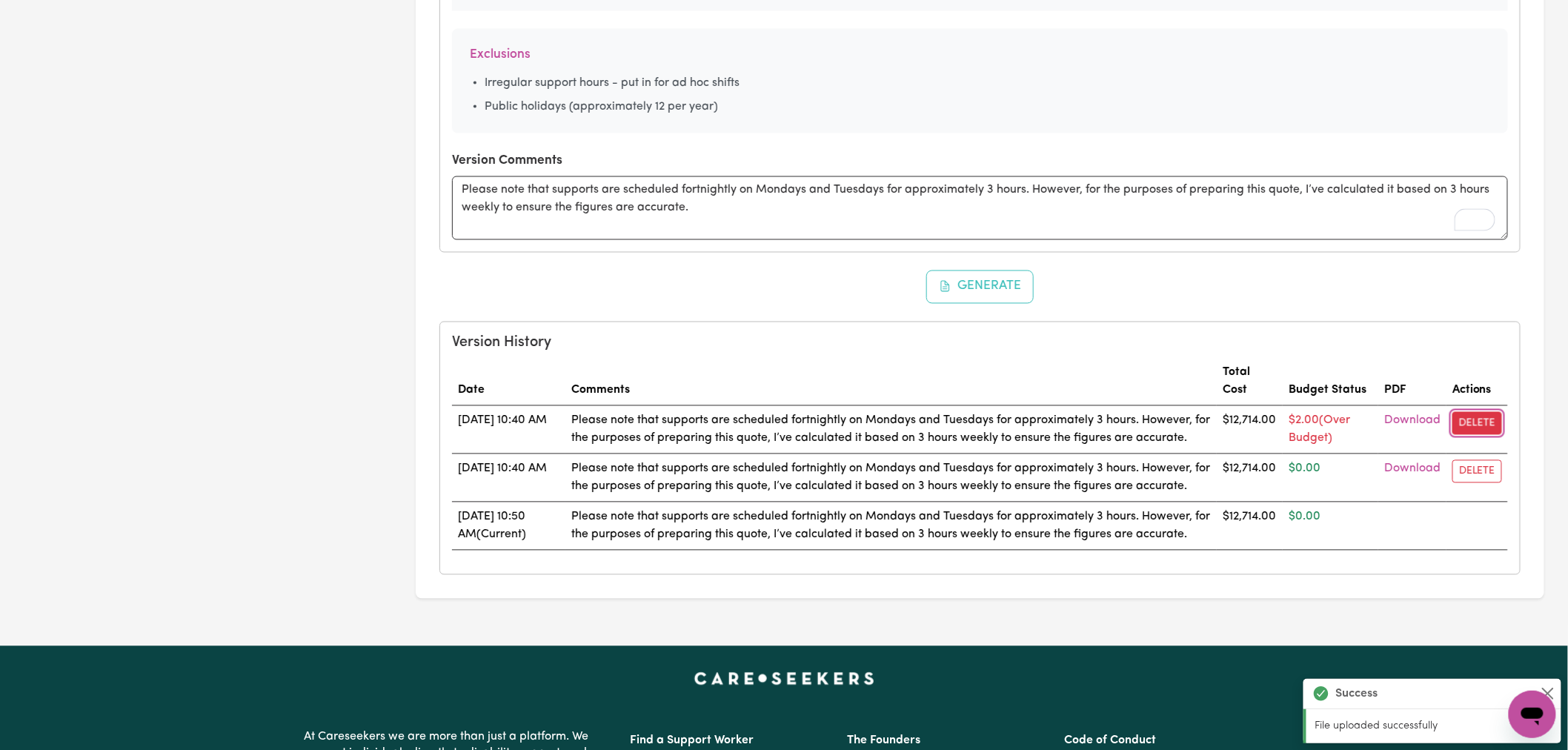
click at [1485, 427] on button "Delete" at bounding box center [1477, 424] width 50 height 23
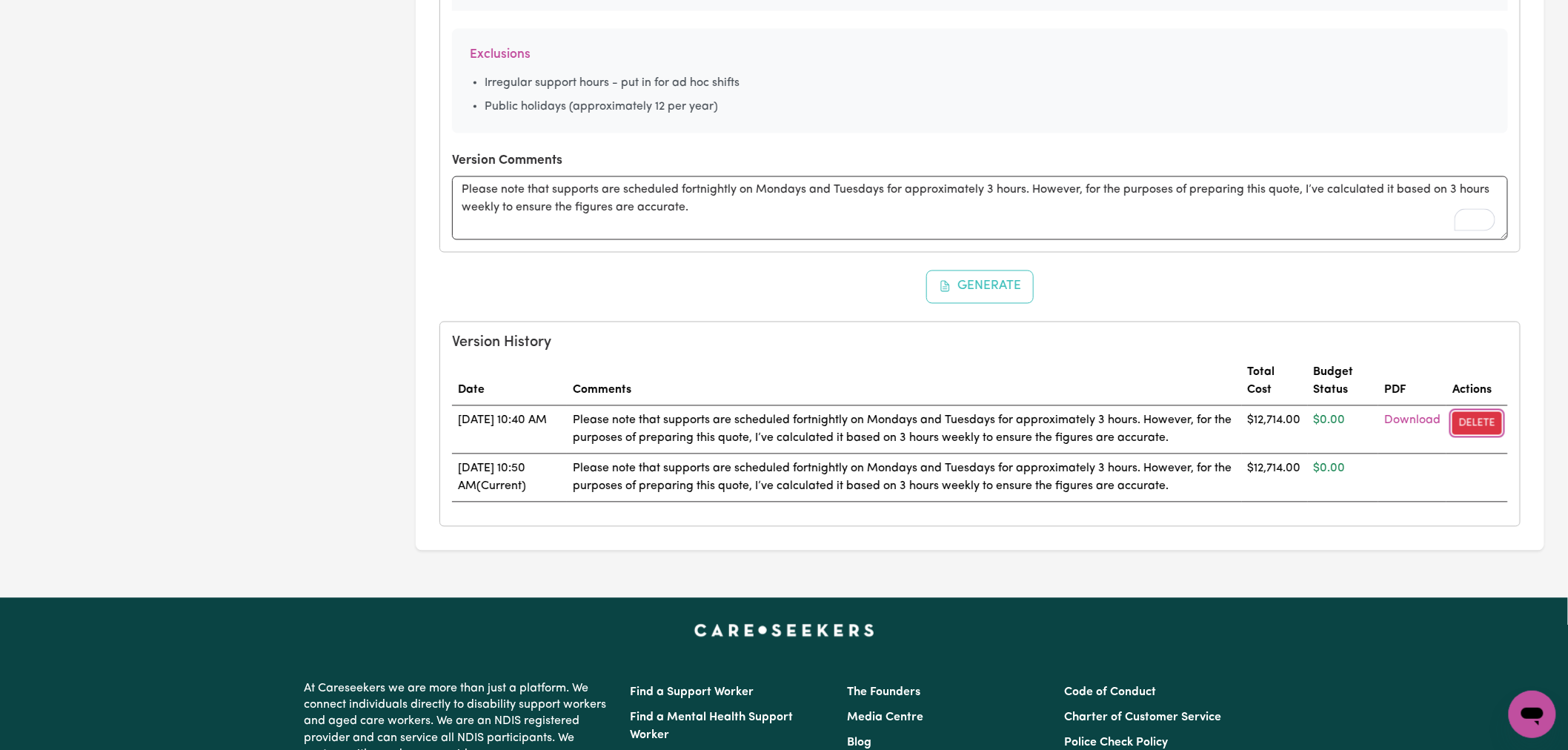
click at [1497, 416] on button "Delete" at bounding box center [1477, 424] width 50 height 23
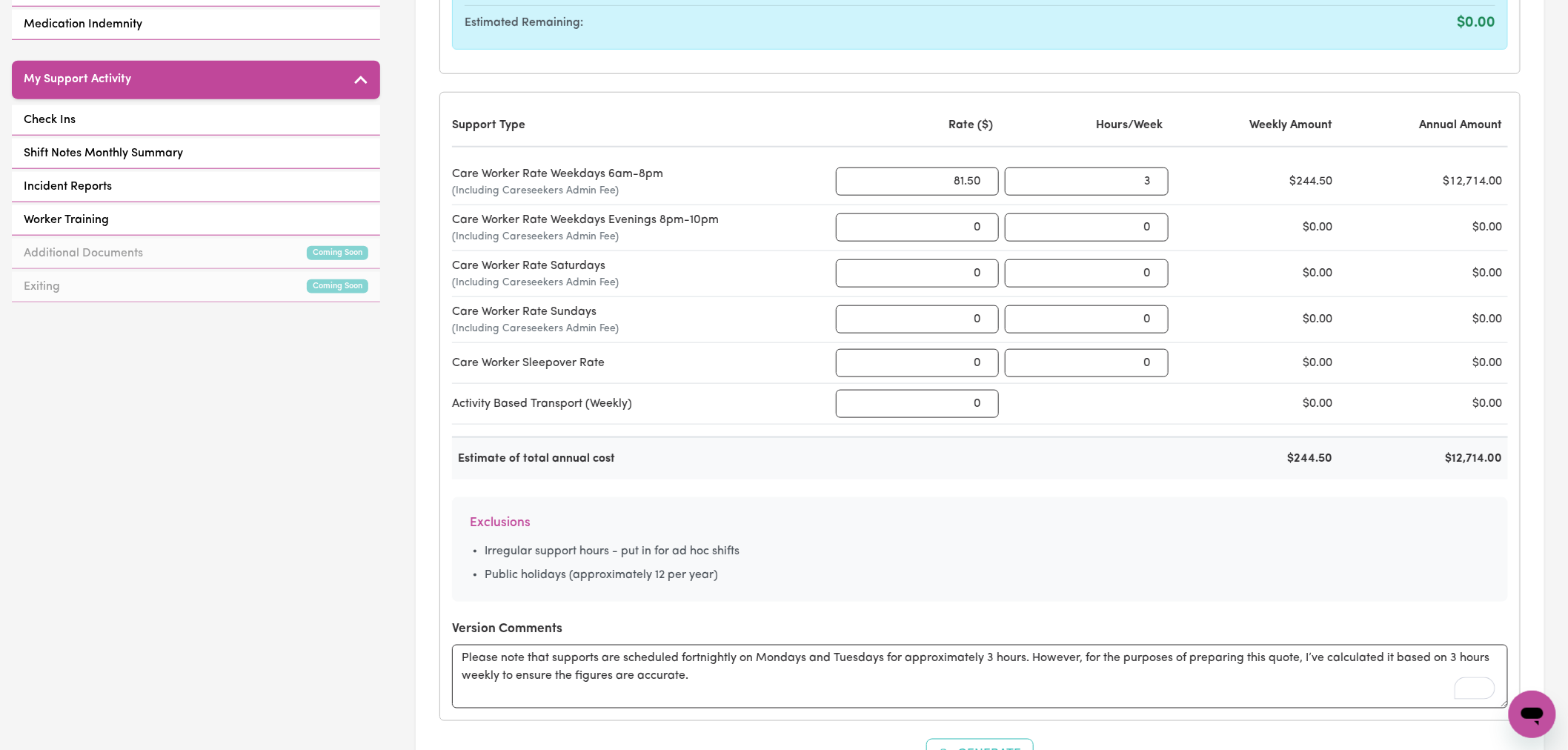
scroll to position [659, 0]
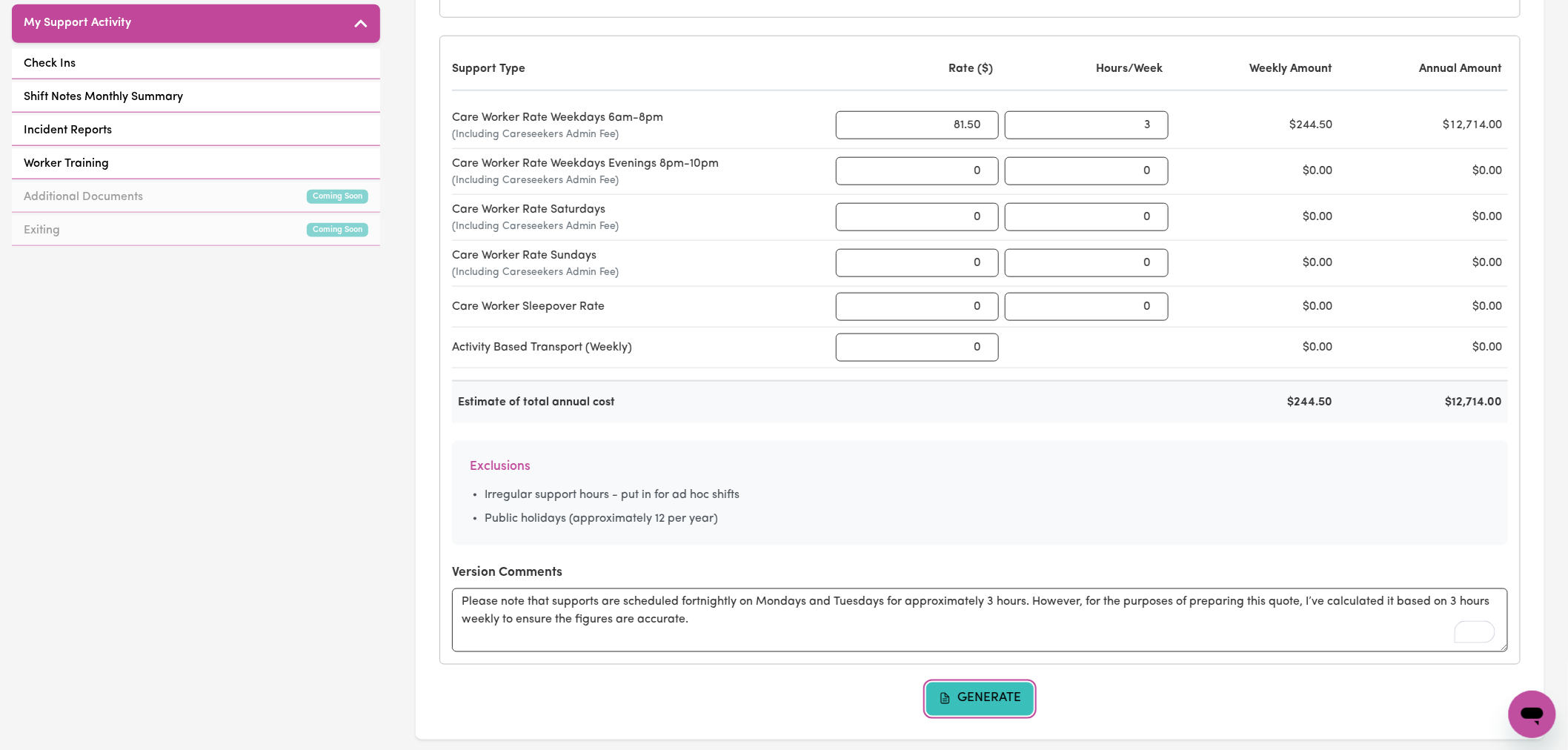
click at [980, 694] on button "Generate" at bounding box center [980, 699] width 108 height 32
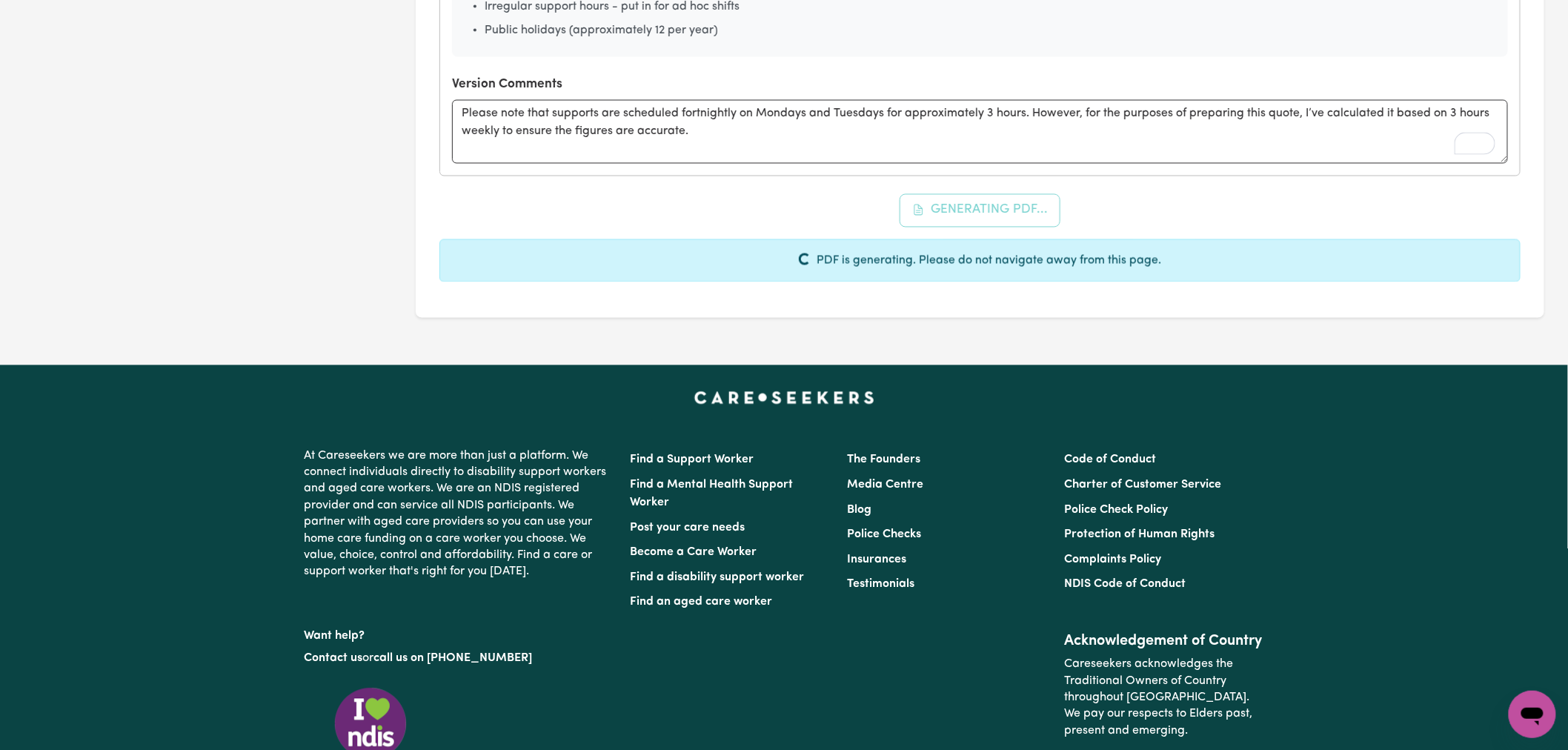
scroll to position [1153, 0]
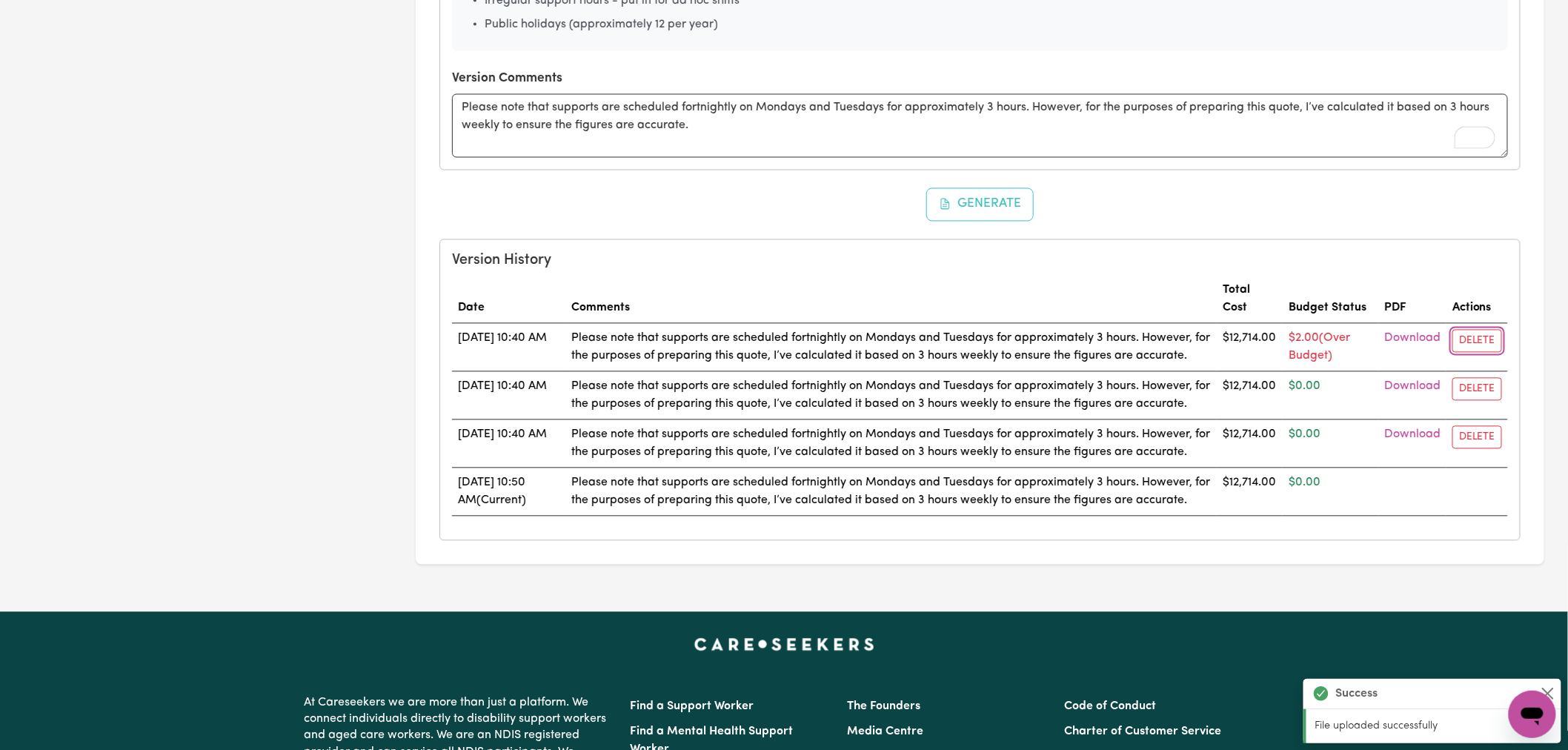
drag, startPoint x: 1490, startPoint y: 338, endPoint x: 847, endPoint y: 47, distance: 705.8
click at [1490, 338] on button "Delete" at bounding box center [1477, 341] width 50 height 23
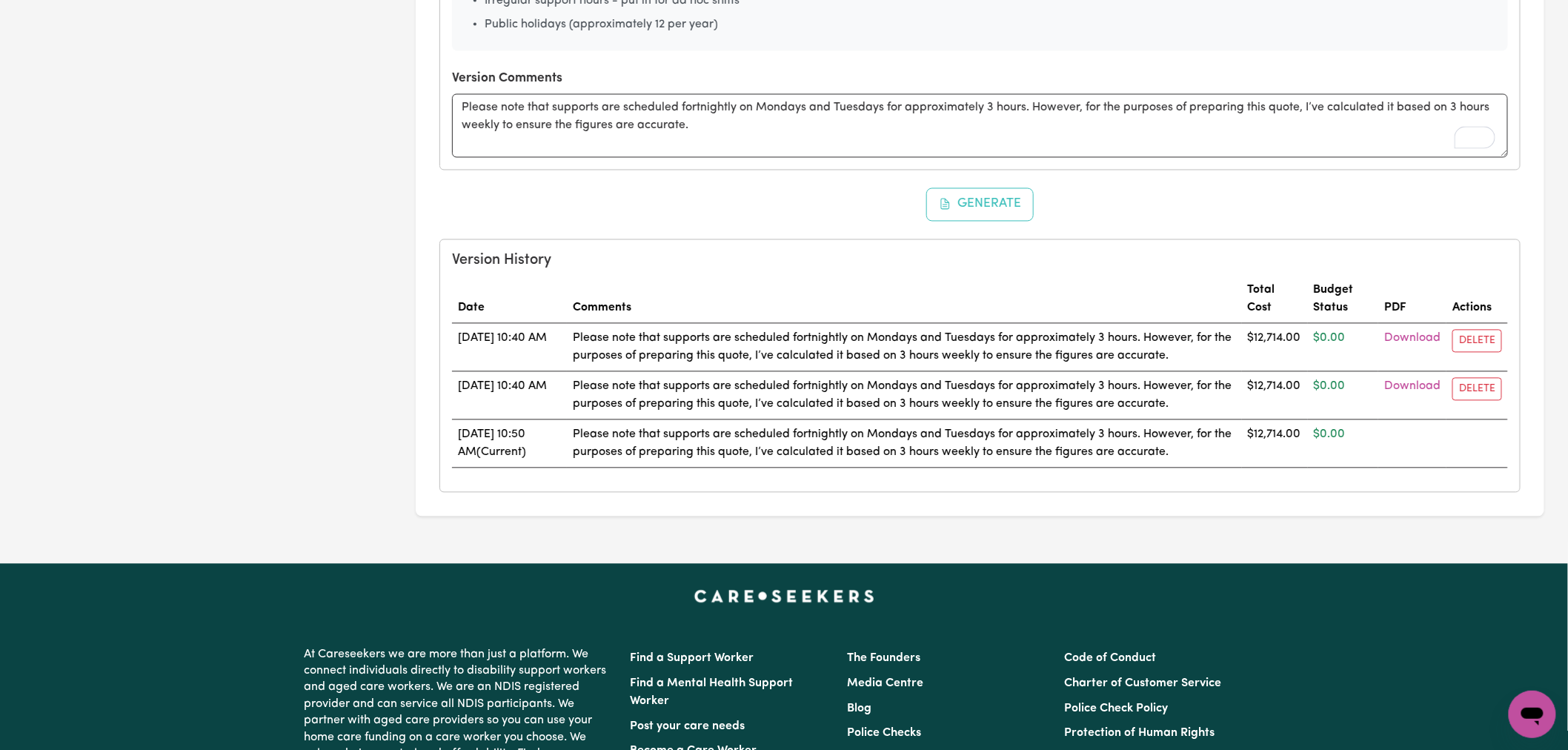
click at [1449, 457] on td at bounding box center [1477, 443] width 61 height 48
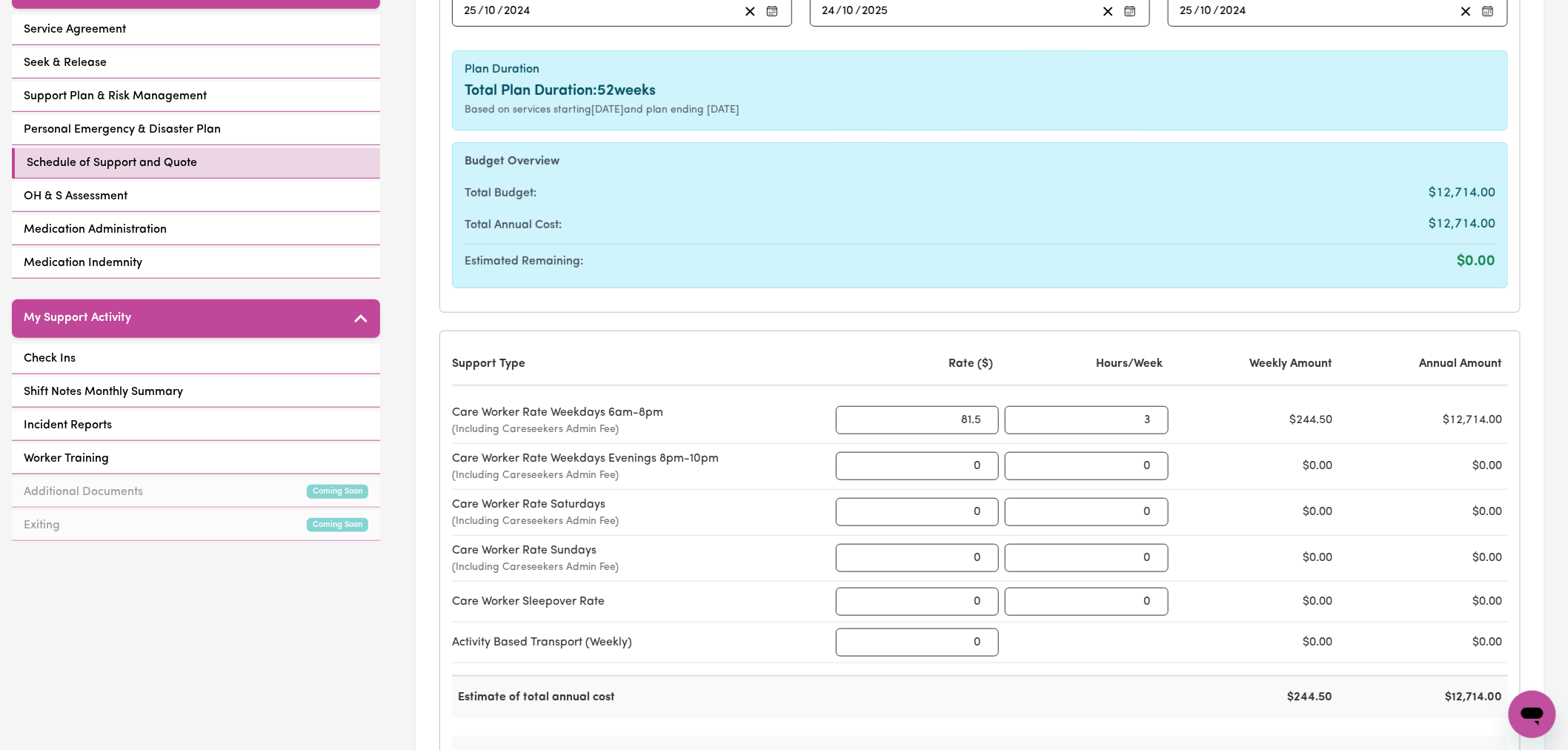
scroll to position [165, 0]
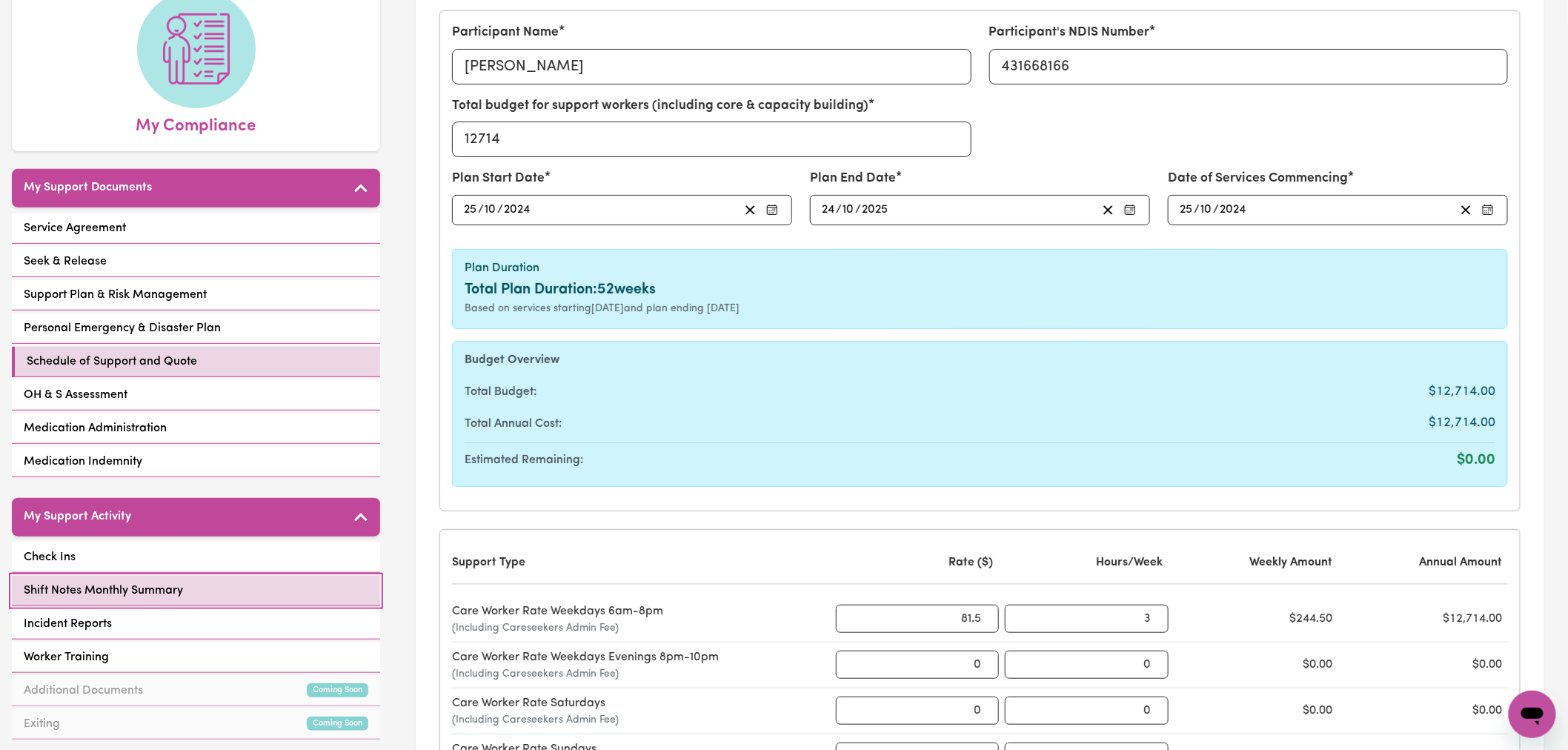
click at [188, 587] on link "Shift Notes Monthly Summary" at bounding box center [196, 591] width 368 height 31
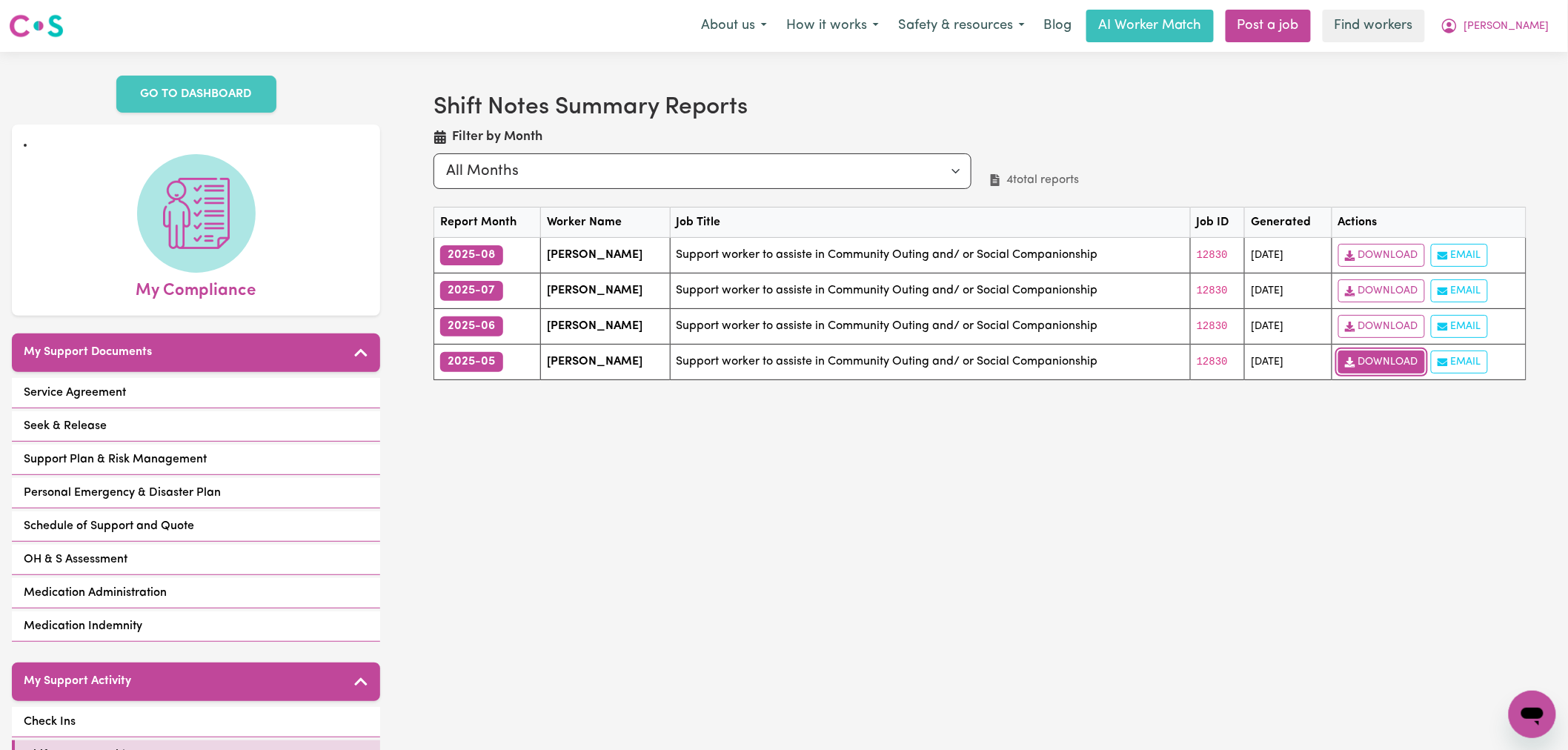
click at [1395, 364] on link "Download" at bounding box center [1382, 362] width 87 height 23
click at [1364, 352] on link "Download" at bounding box center [1382, 362] width 87 height 23
click at [1386, 326] on link "Download" at bounding box center [1382, 326] width 87 height 23
click at [1367, 287] on link "Download" at bounding box center [1382, 290] width 87 height 23
click at [1393, 259] on link "Download" at bounding box center [1382, 255] width 87 height 23
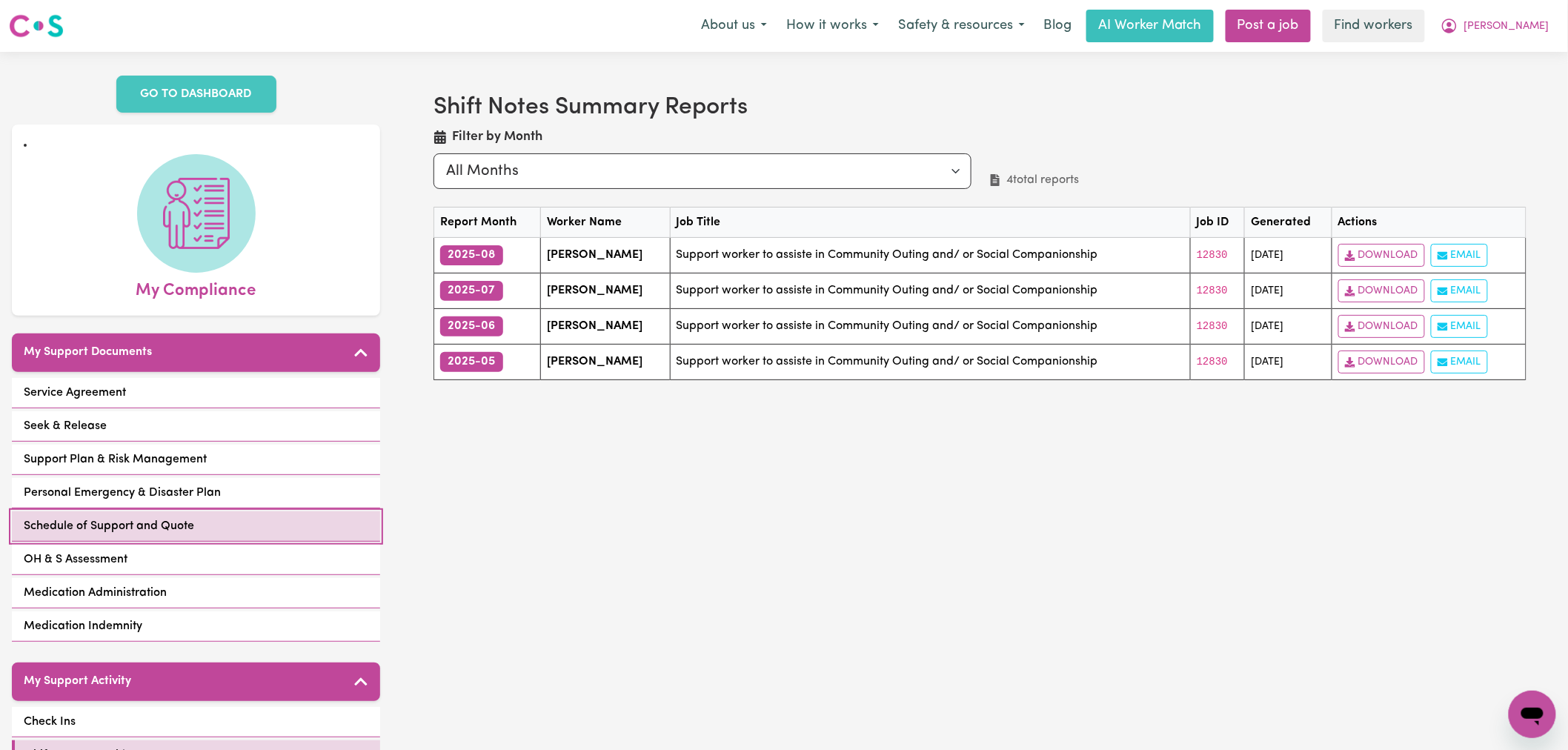
click at [196, 522] on link "Schedule of Support and Quote" at bounding box center [196, 527] width 368 height 31
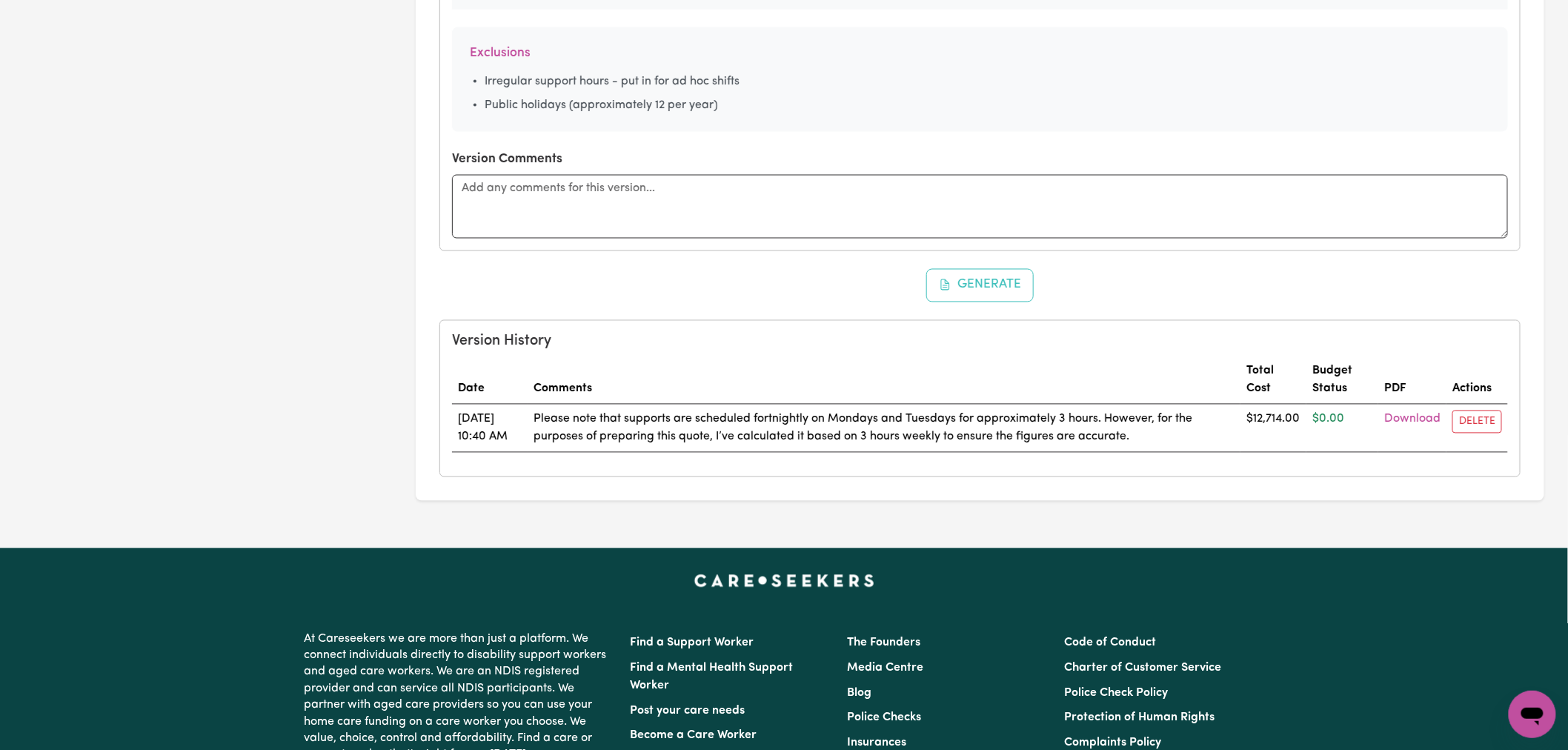
scroll to position [1235, 0]
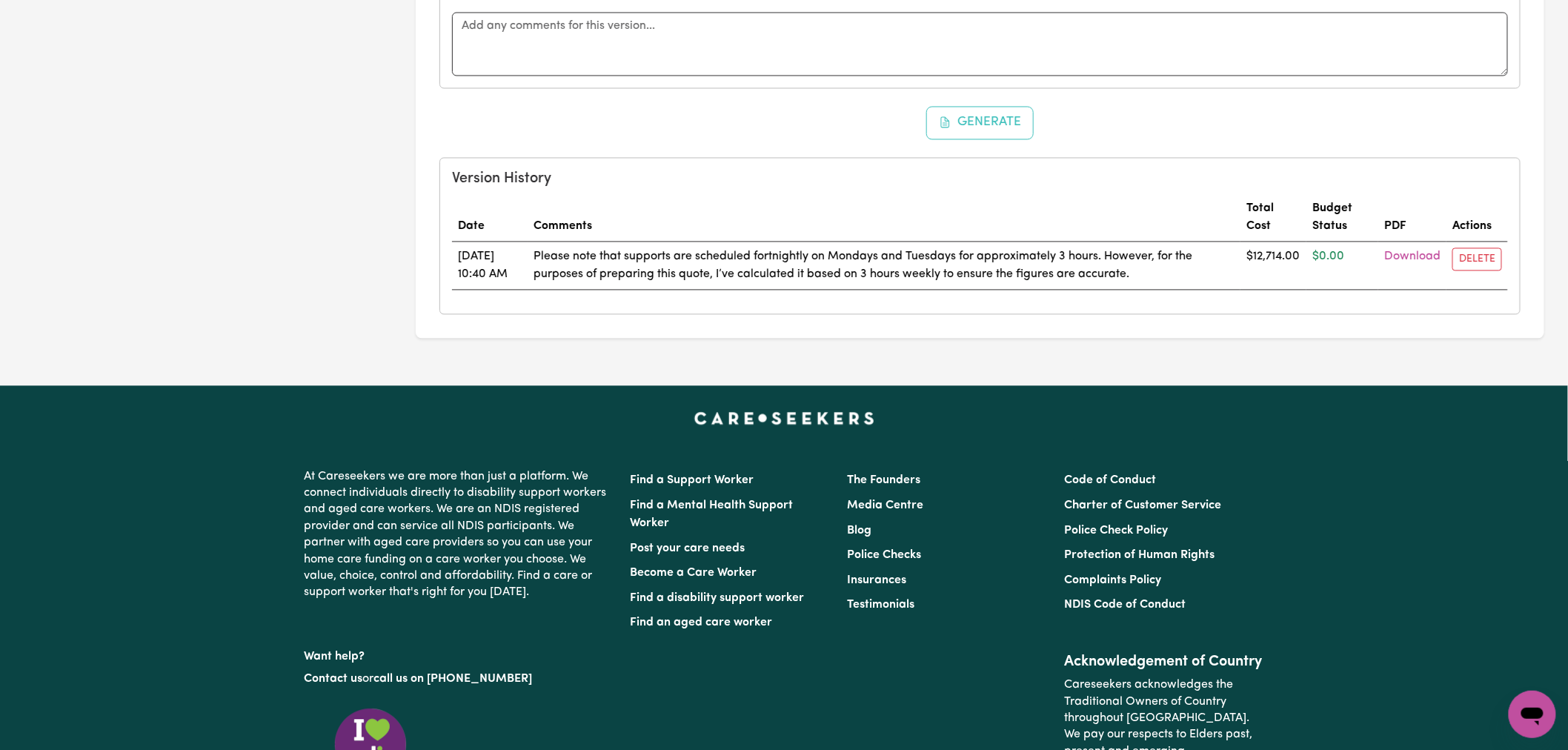
click at [1401, 265] on td "Download" at bounding box center [1412, 264] width 68 height 48
click at [1408, 254] on link "Download" at bounding box center [1412, 256] width 56 height 12
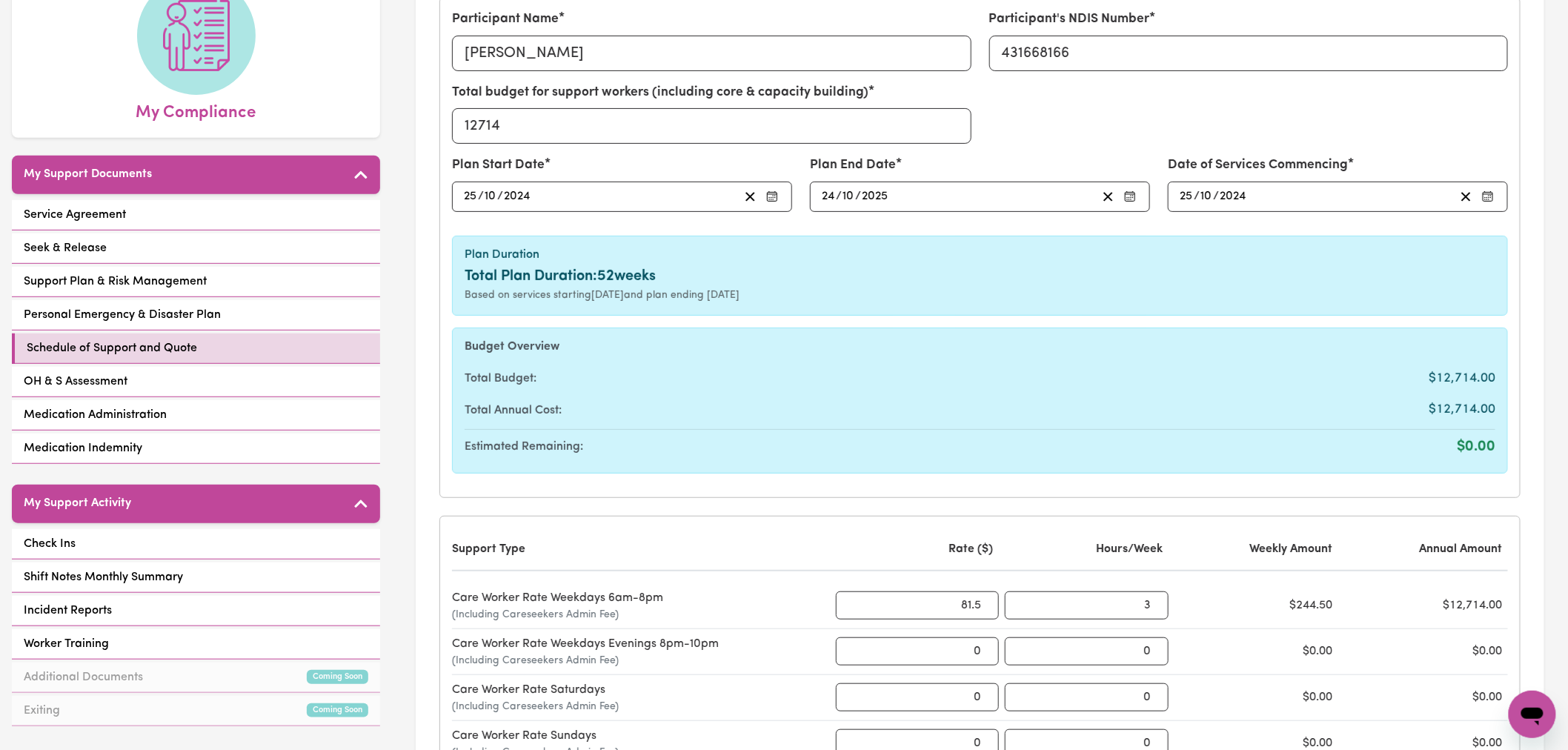
scroll to position [0, 0]
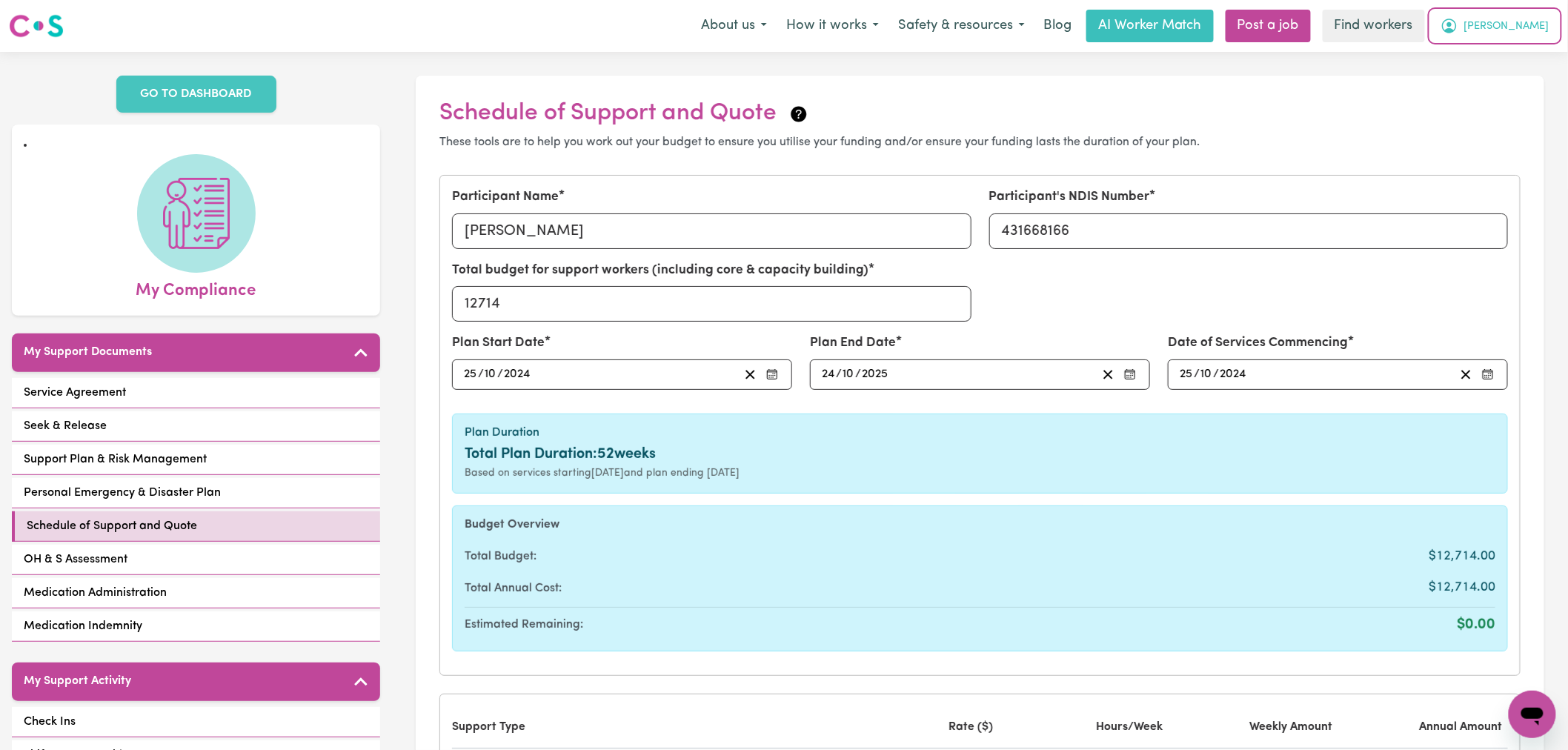
click at [1518, 31] on span "Cecilia" at bounding box center [1507, 26] width 85 height 17
click at [1512, 57] on link "My Dashboard" at bounding box center [1499, 58] width 117 height 28
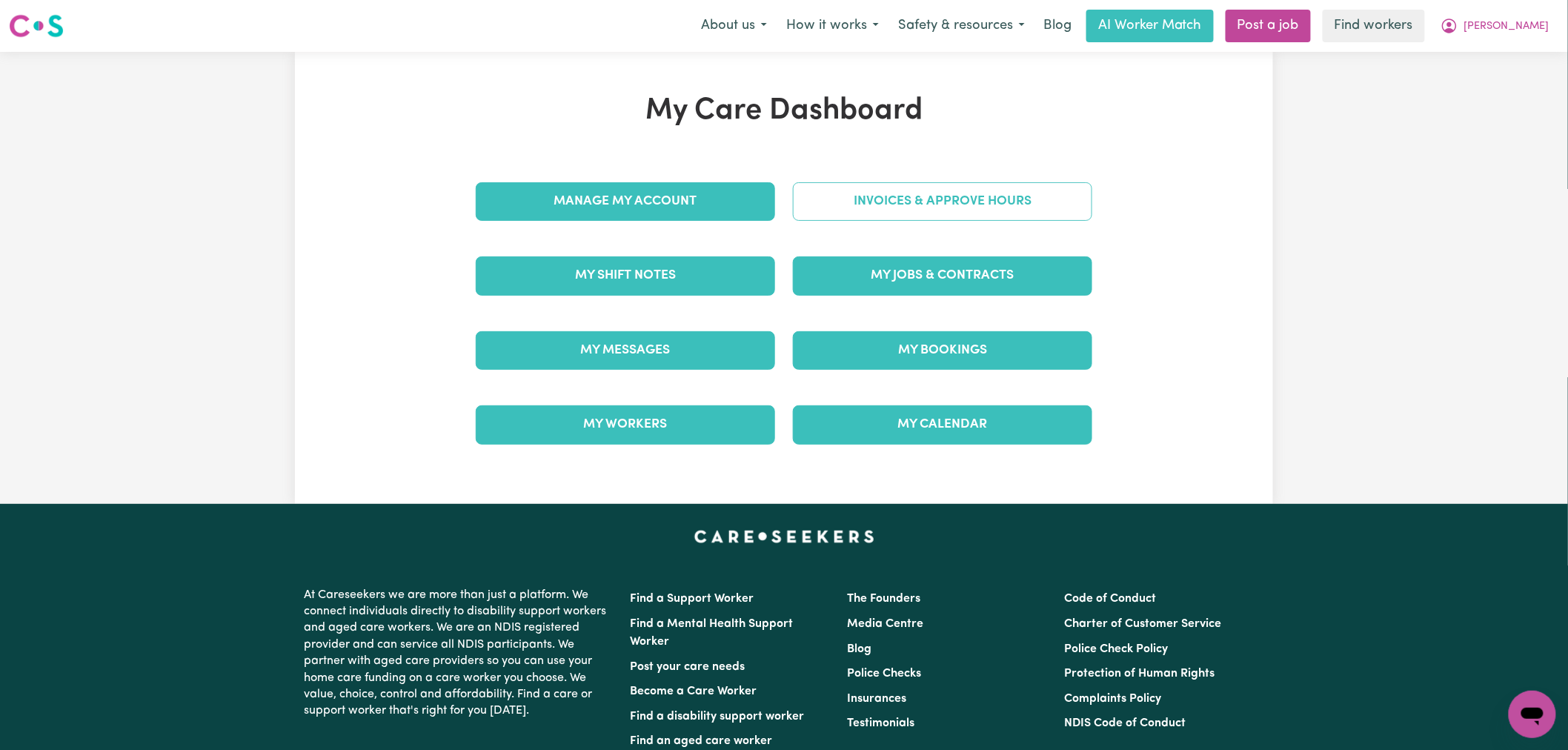
click at [987, 213] on link "Invoices & Approve Hours" at bounding box center [943, 201] width 300 height 39
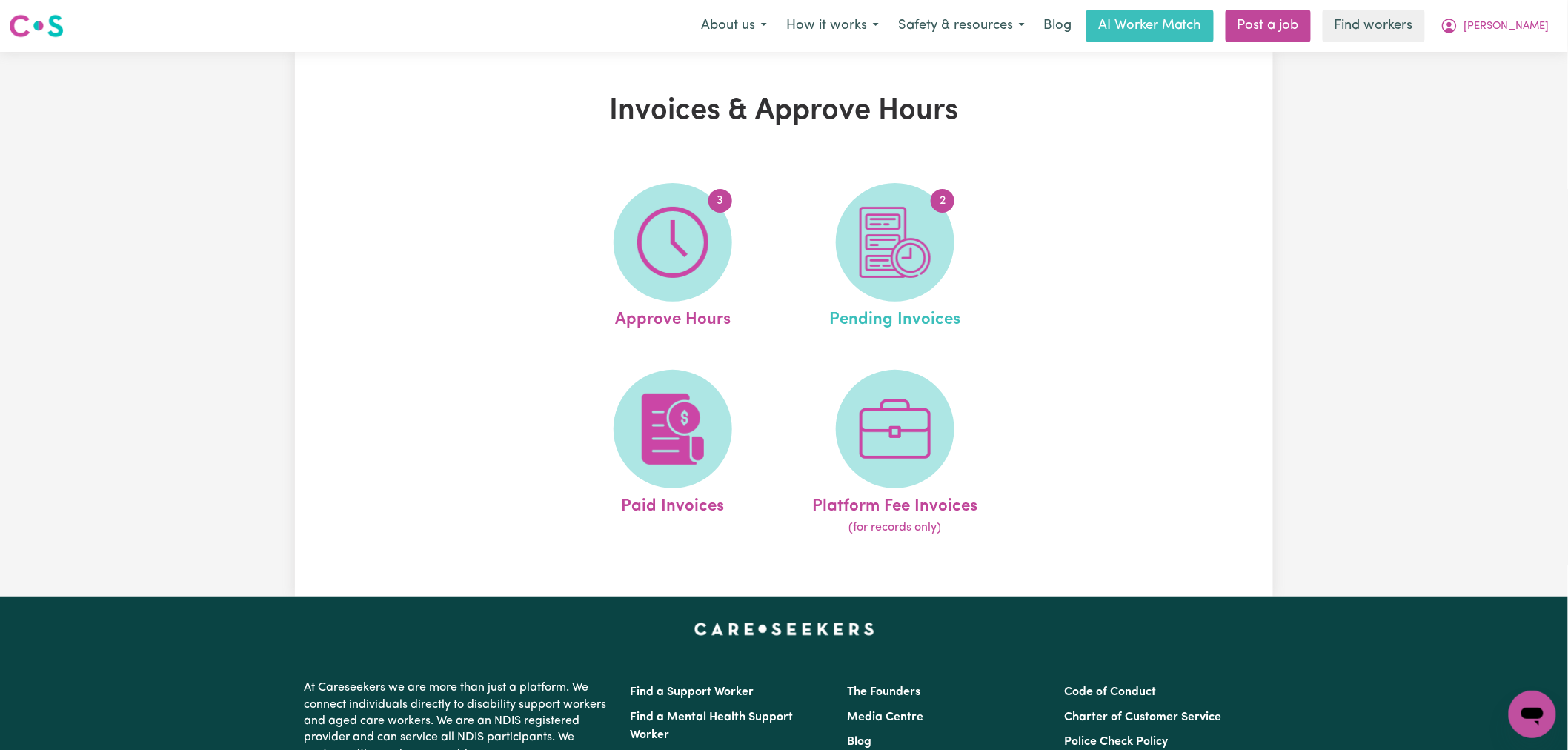
click at [938, 283] on link "2 Pending Invoices" at bounding box center [895, 258] width 214 height 150
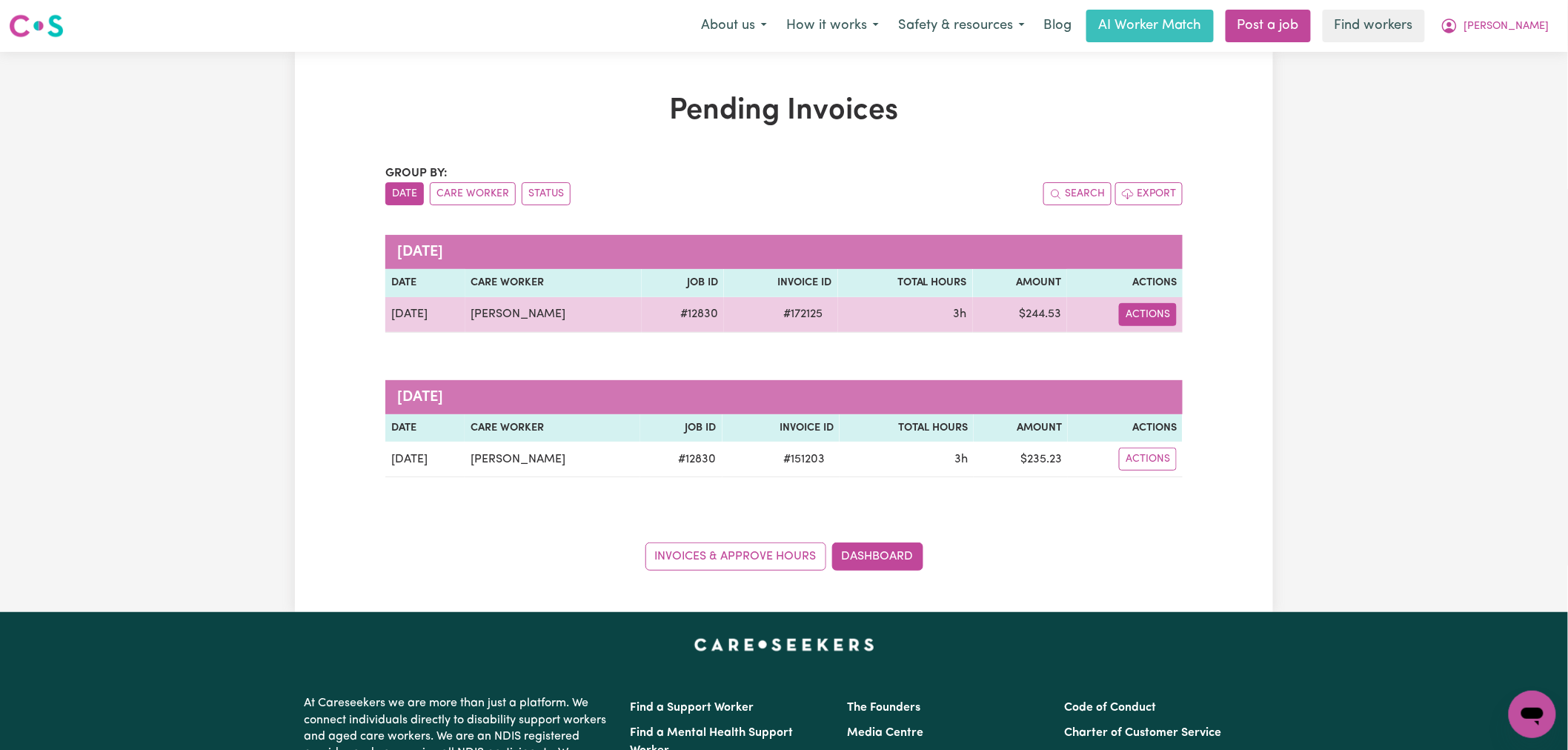
click at [1139, 312] on button "Actions" at bounding box center [1147, 314] width 58 height 23
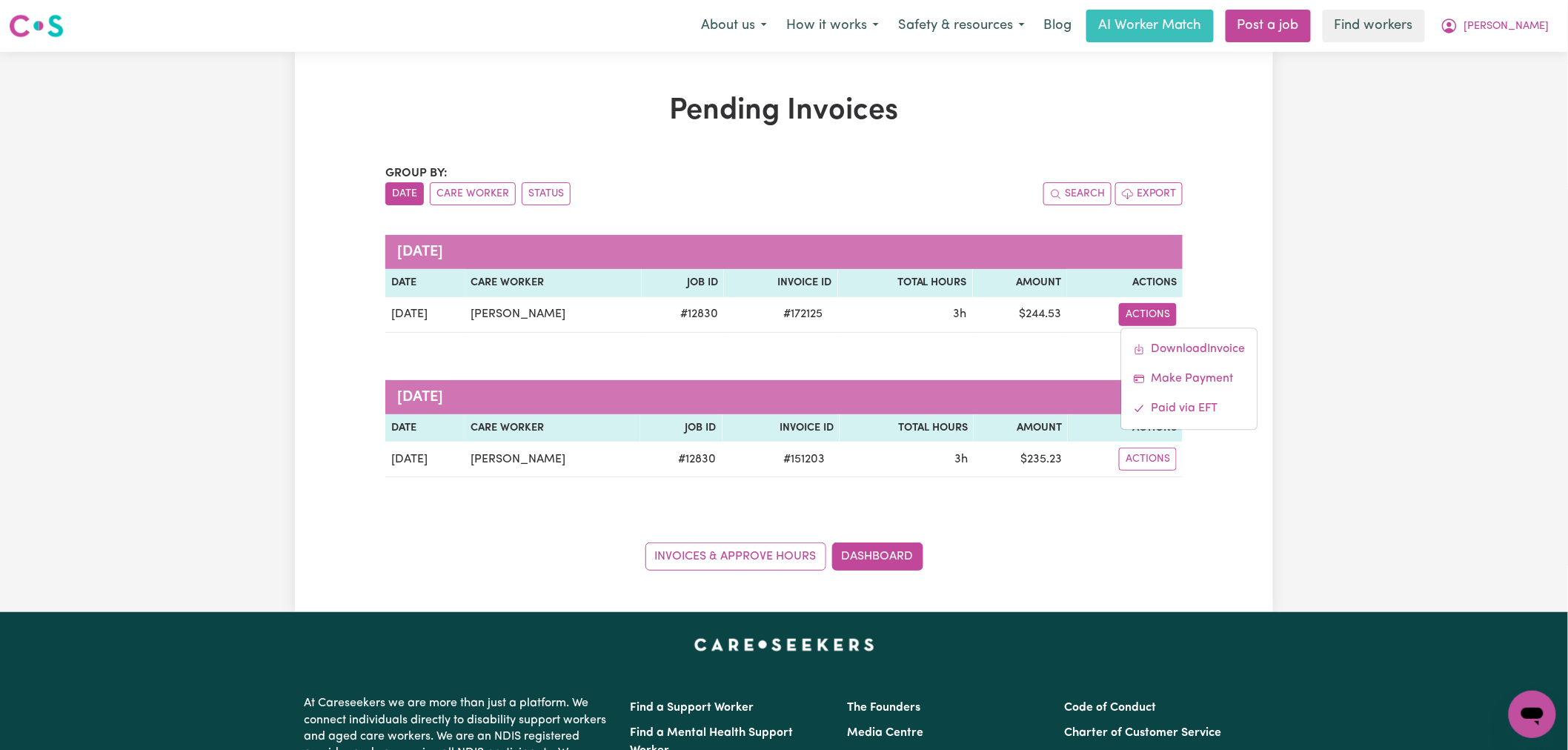
click at [966, 102] on h1 "Pending Invoices" at bounding box center [784, 110] width 797 height 35
click at [1548, 31] on button "Cecilia" at bounding box center [1495, 25] width 128 height 31
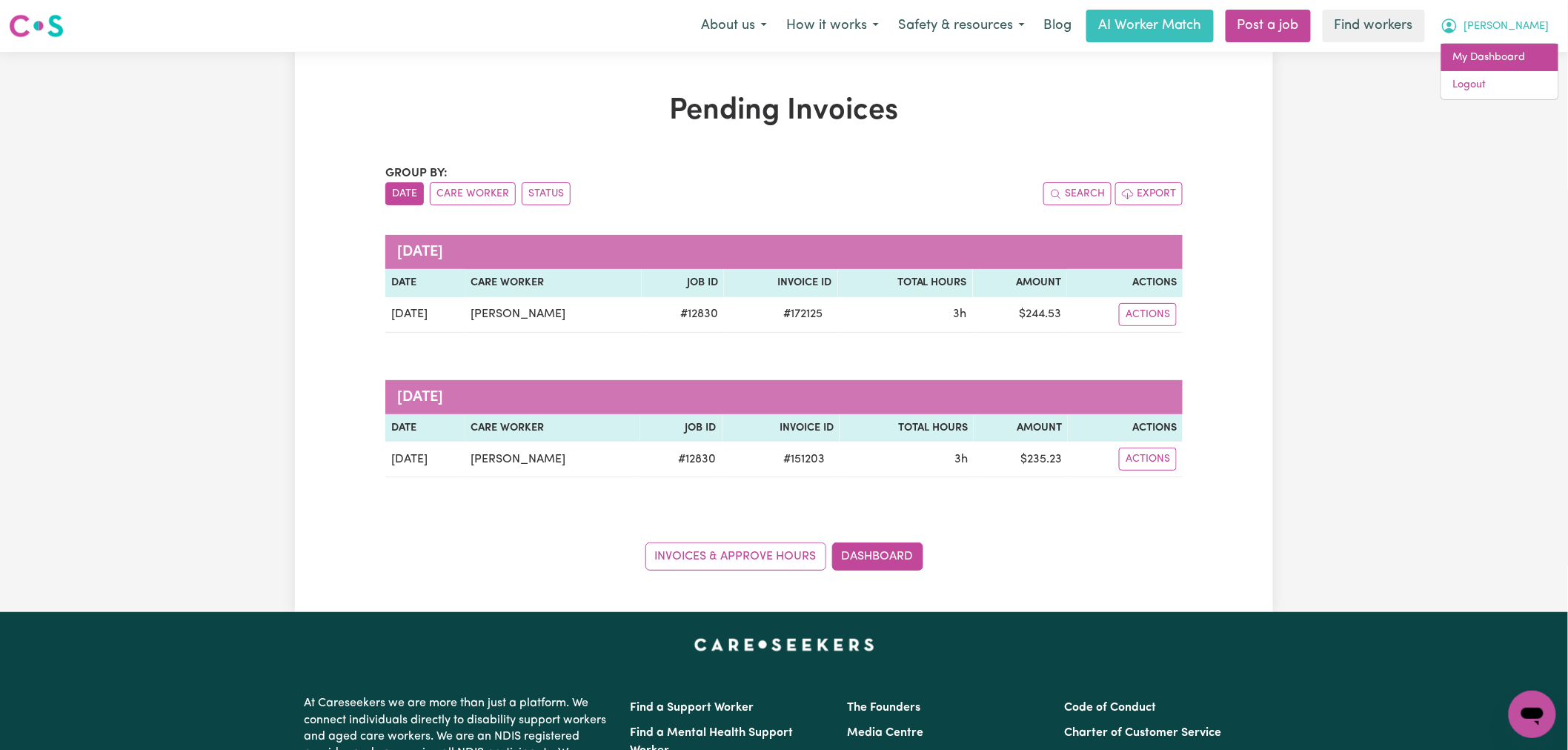
click at [1522, 55] on link "My Dashboard" at bounding box center [1499, 58] width 117 height 28
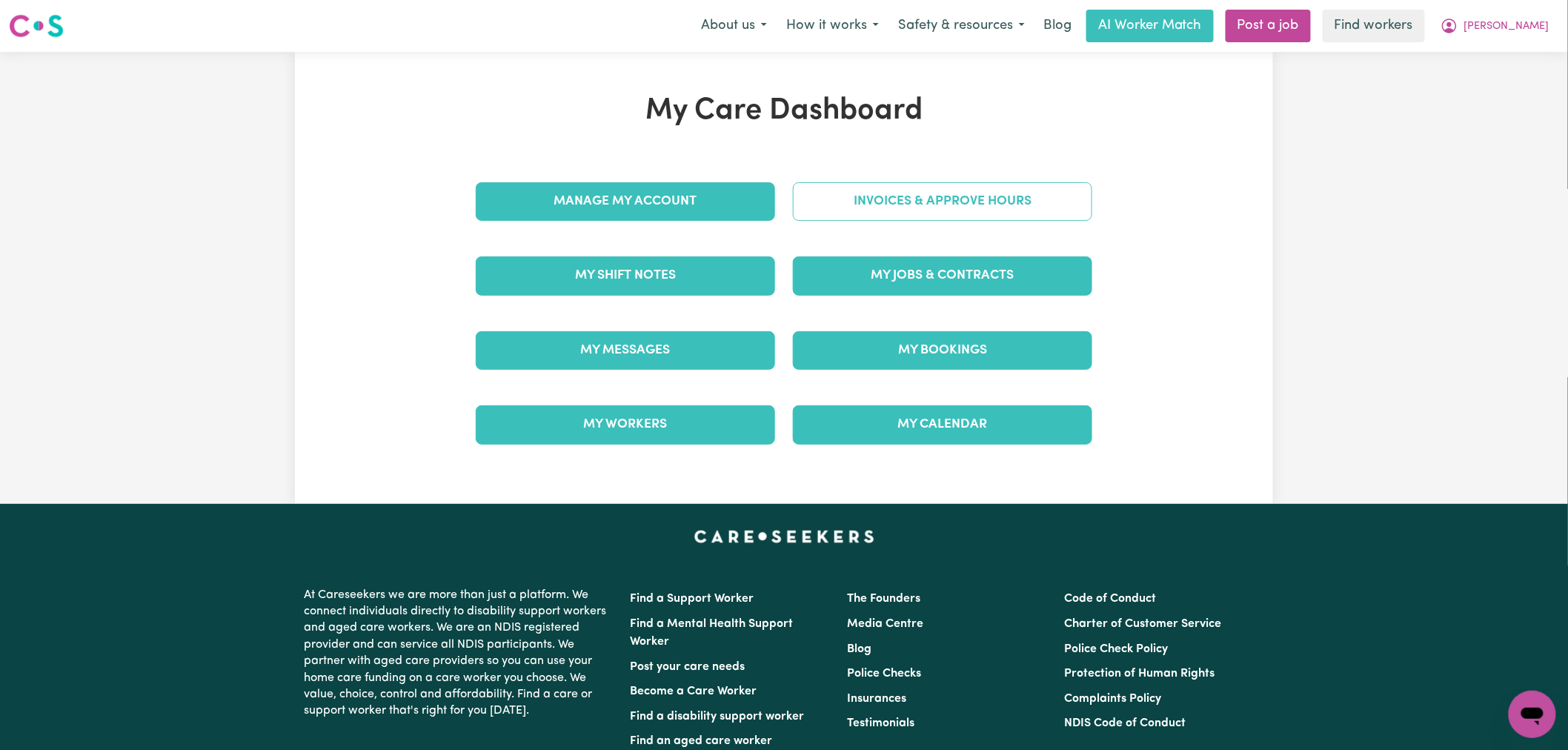
click at [1030, 217] on link "Invoices & Approve Hours" at bounding box center [943, 201] width 300 height 39
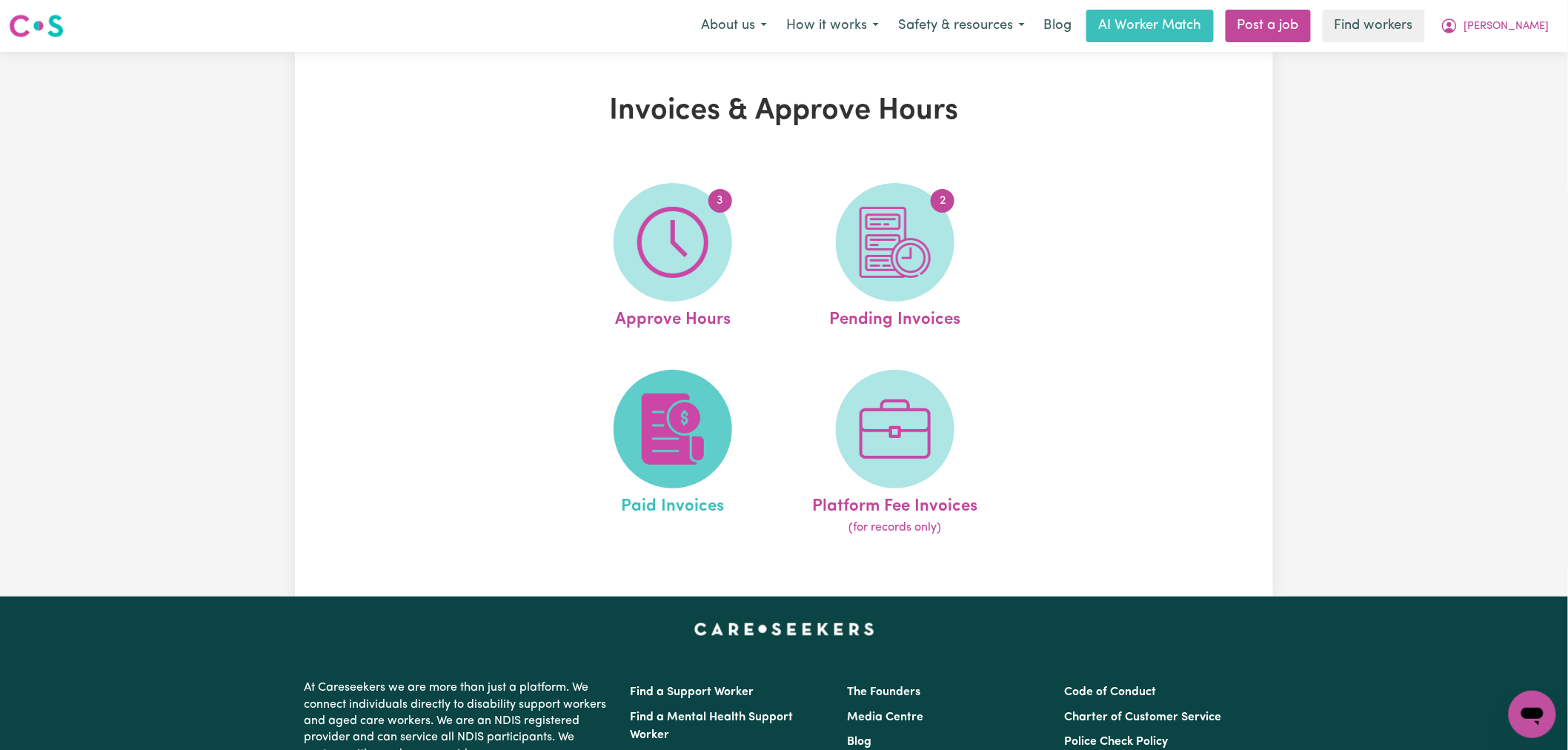
click at [704, 453] on img at bounding box center [672, 429] width 71 height 71
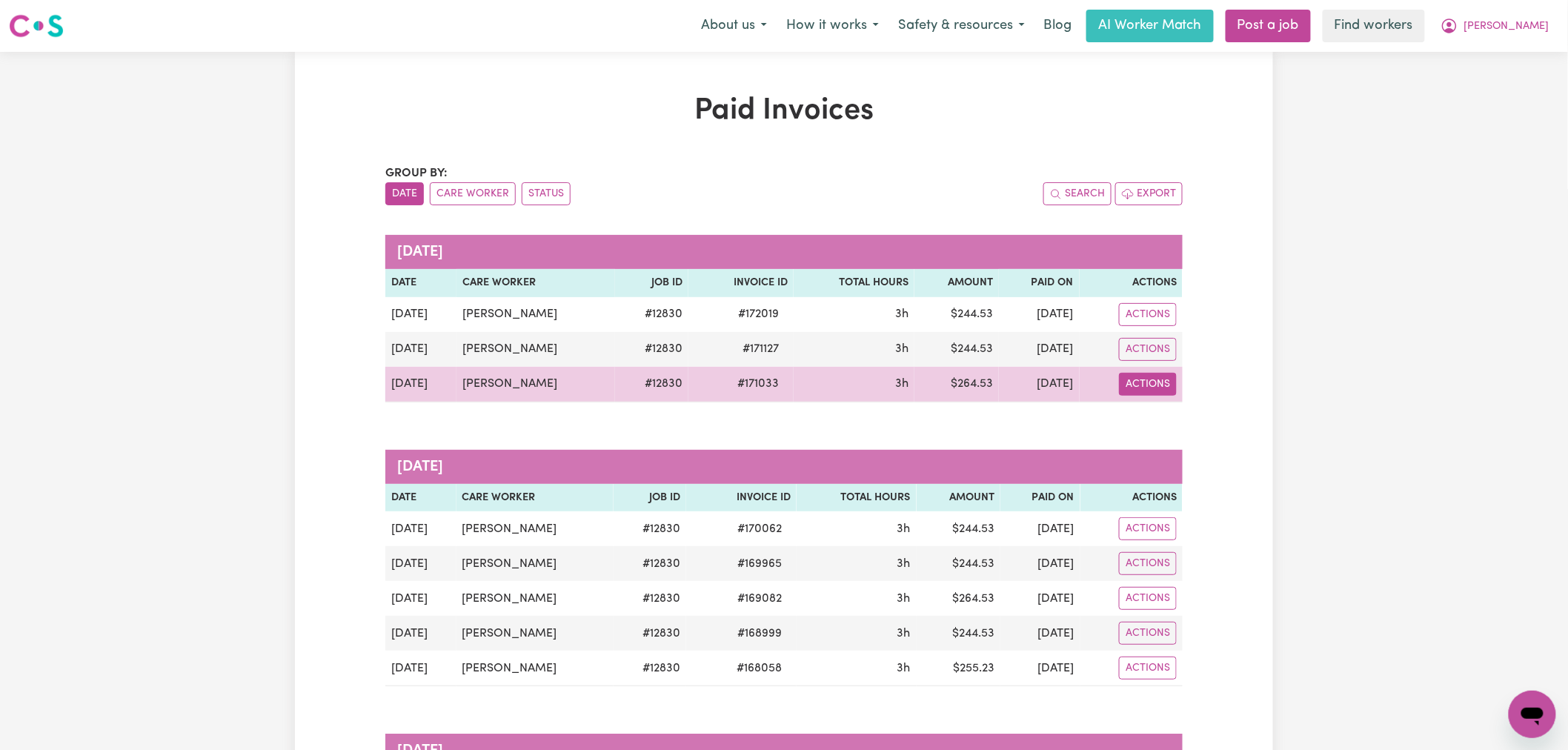
click at [1158, 375] on button "Actions" at bounding box center [1147, 384] width 58 height 23
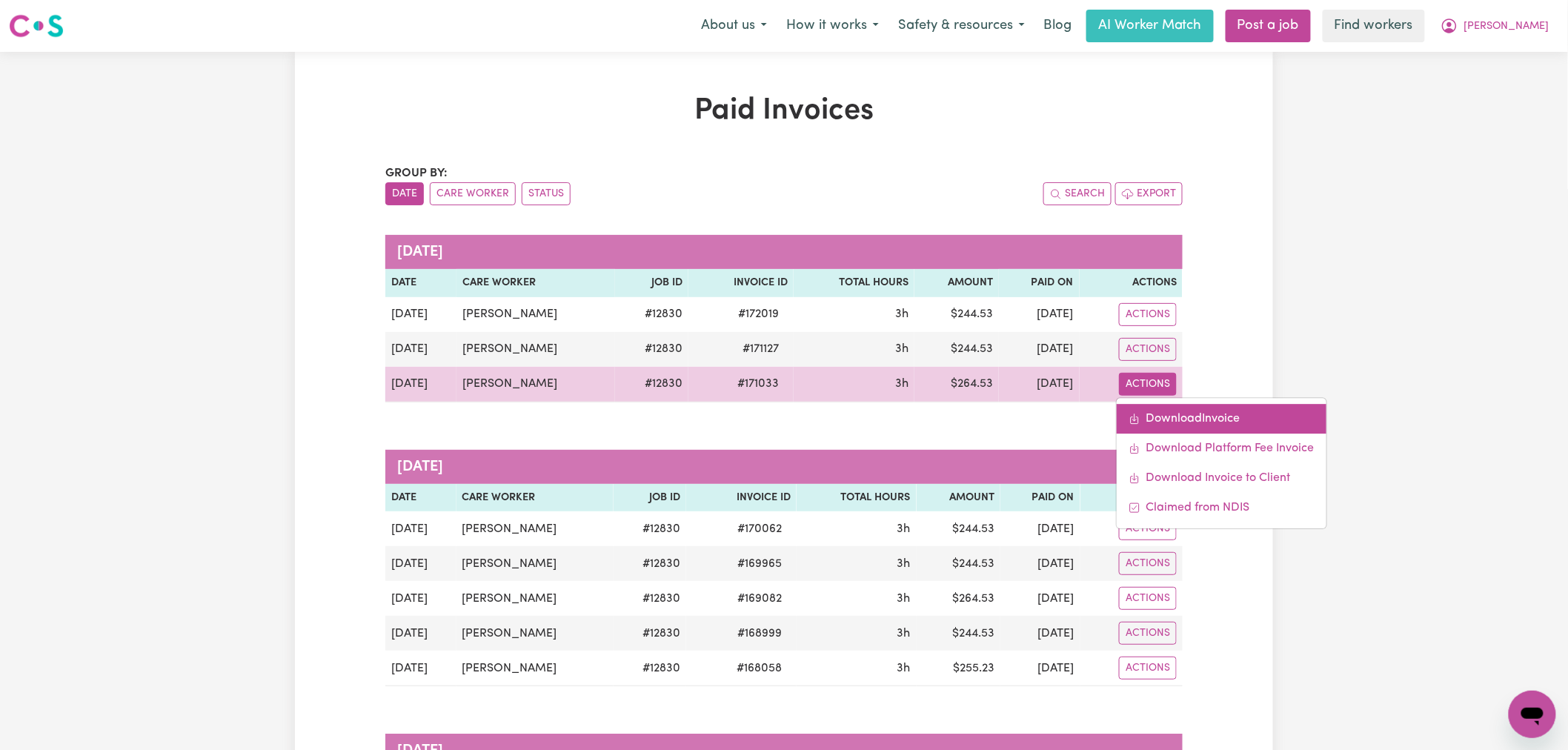
click at [1189, 413] on link "Download Invoice" at bounding box center [1222, 419] width 210 height 30
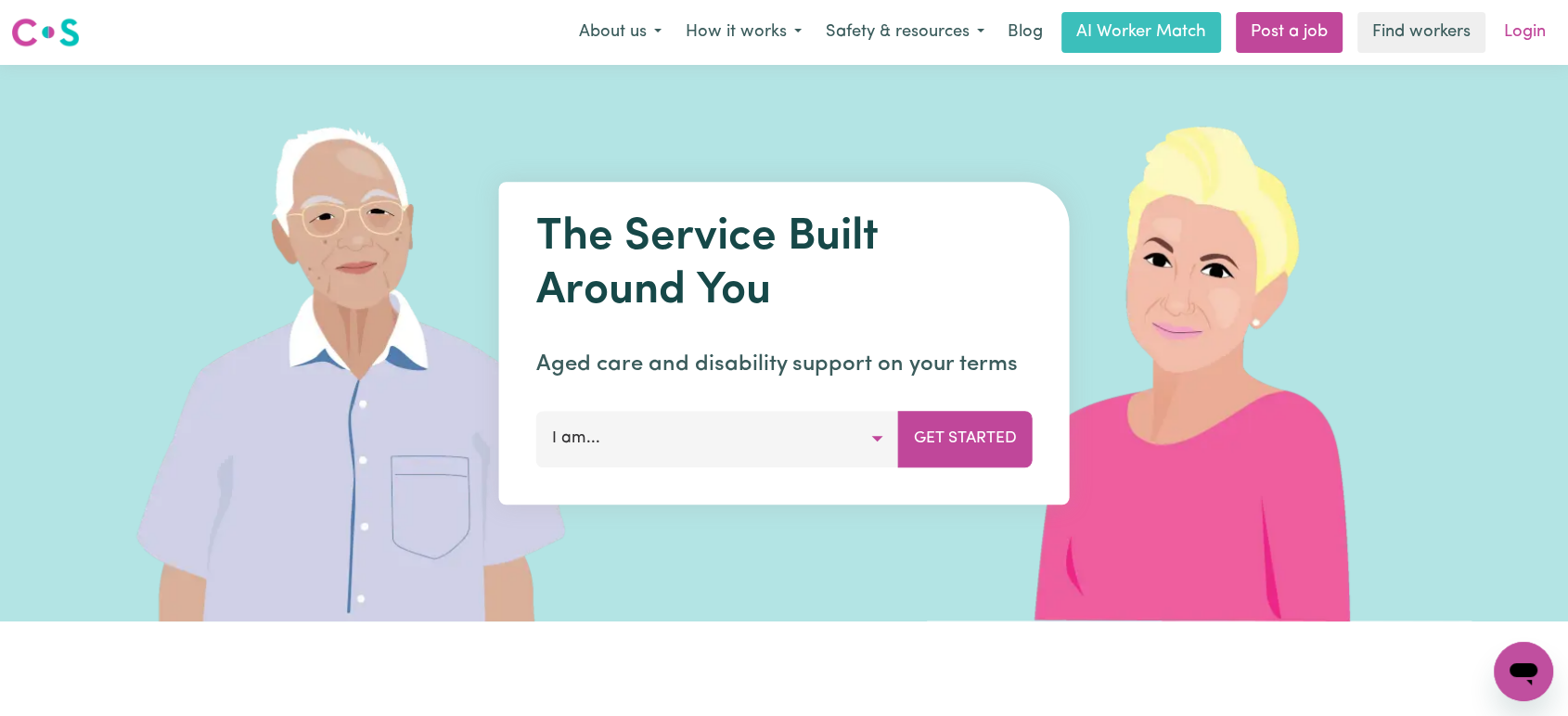
click at [1528, 41] on link "Login" at bounding box center [1524, 32] width 64 height 40
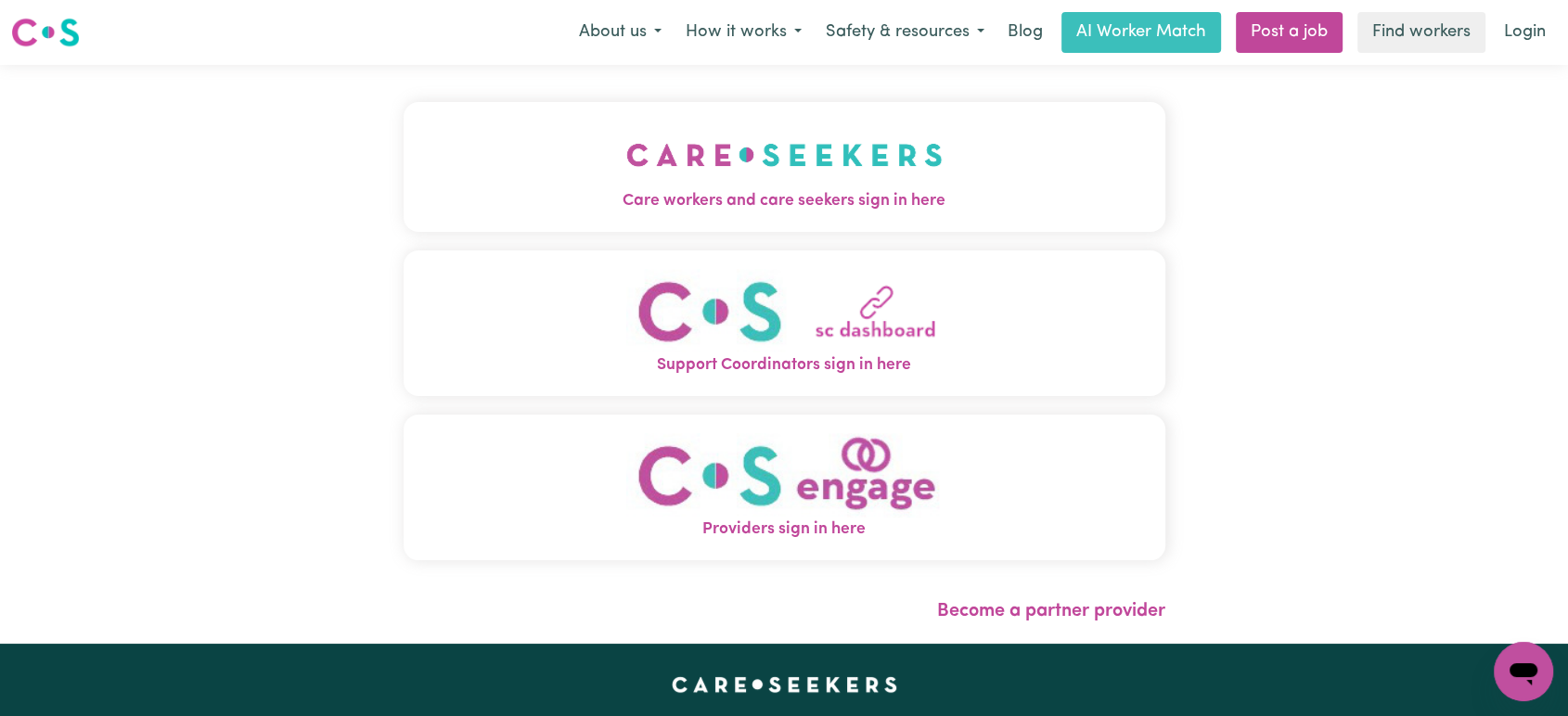
click at [627, 136] on button "Care workers and care seekers sign in here" at bounding box center [784, 167] width 762 height 130
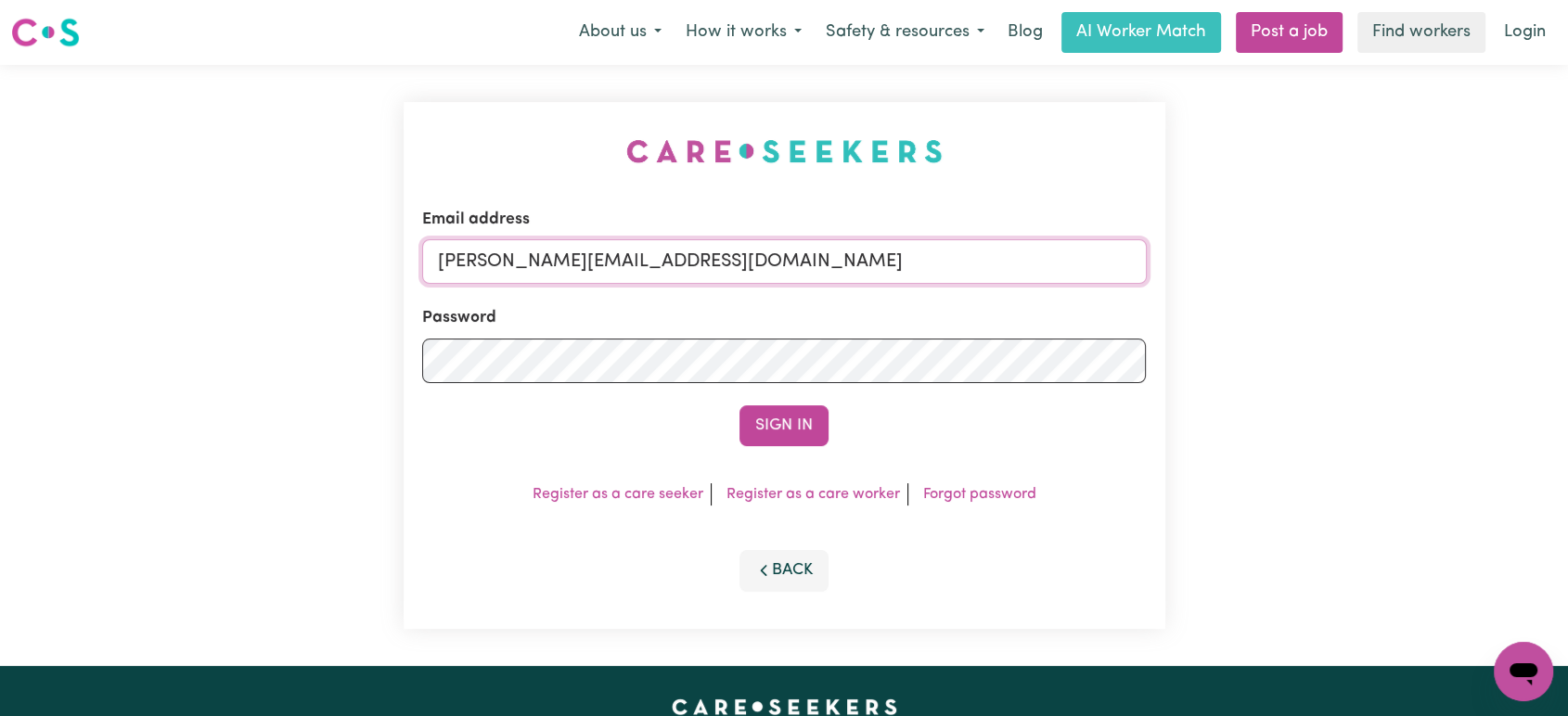
click at [772, 257] on input "[PERSON_NAME][EMAIL_ADDRESS][DOMAIN_NAME]" at bounding box center [784, 261] width 724 height 44
drag, startPoint x: 879, startPoint y: 261, endPoint x: 535, endPoint y: 273, distance: 344.2
click at [535, 273] on input "[EMAIL_ADDRESS][DOMAIN_NAME]" at bounding box center [784, 261] width 724 height 44
type input "[EMAIL_ADDRESS][DOMAIN_NAME]"
click at [780, 403] on form "Email address [EMAIL_ADDRESS][DOMAIN_NAME] Password Sign In" at bounding box center [784, 327] width 724 height 239
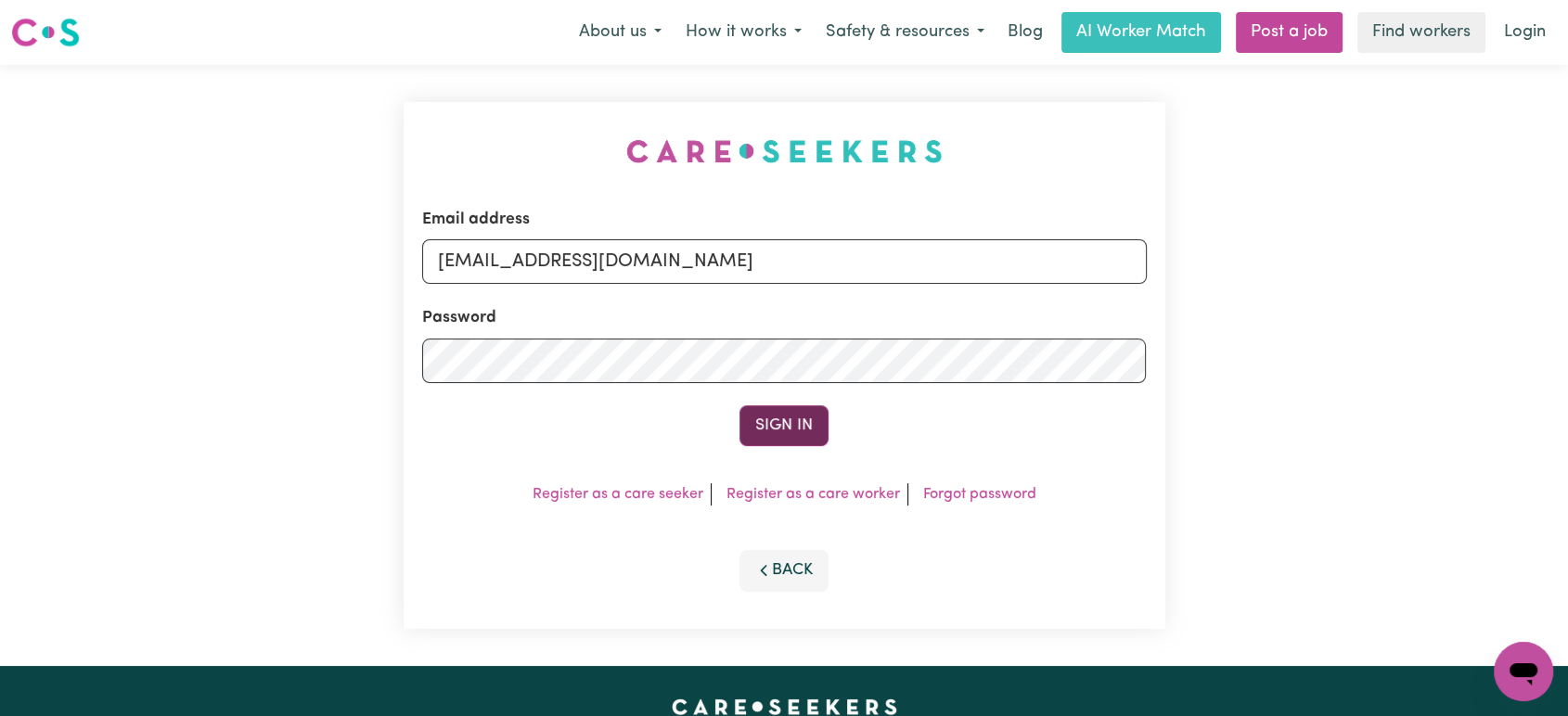
click at [787, 428] on button "Sign In" at bounding box center [784, 425] width 89 height 40
